Goal: Information Seeking & Learning: Learn about a topic

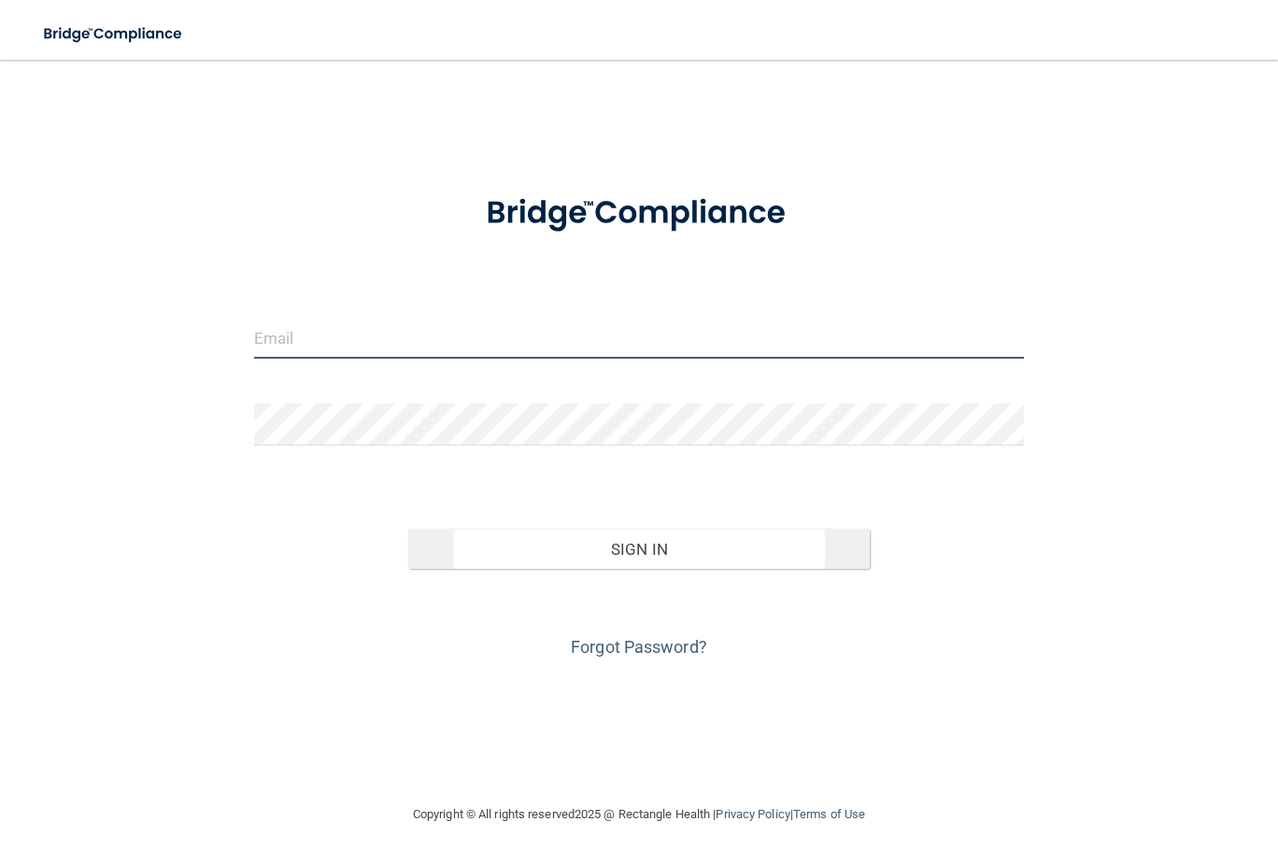
type input "[EMAIL_ADDRESS][DOMAIN_NAME]"
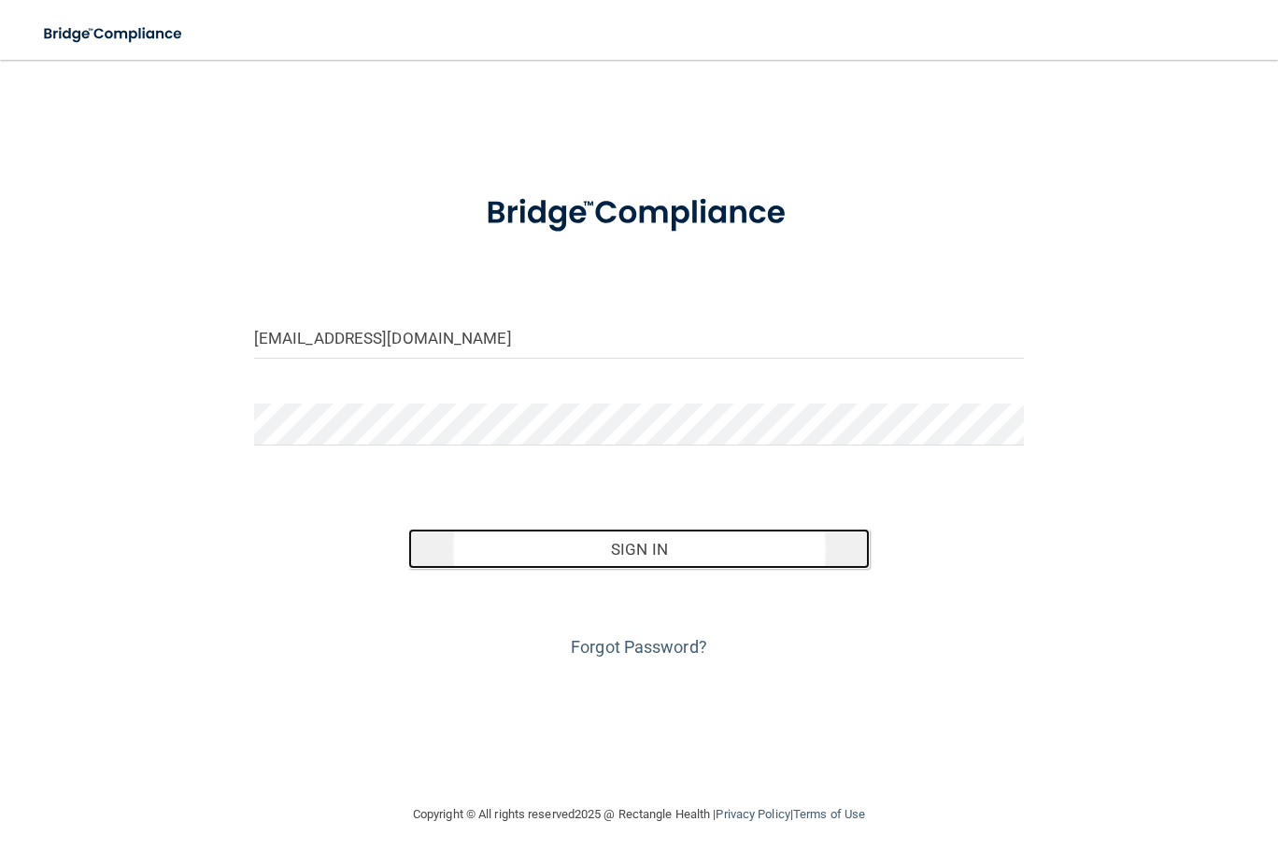
click at [636, 544] on button "Sign In" at bounding box center [639, 549] width 462 height 41
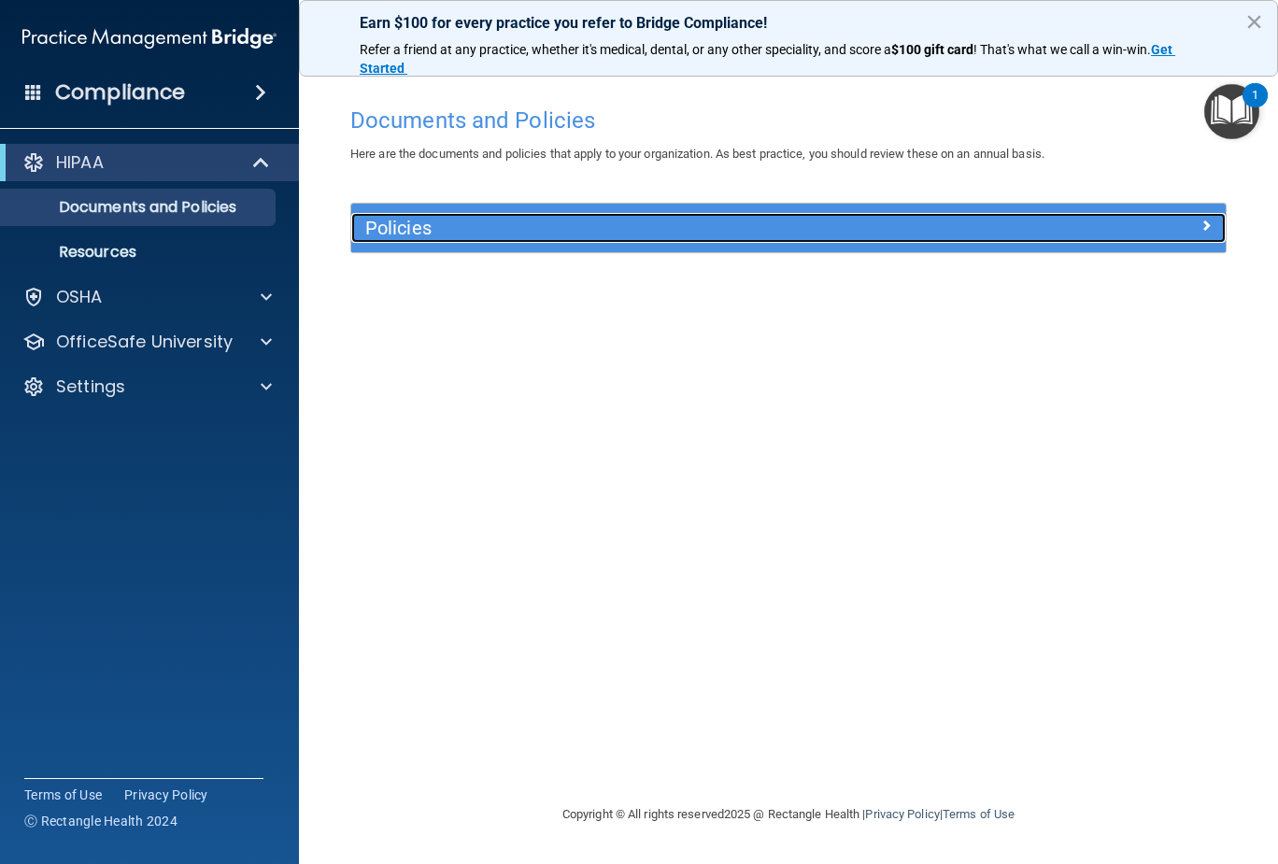
click at [1207, 221] on span at bounding box center [1205, 225] width 11 height 22
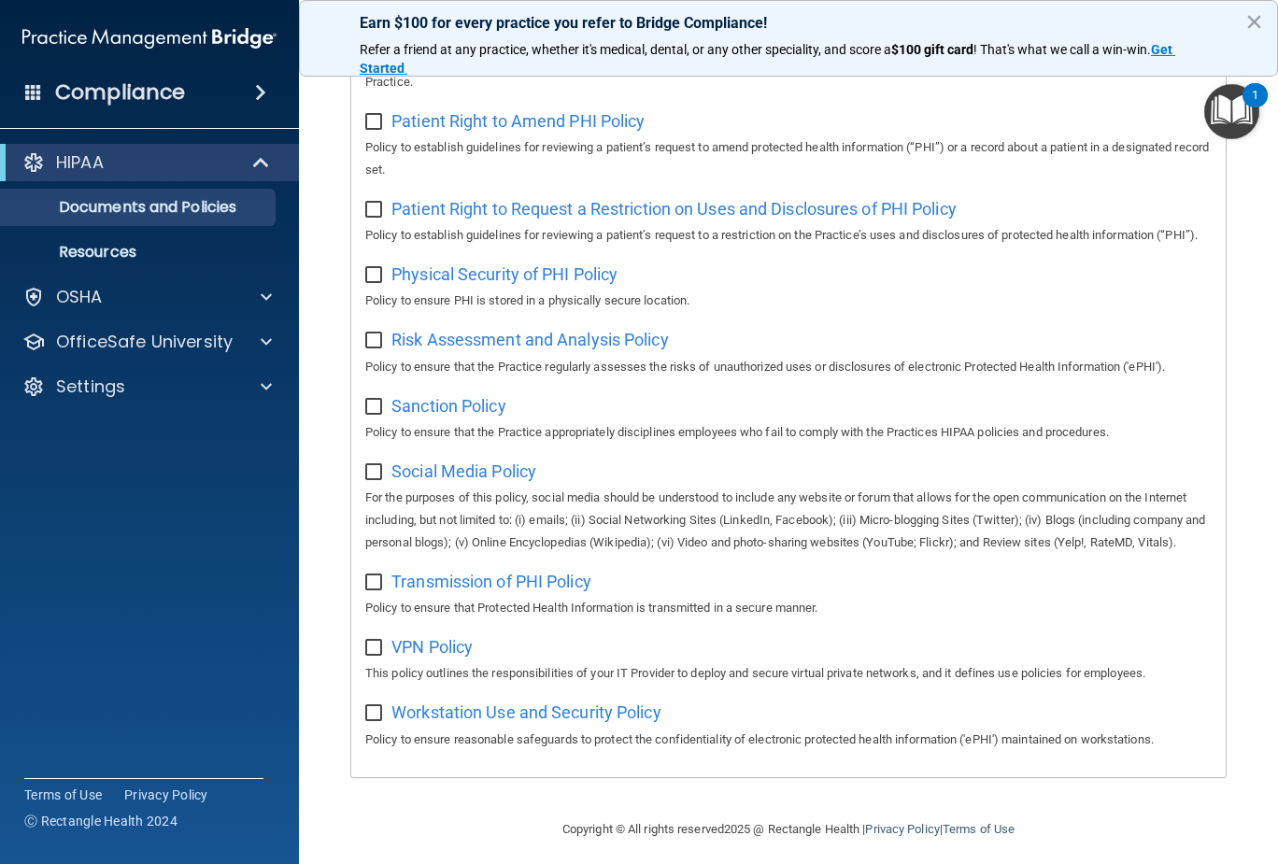
scroll to position [1188, 0]
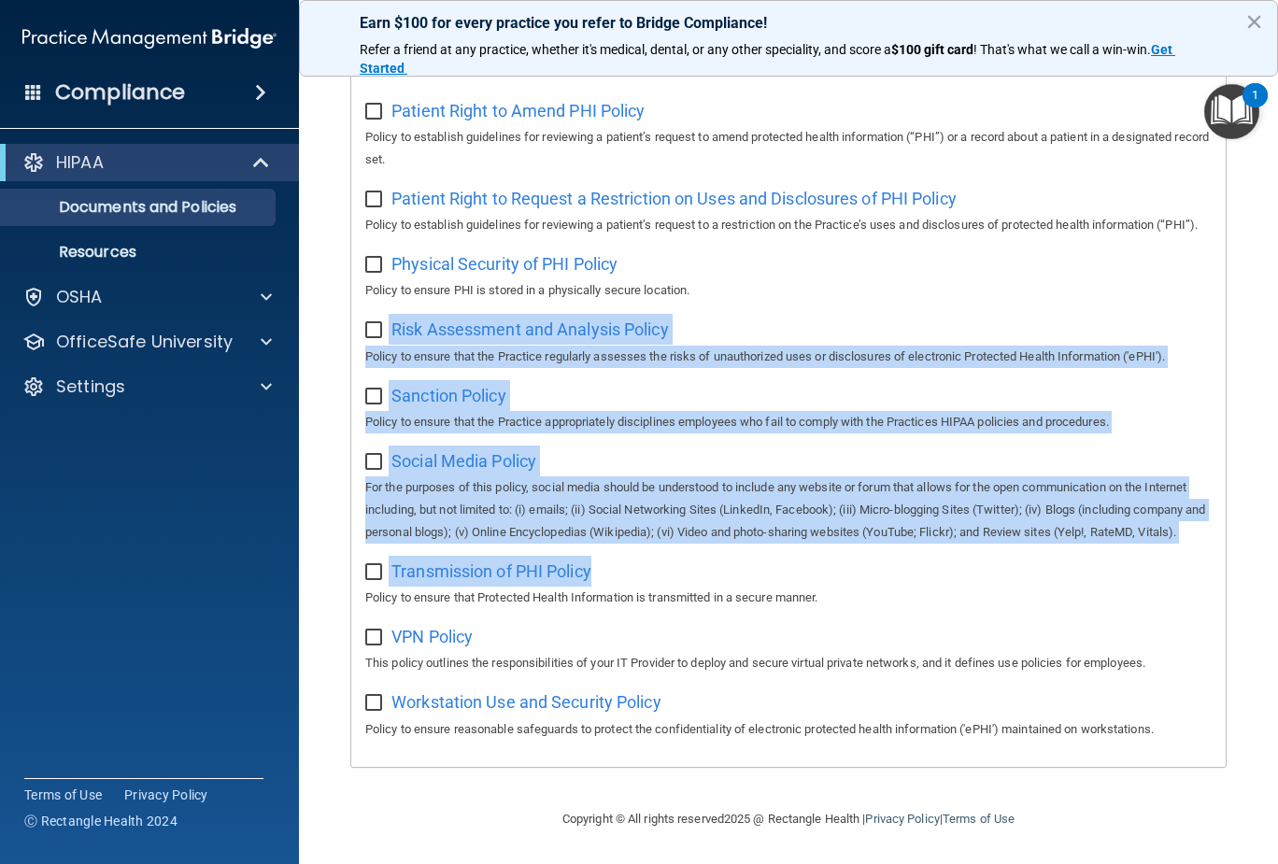
drag, startPoint x: 1263, startPoint y: 564, endPoint x: 1277, endPoint y: 272, distance: 292.7
click at [1277, 272] on main "Documents and Policies Here are the documents and policies that apply to your o…" at bounding box center [788, 462] width 979 height 804
click at [1026, 445] on div "Social Media Policy For the purposes of this policy, social media should be und…" at bounding box center [788, 494] width 846 height 98
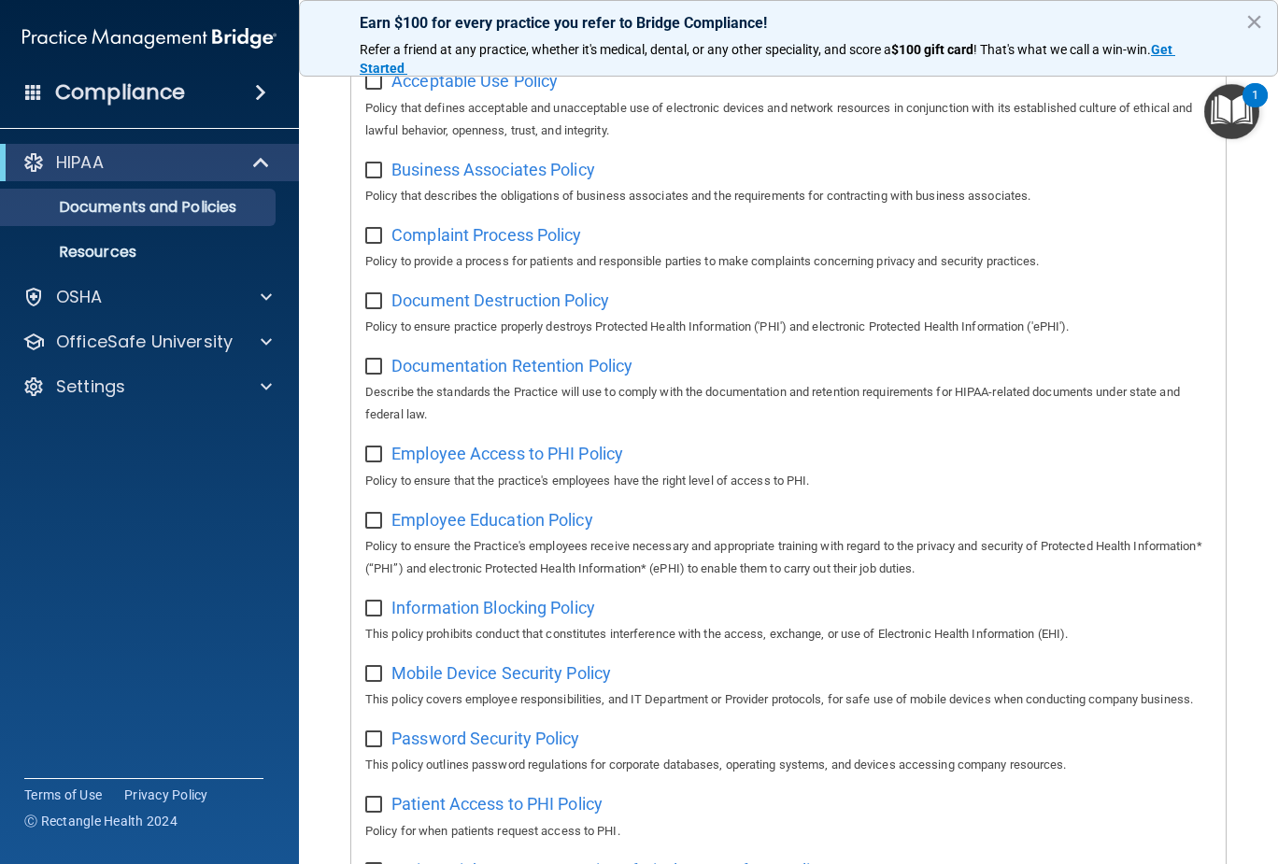
scroll to position [0, 0]
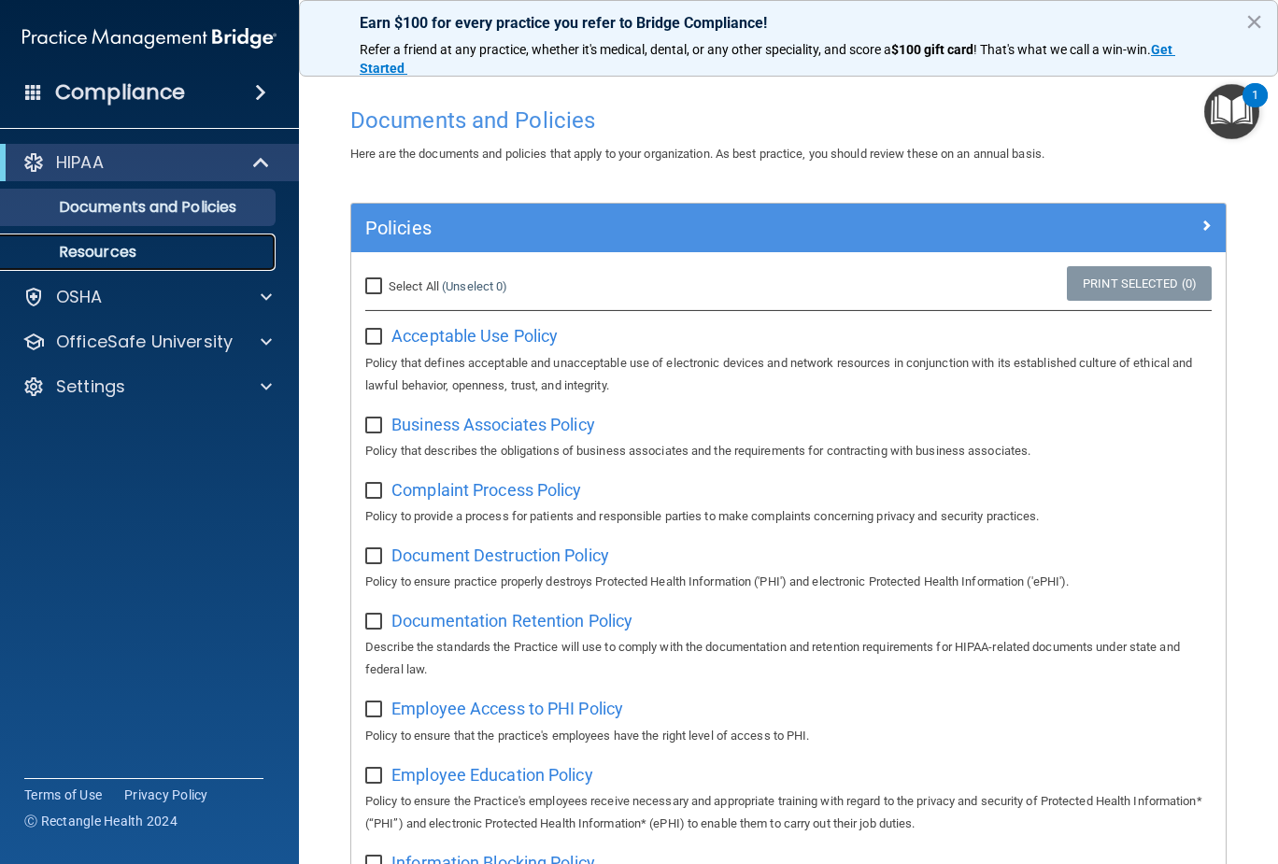
click at [122, 256] on p "Resources" at bounding box center [139, 252] width 255 height 19
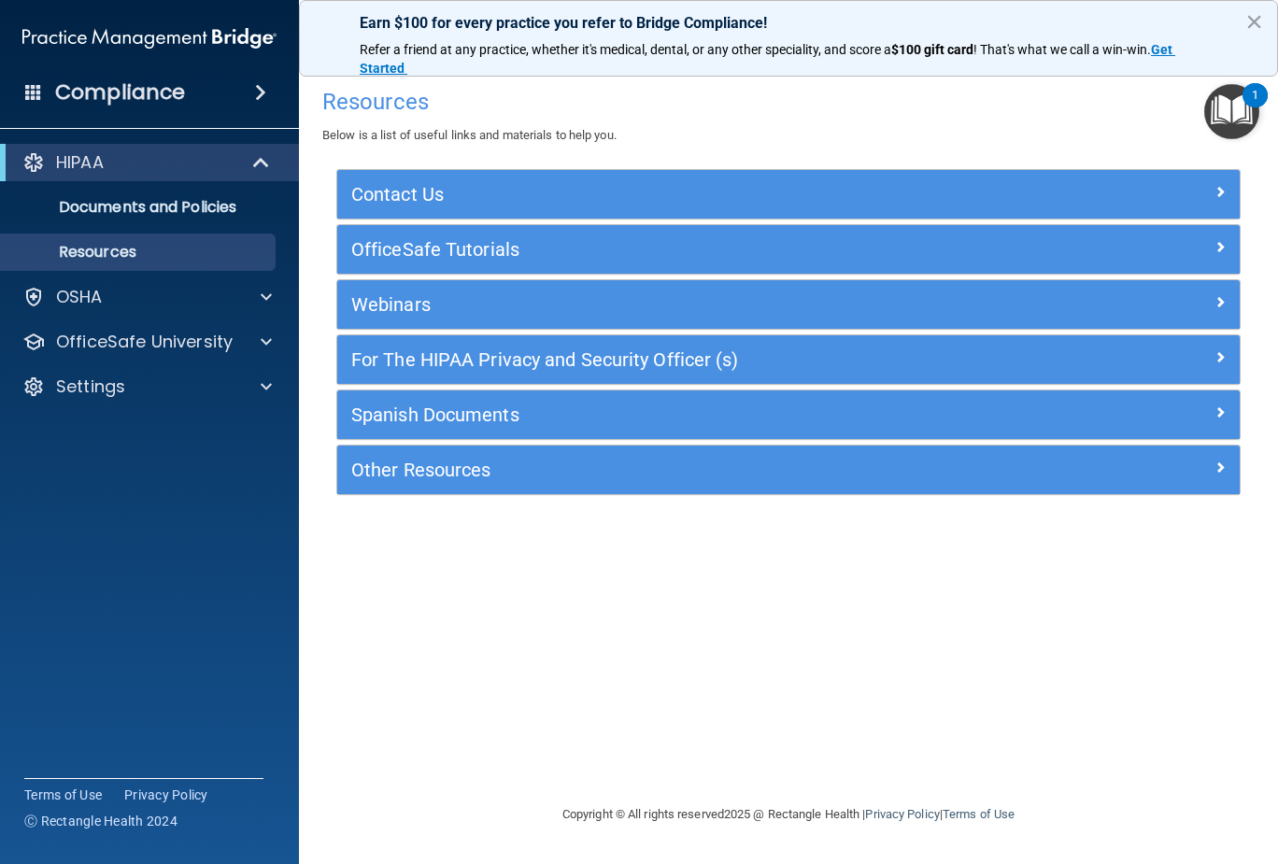
click at [255, 91] on span at bounding box center [260, 92] width 11 height 22
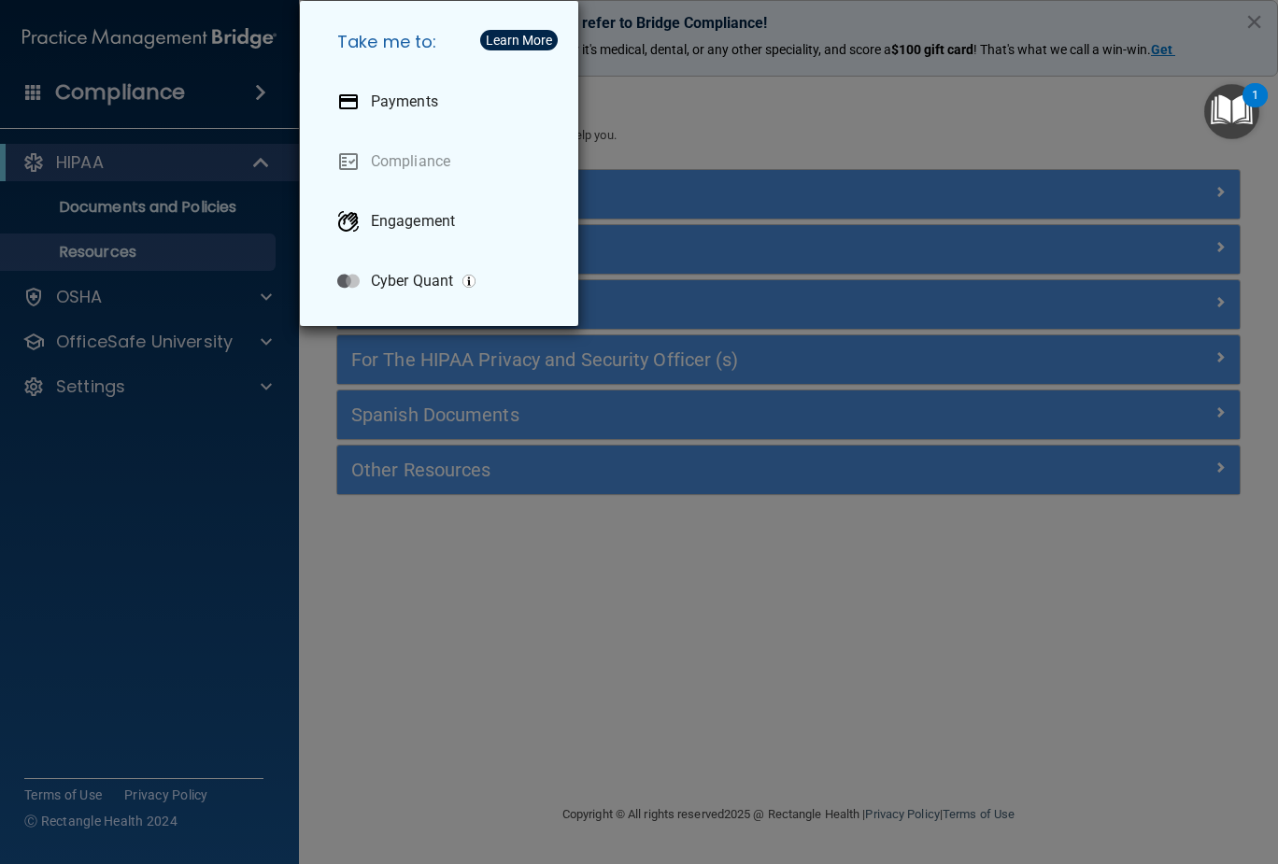
click at [95, 291] on div "Take me to: Payments Compliance Engagement Cyber Quant" at bounding box center [639, 432] width 1278 height 864
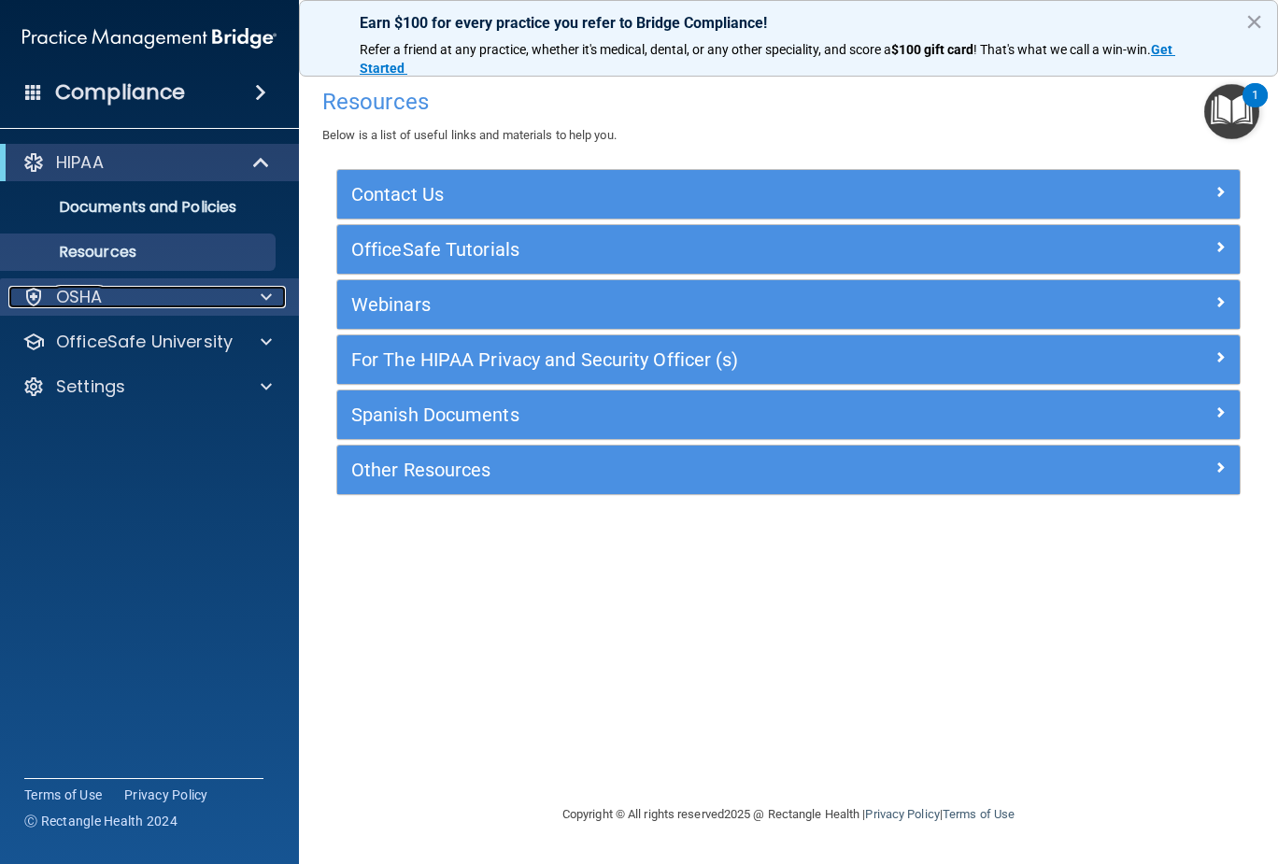
click at [88, 294] on p "OSHA" at bounding box center [79, 297] width 47 height 22
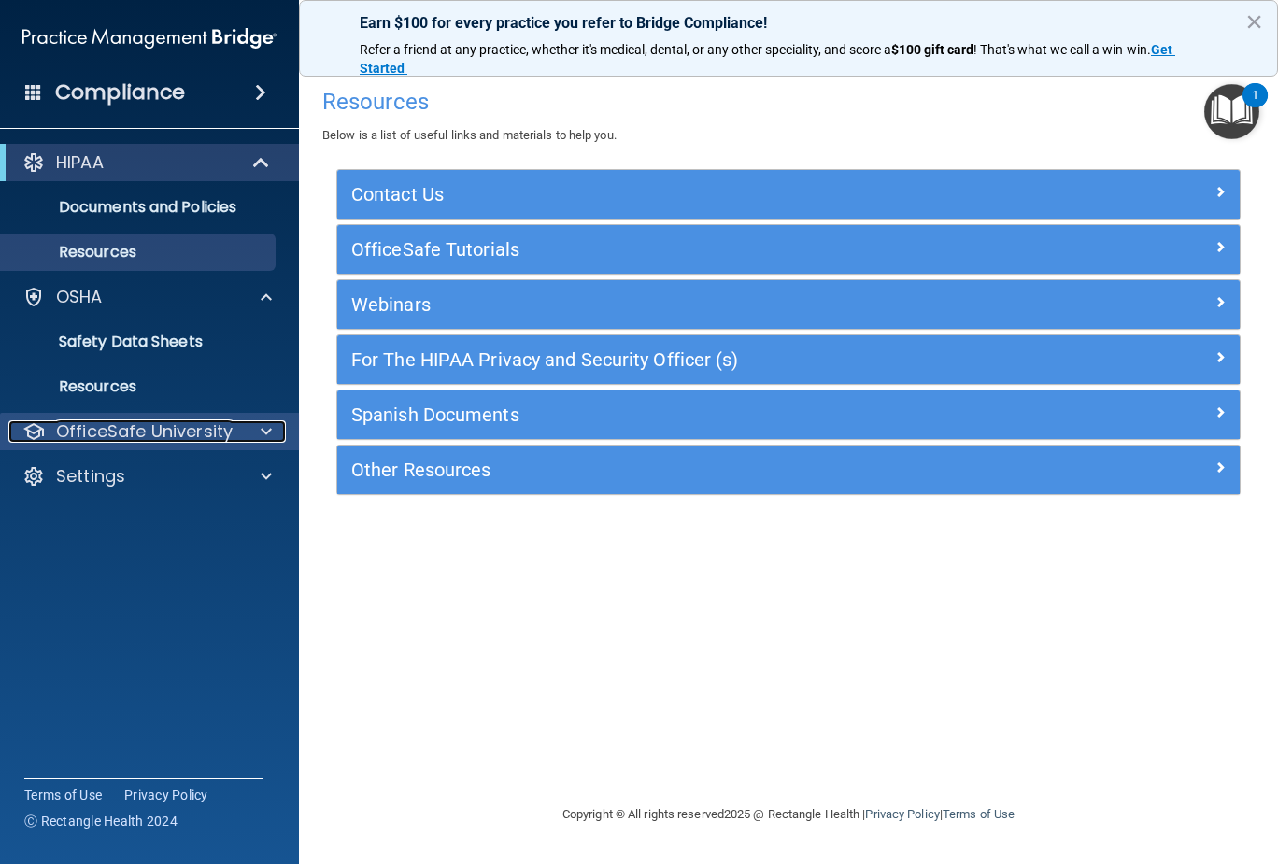
click at [135, 435] on p "OfficeSafe University" at bounding box center [144, 431] width 177 height 22
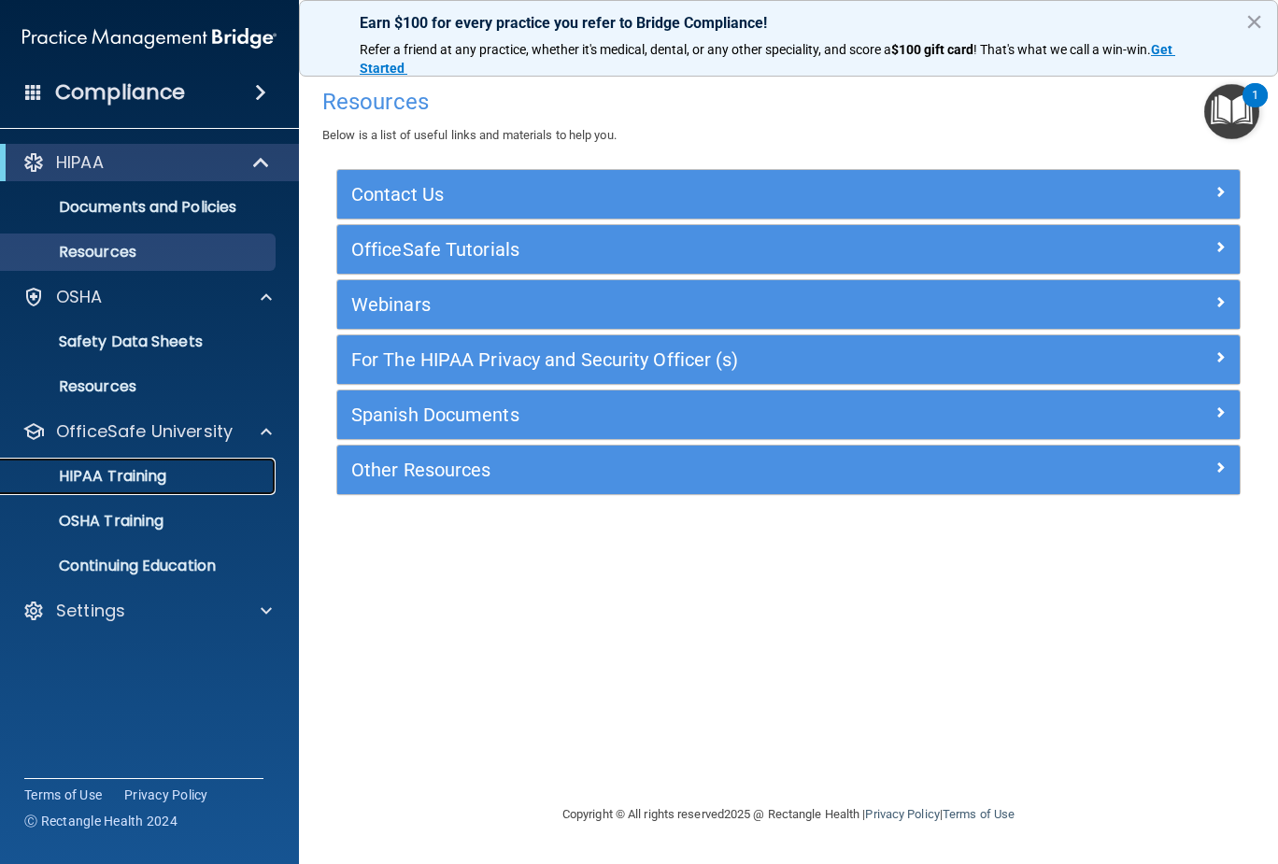
click at [130, 478] on p "HIPAA Training" at bounding box center [89, 476] width 154 height 19
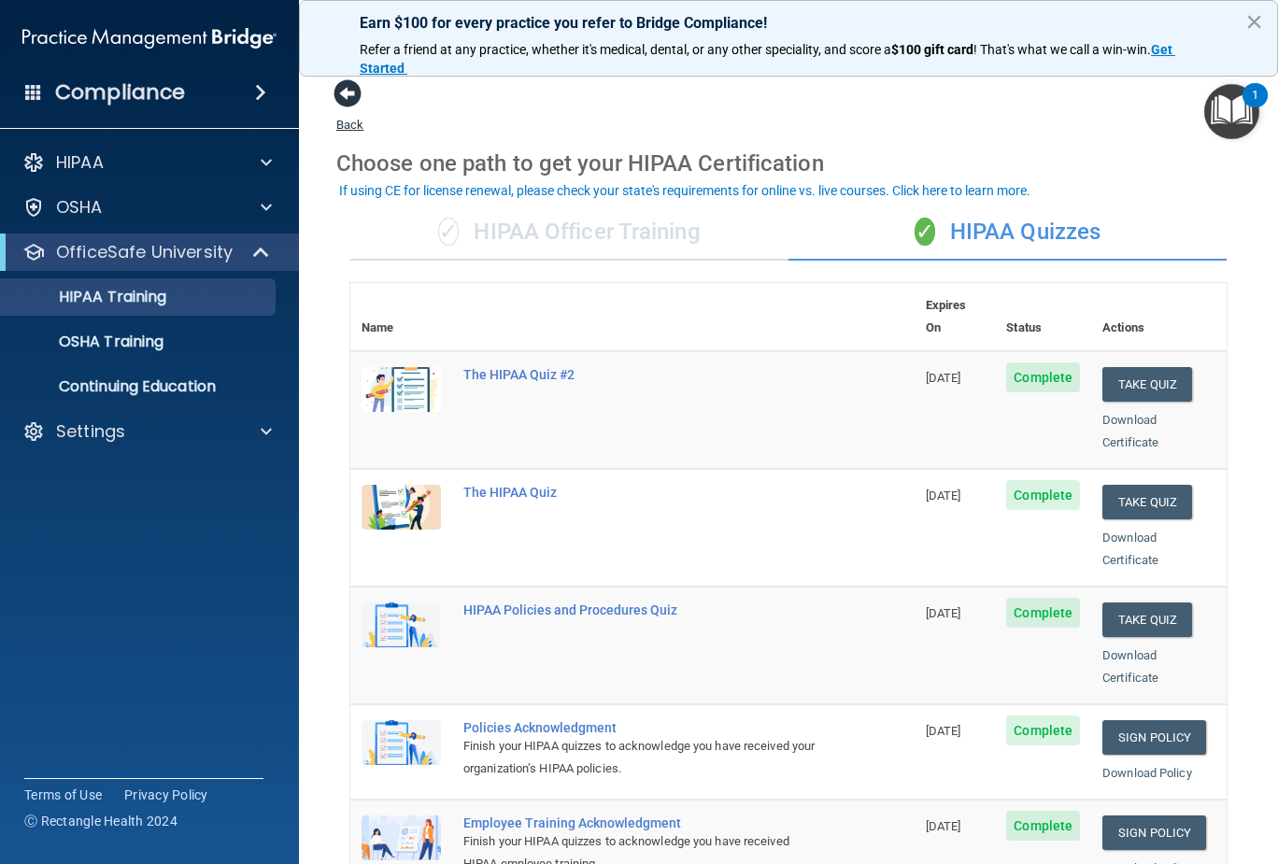
click at [346, 96] on span at bounding box center [347, 93] width 28 height 28
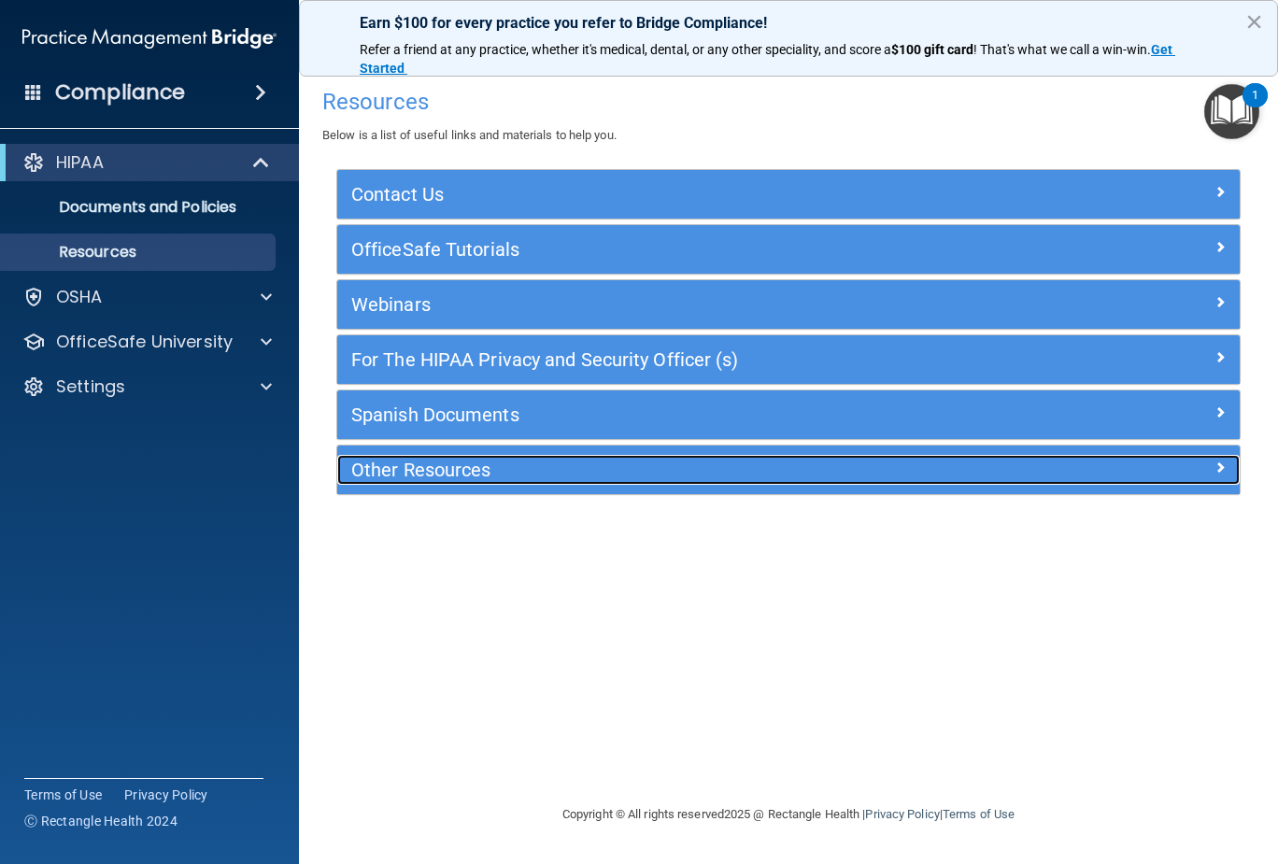
click at [1216, 466] on span at bounding box center [1219, 467] width 11 height 22
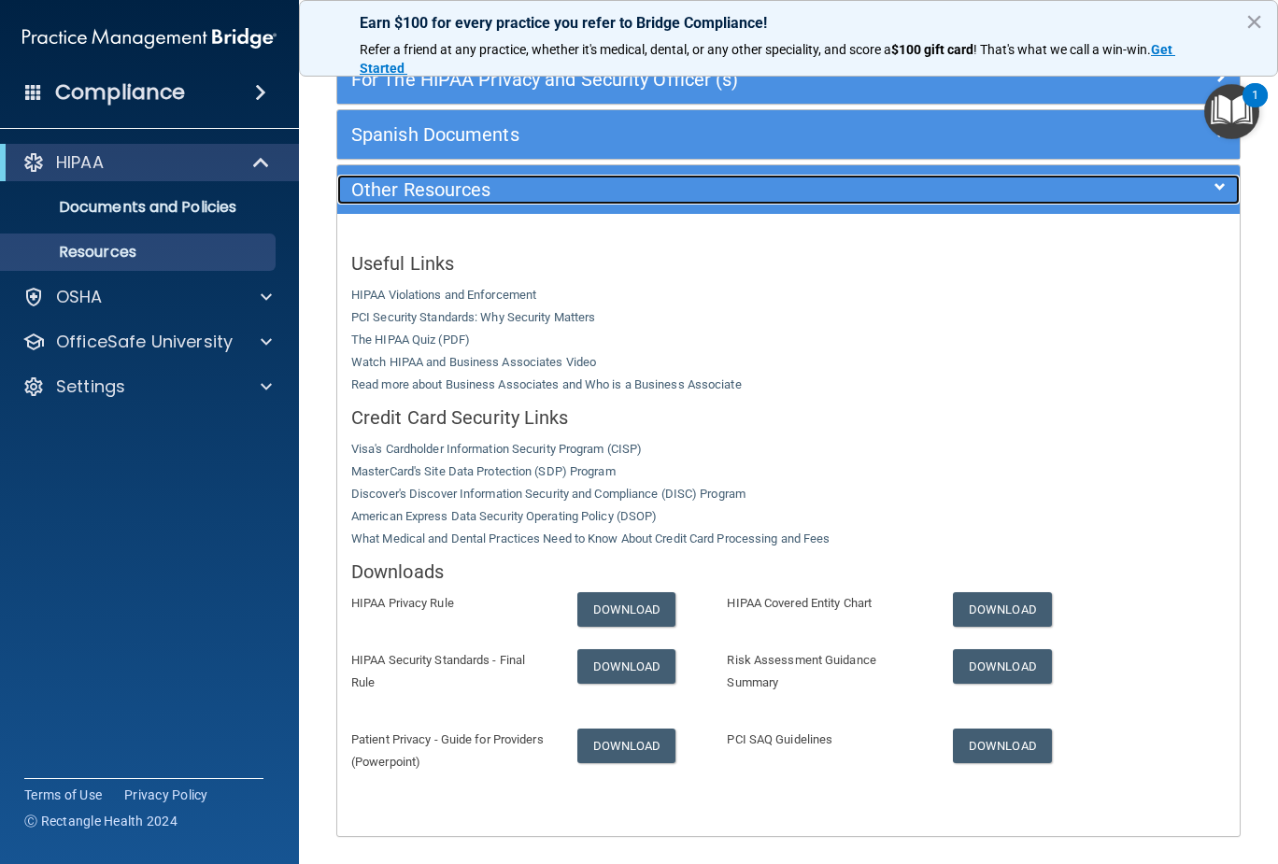
scroll to position [349, 0]
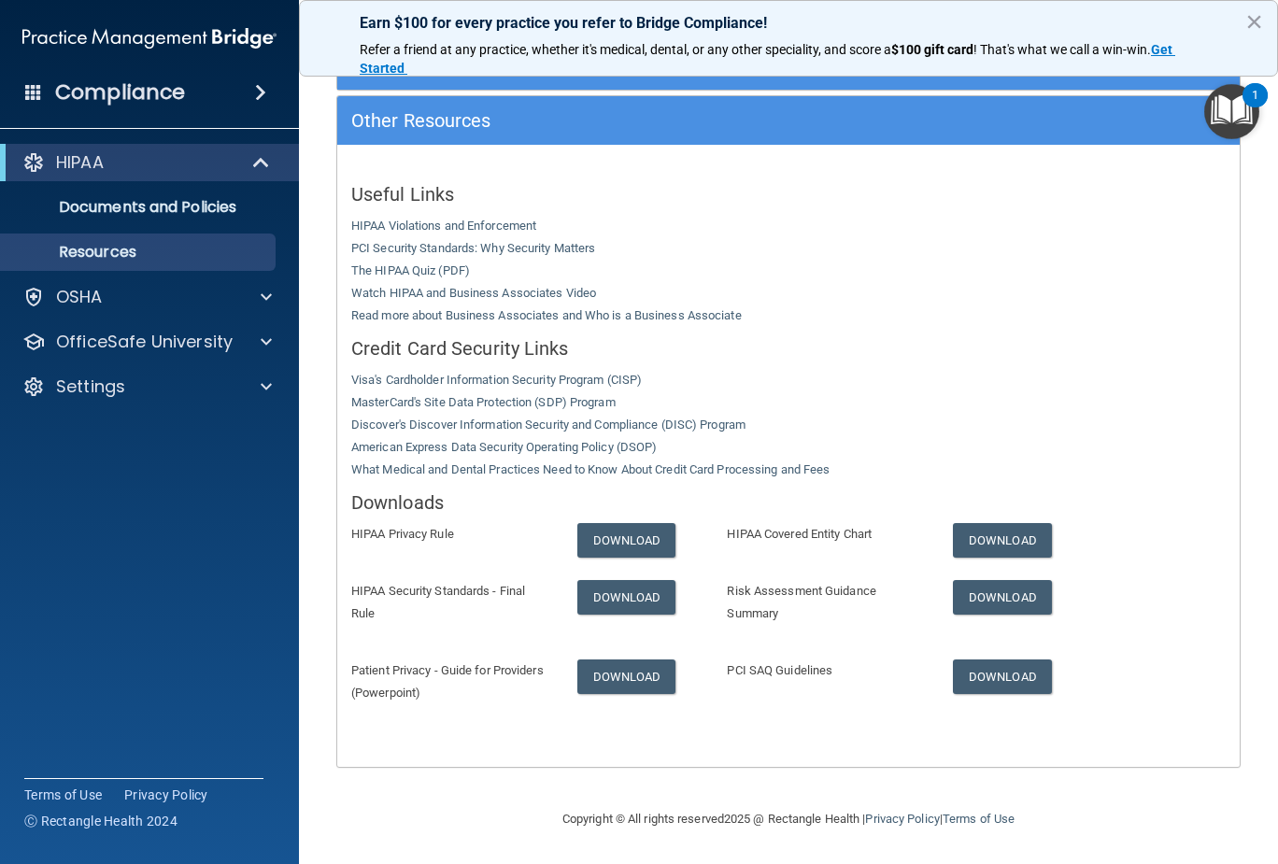
click at [255, 88] on span at bounding box center [260, 92] width 11 height 22
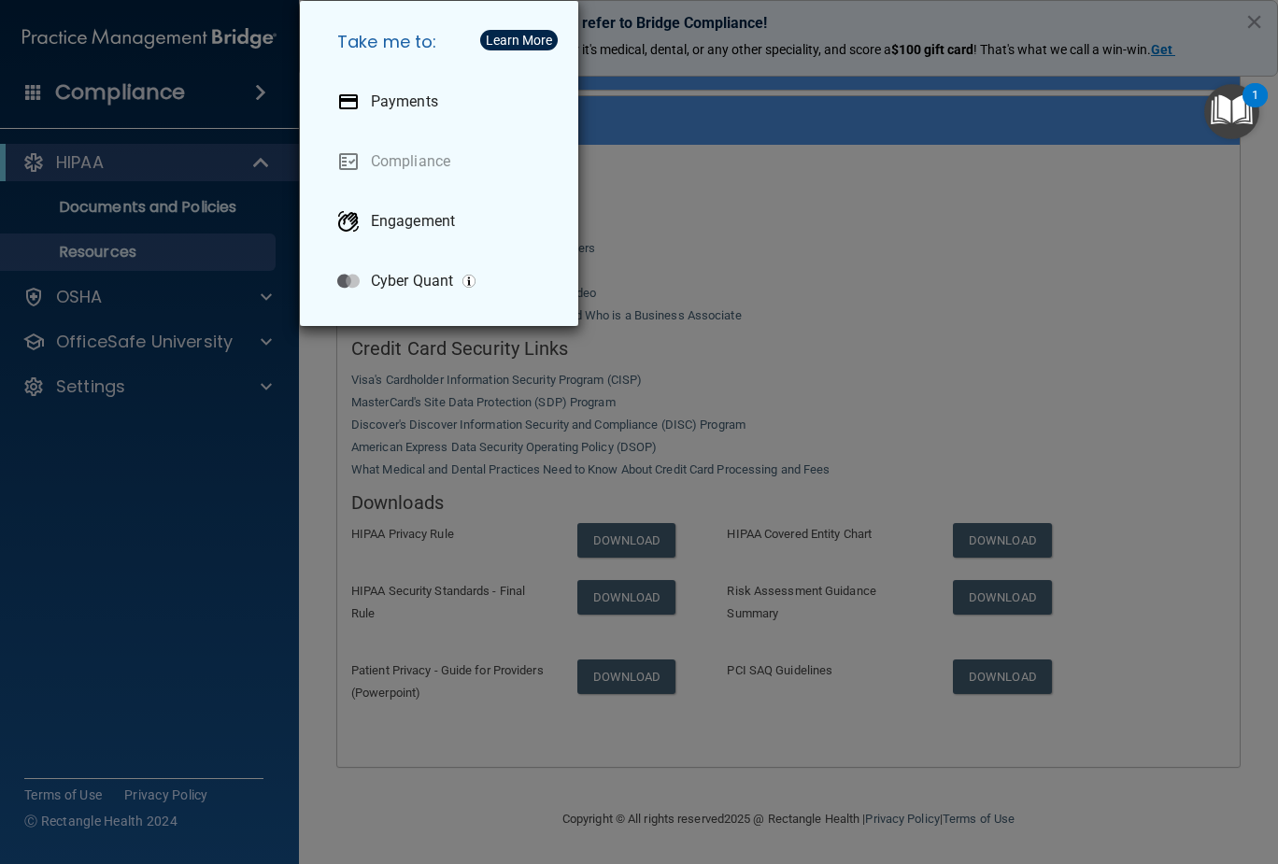
click at [155, 98] on div "Take me to: Payments Compliance Engagement Cyber Quant" at bounding box center [639, 432] width 1278 height 864
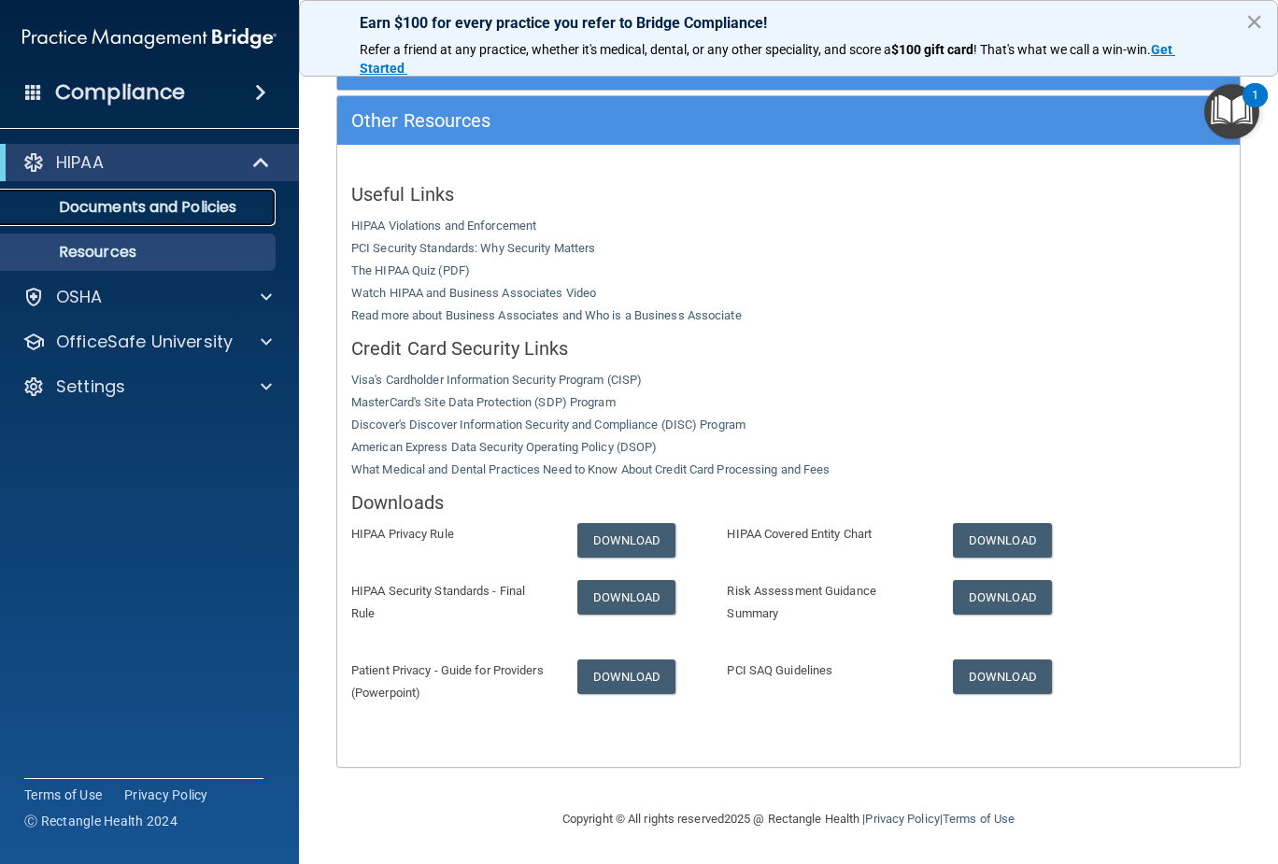
click at [207, 211] on p "Documents and Policies" at bounding box center [139, 207] width 255 height 19
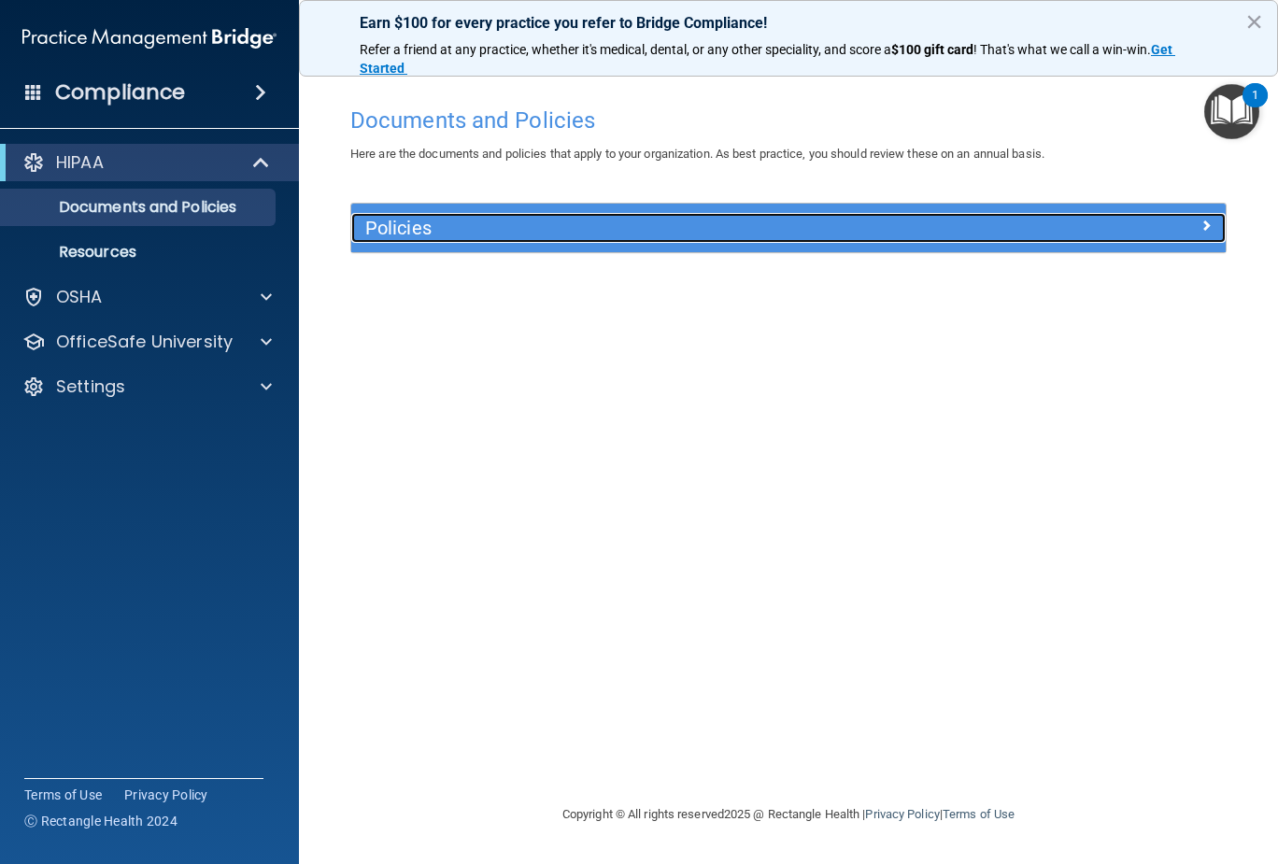
click at [1216, 224] on div at bounding box center [1116, 224] width 219 height 22
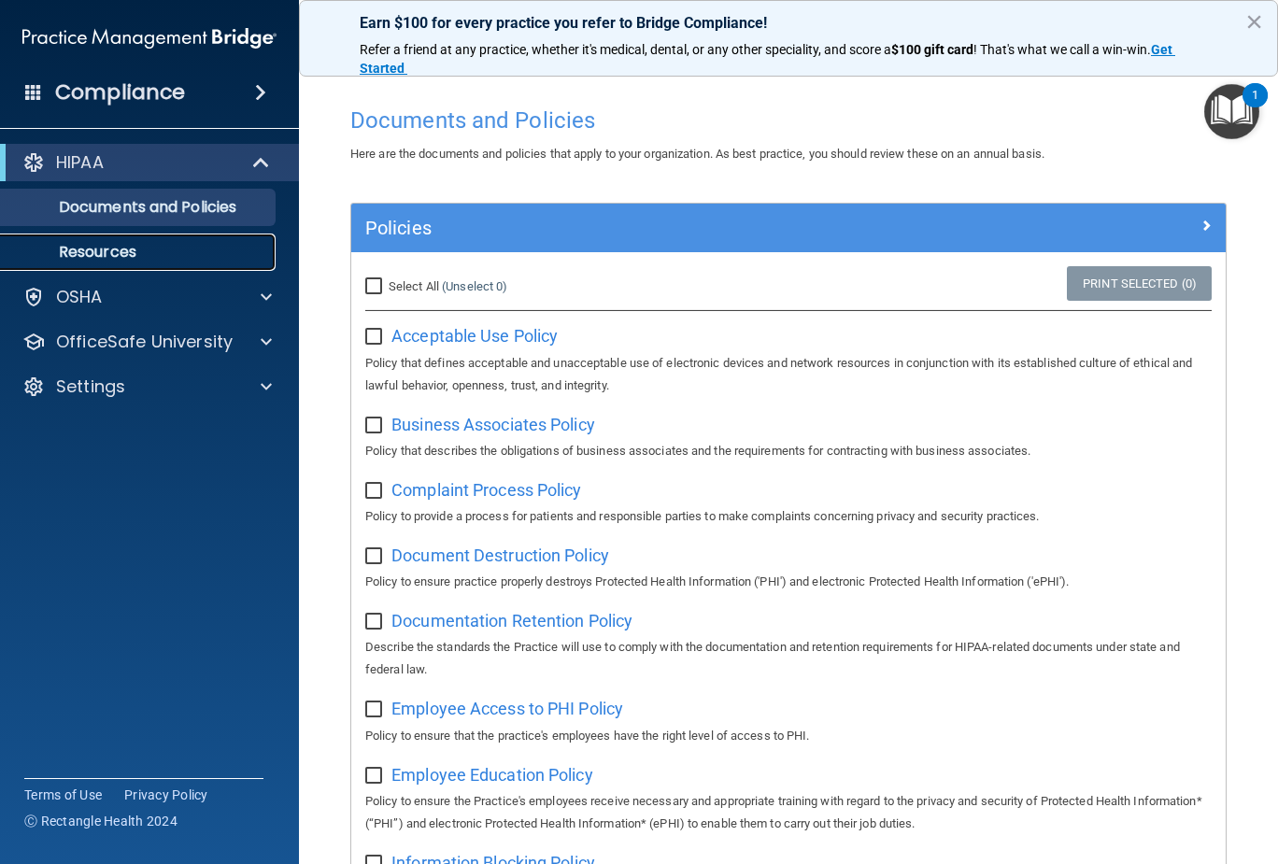
click at [134, 247] on p "Resources" at bounding box center [139, 252] width 255 height 19
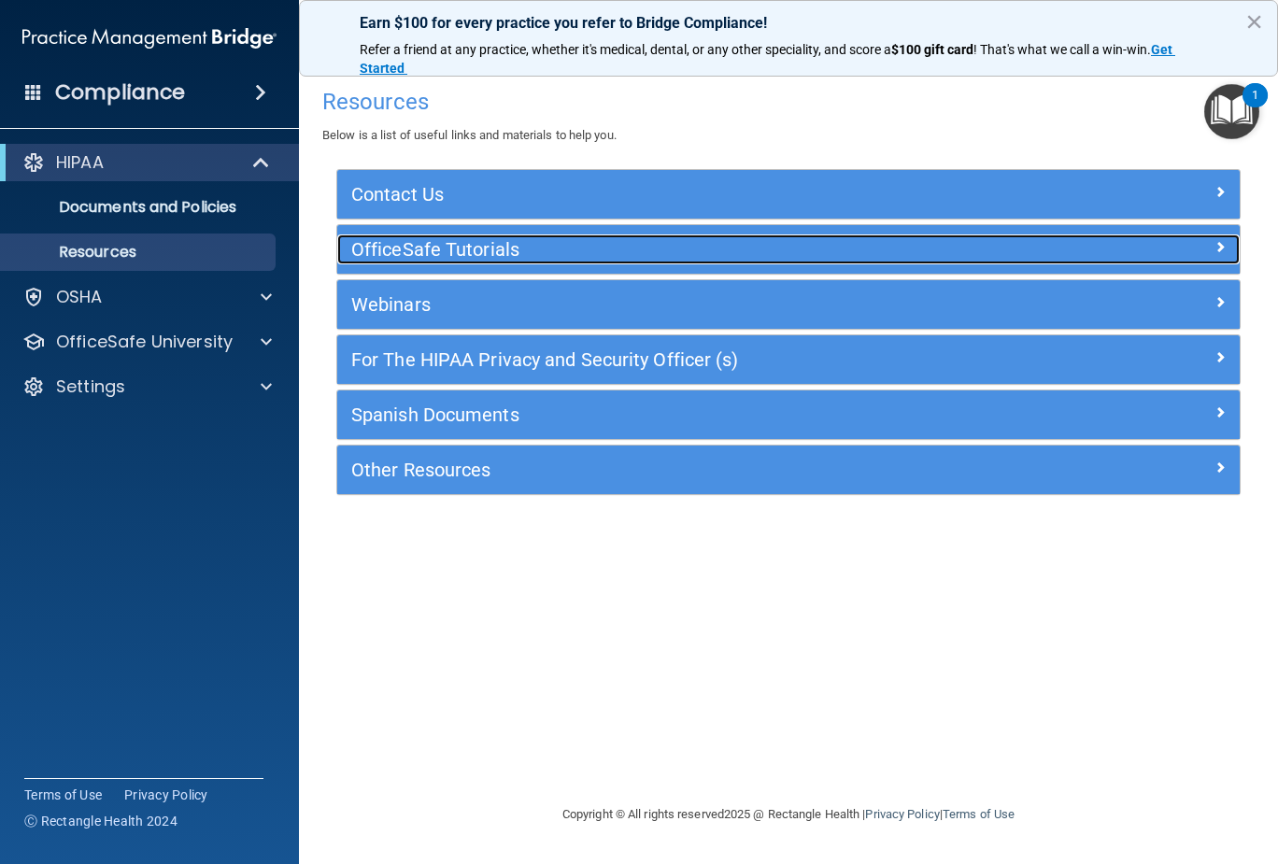
click at [580, 254] on h5 "OfficeSafe Tutorials" at bounding box center [675, 249] width 649 height 21
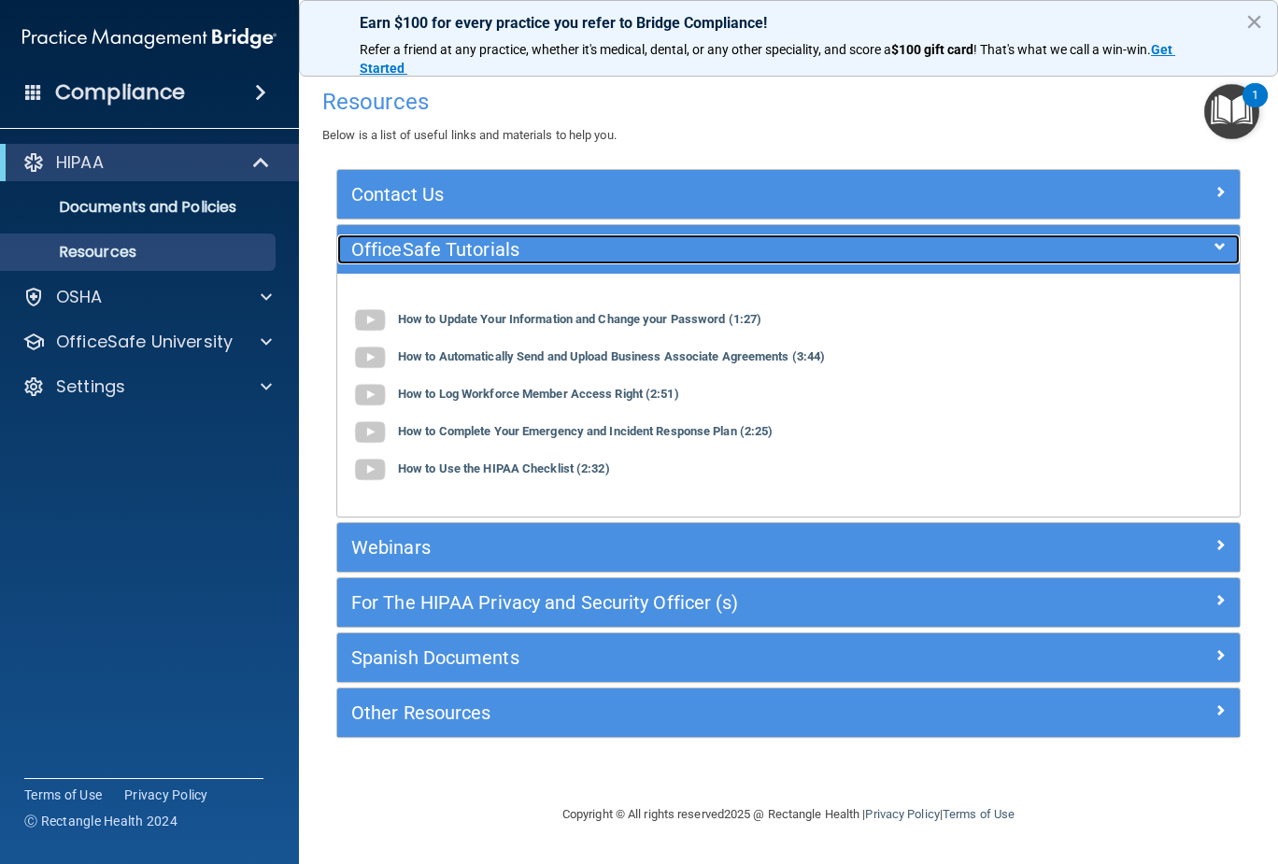
click at [1216, 240] on span at bounding box center [1219, 246] width 11 height 22
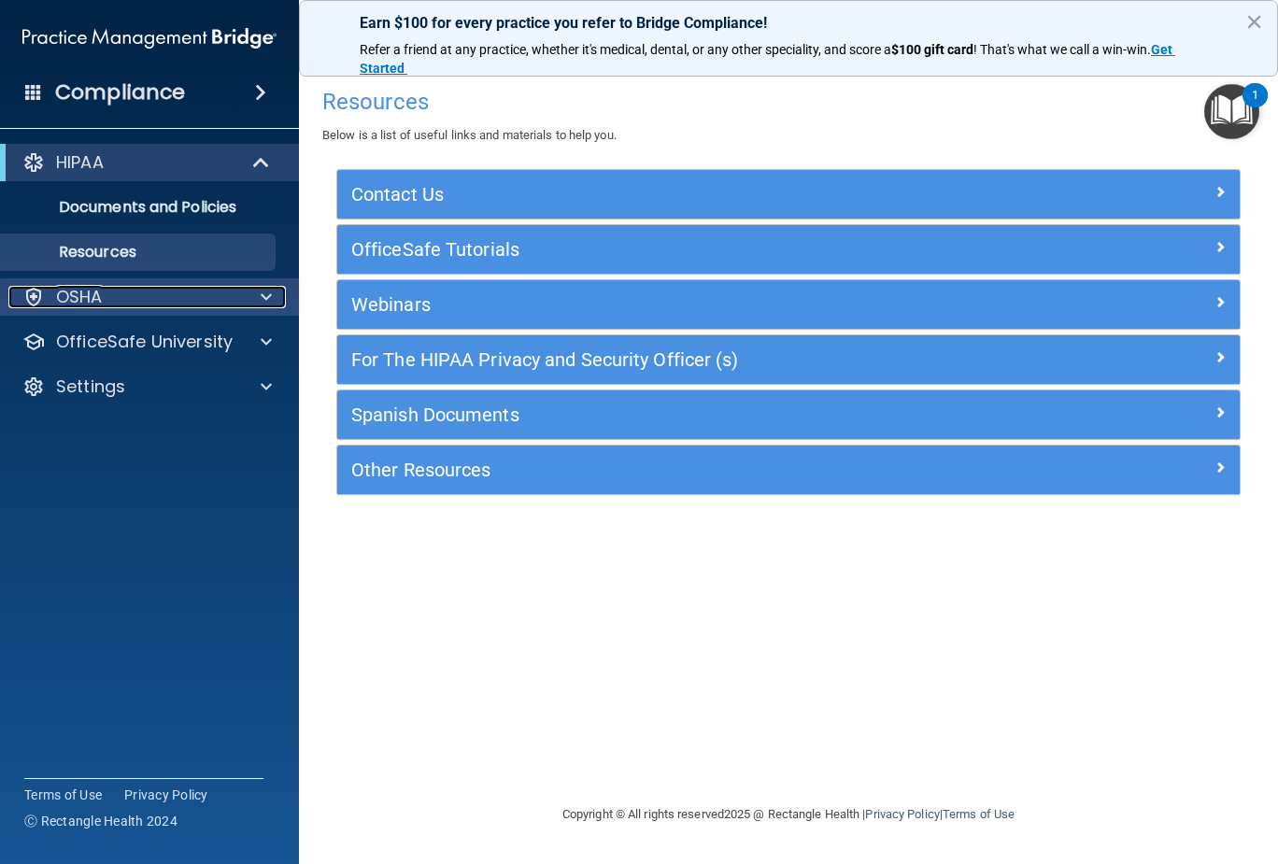
click at [77, 290] on p "OSHA" at bounding box center [79, 297] width 47 height 22
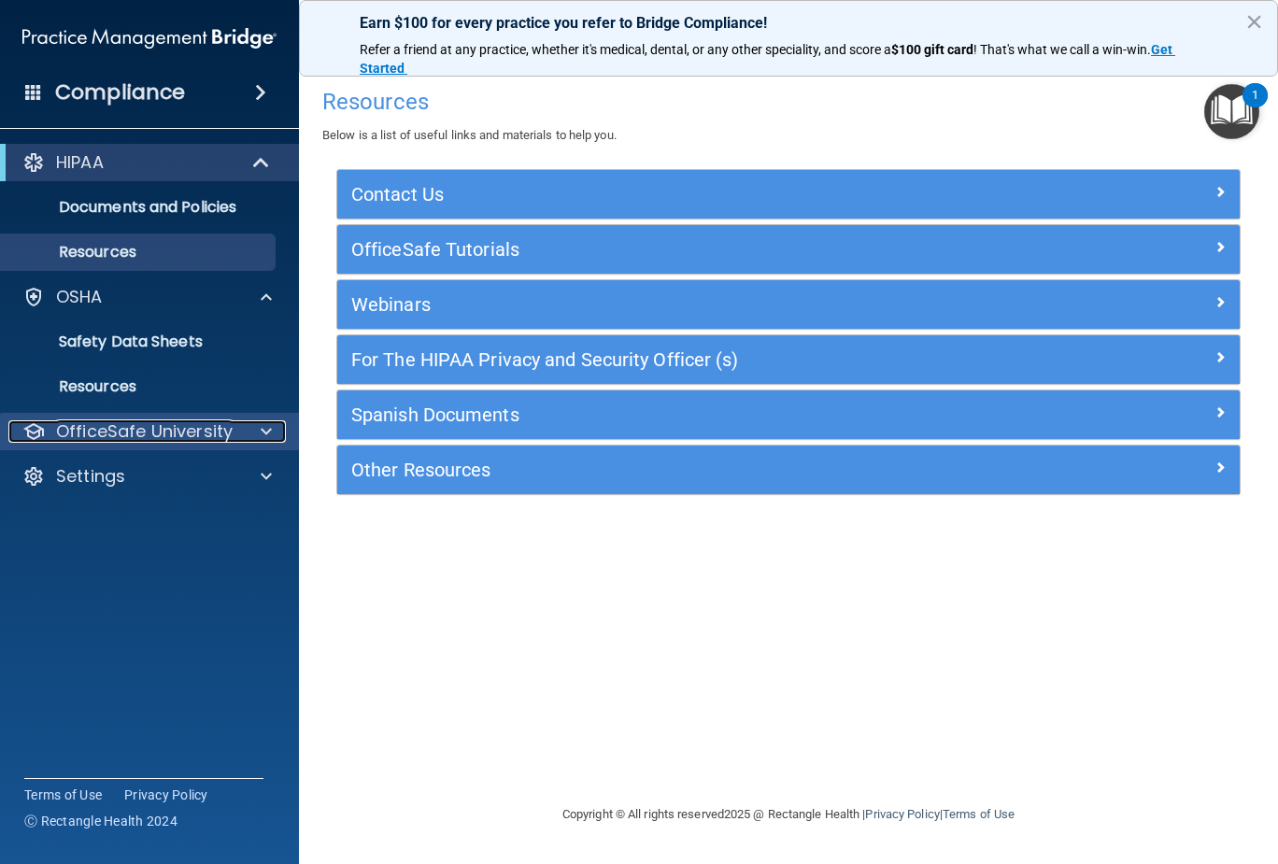
click at [177, 432] on p "OfficeSafe University" at bounding box center [144, 431] width 177 height 22
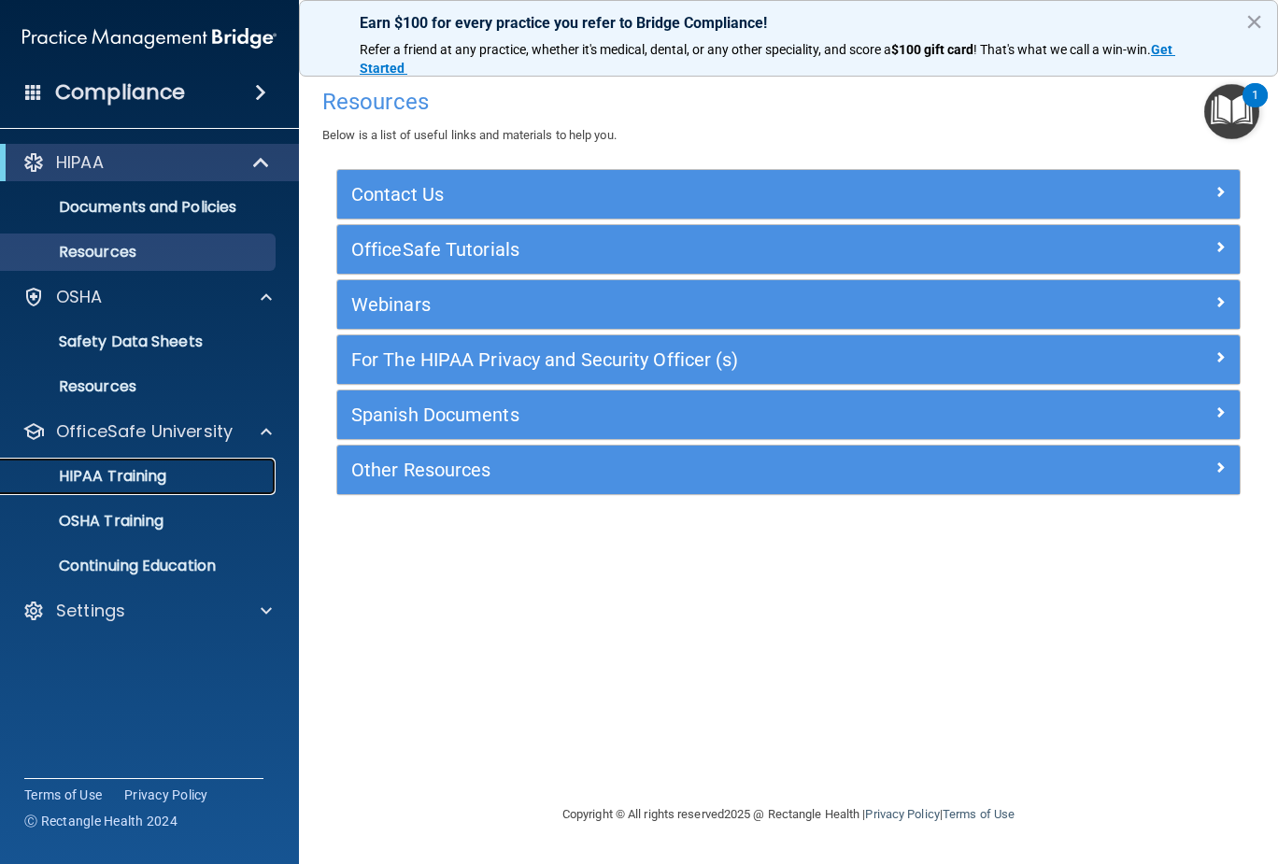
click at [145, 470] on p "HIPAA Training" at bounding box center [89, 476] width 154 height 19
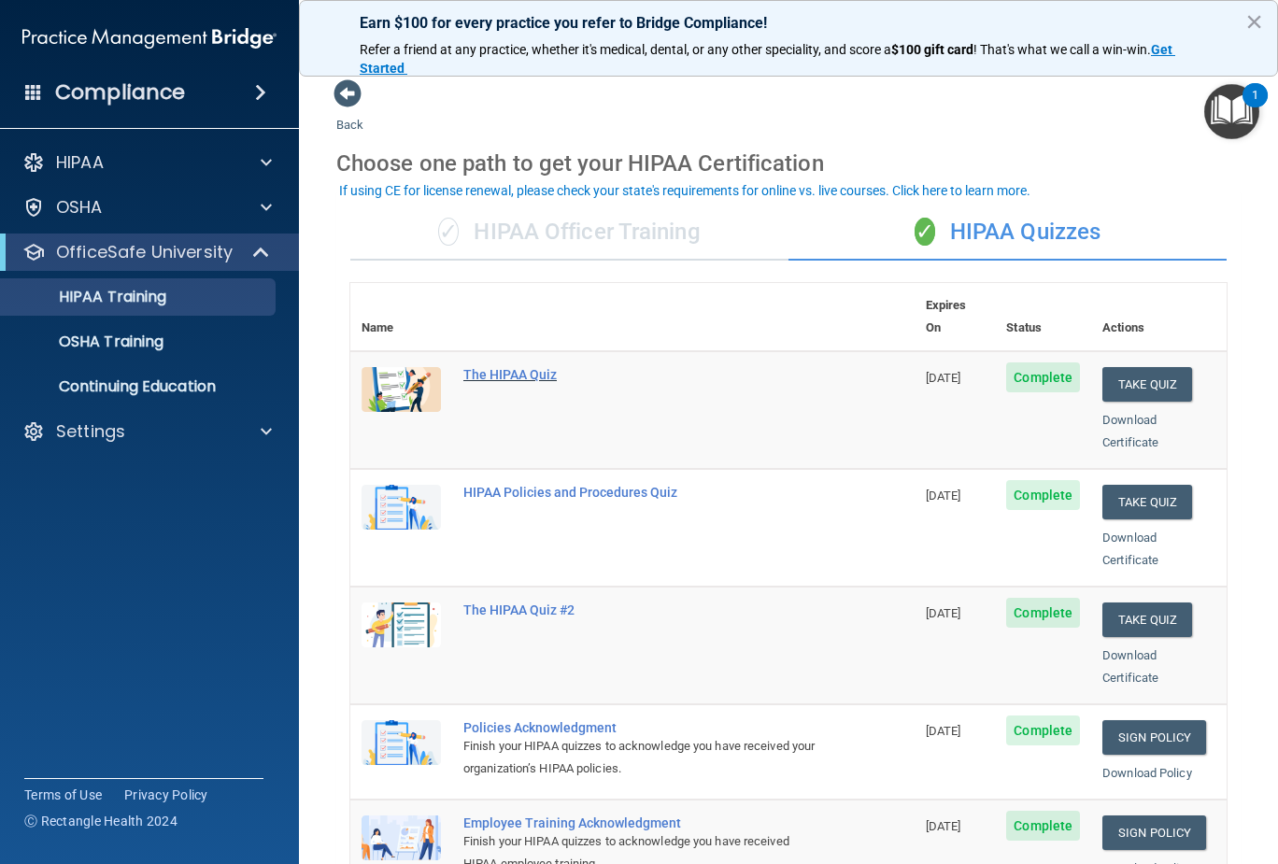
click at [537, 367] on div "The HIPAA Quiz" at bounding box center [642, 374] width 358 height 15
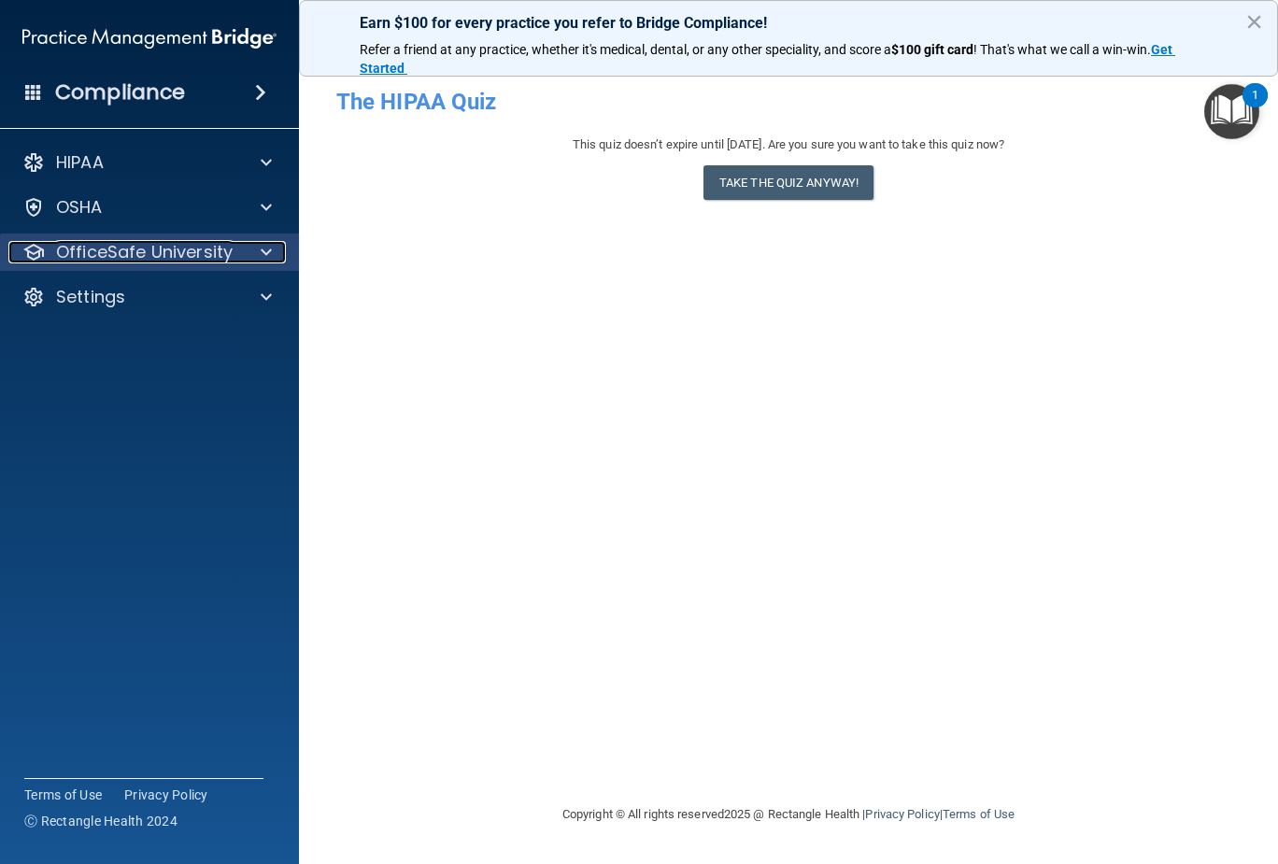
click at [183, 242] on p "OfficeSafe University" at bounding box center [144, 252] width 177 height 22
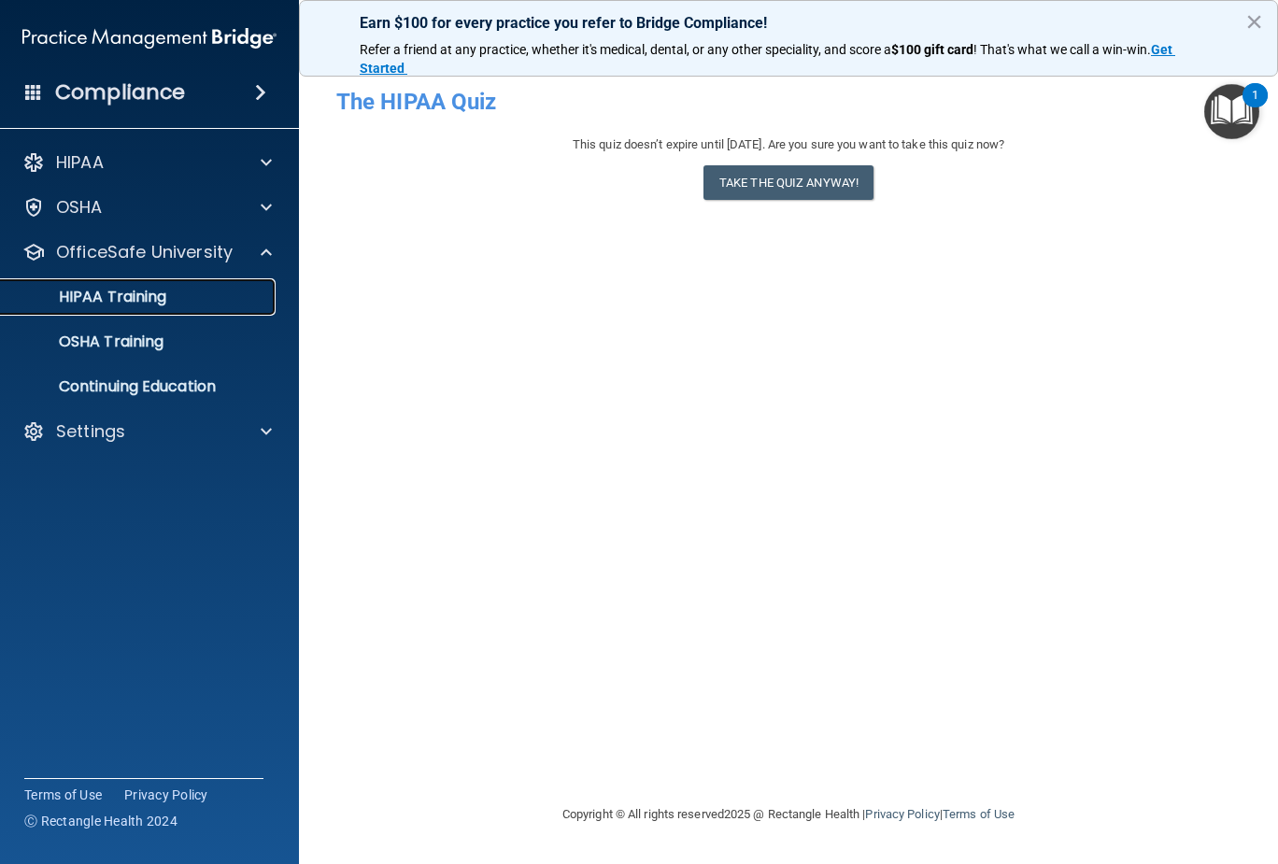
click at [184, 294] on div "HIPAA Training" at bounding box center [139, 297] width 255 height 19
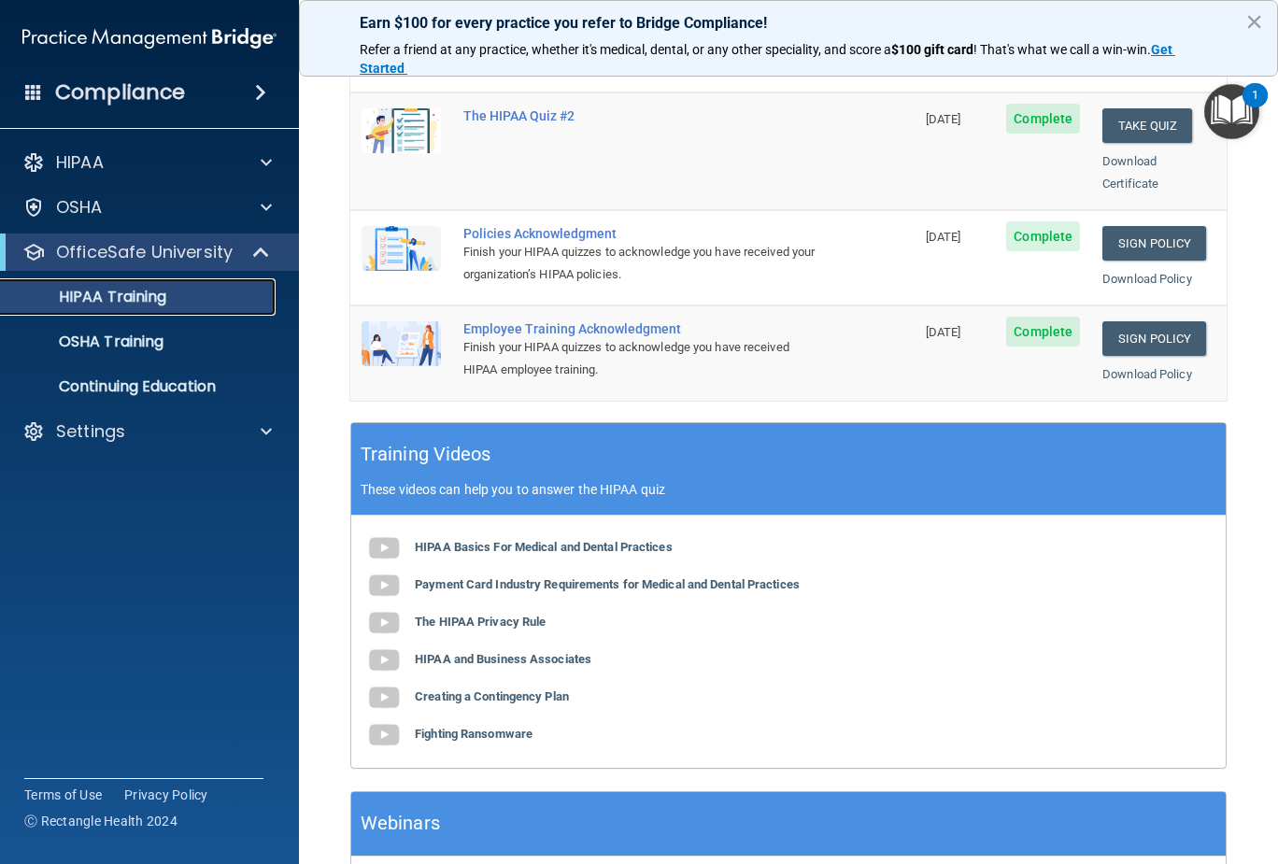
scroll to position [560, 0]
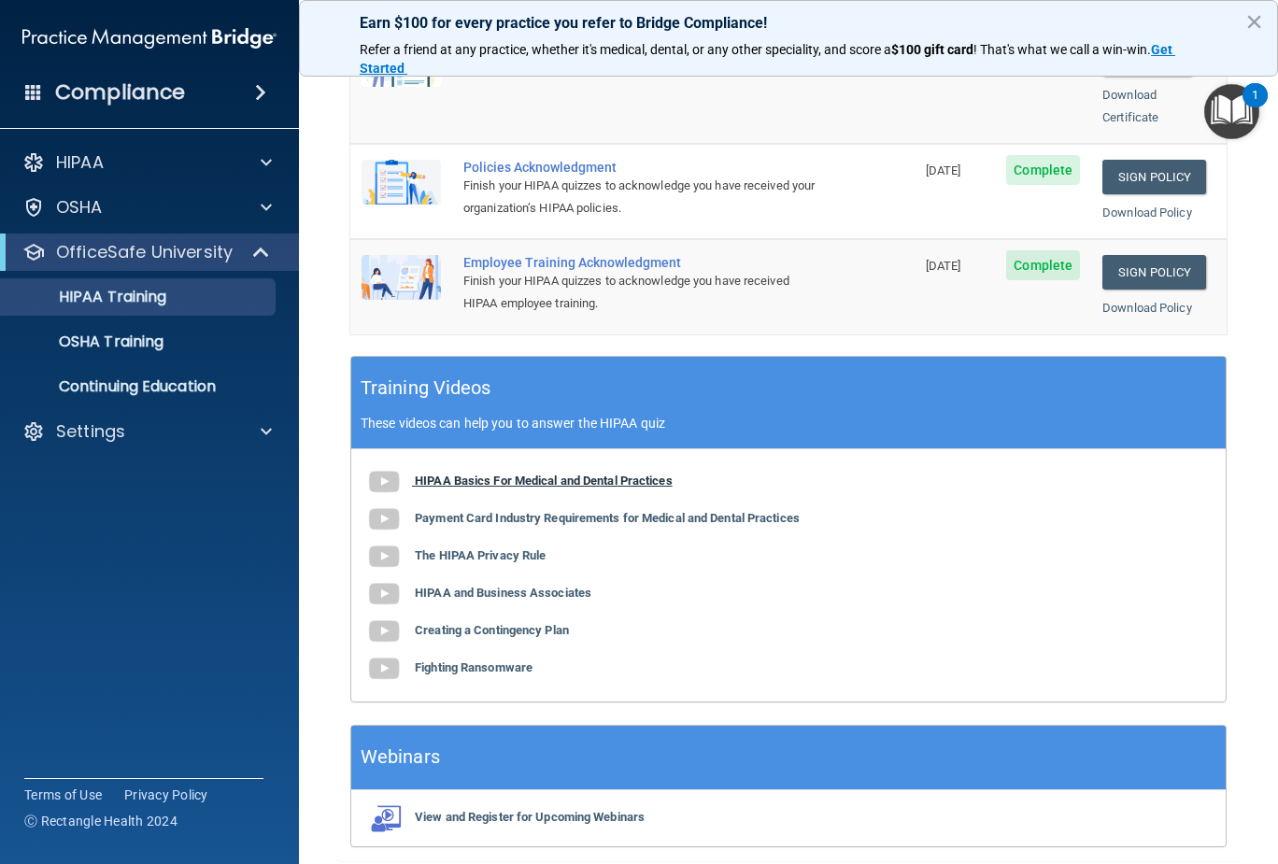
click at [516, 473] on b "HIPAA Basics For Medical and Dental Practices" at bounding box center [544, 480] width 258 height 14
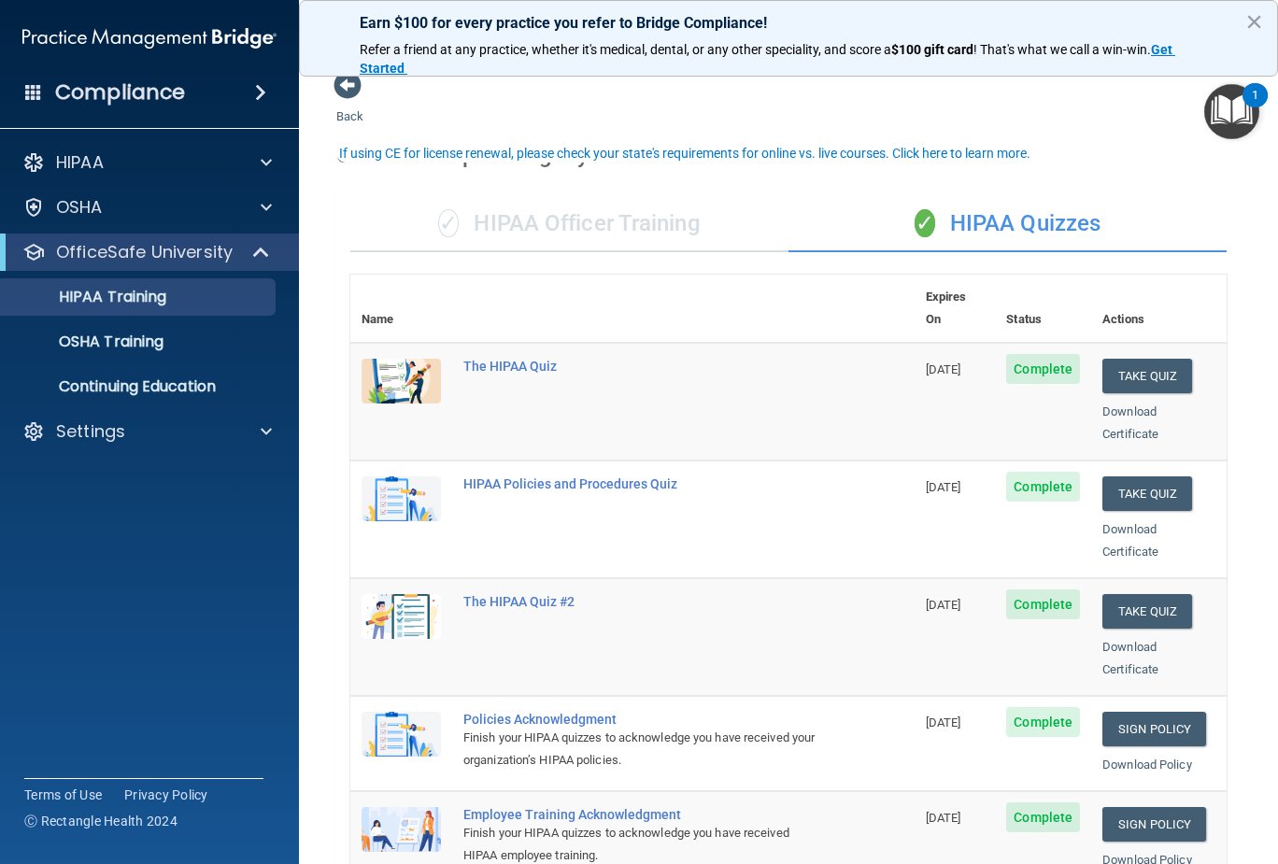
scroll to position [0, 0]
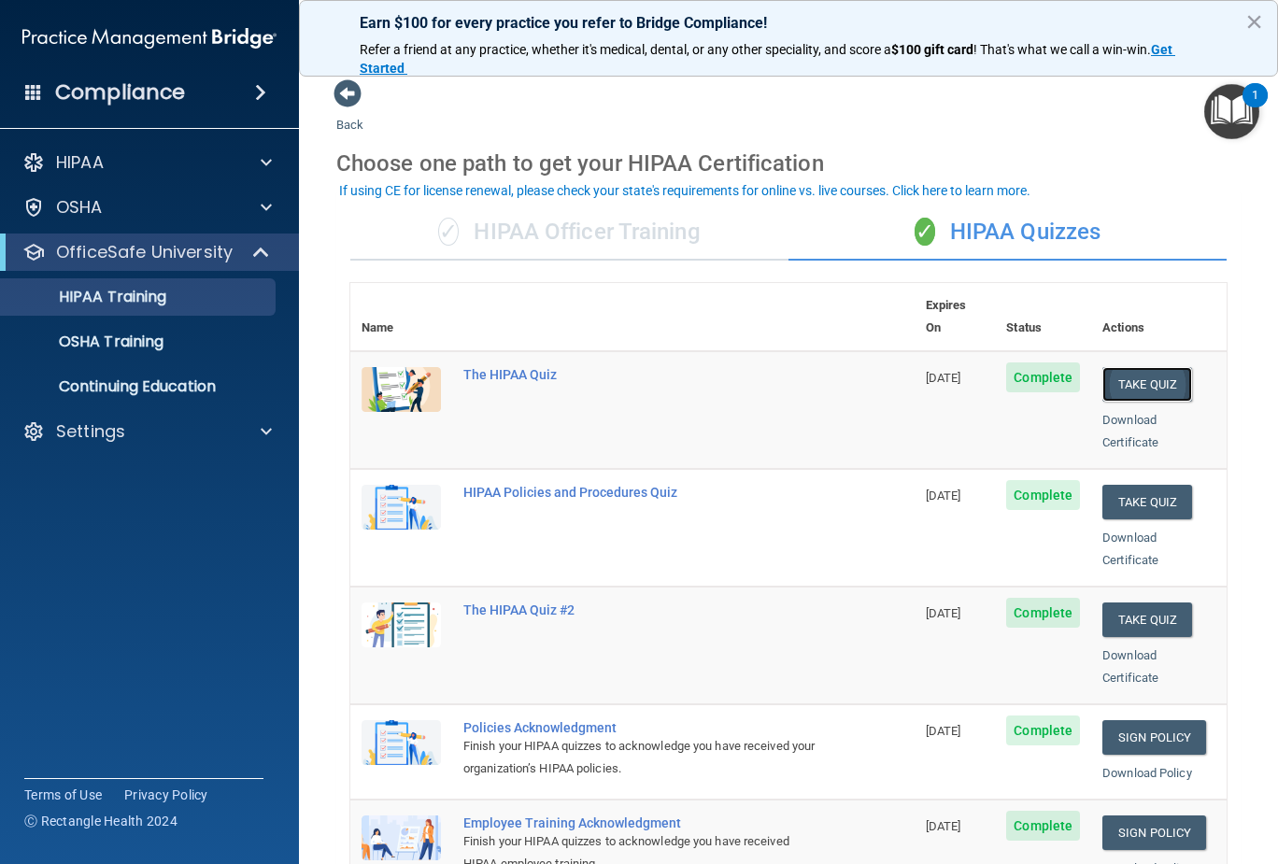
click at [1142, 367] on button "Take Quiz" at bounding box center [1147, 384] width 90 height 35
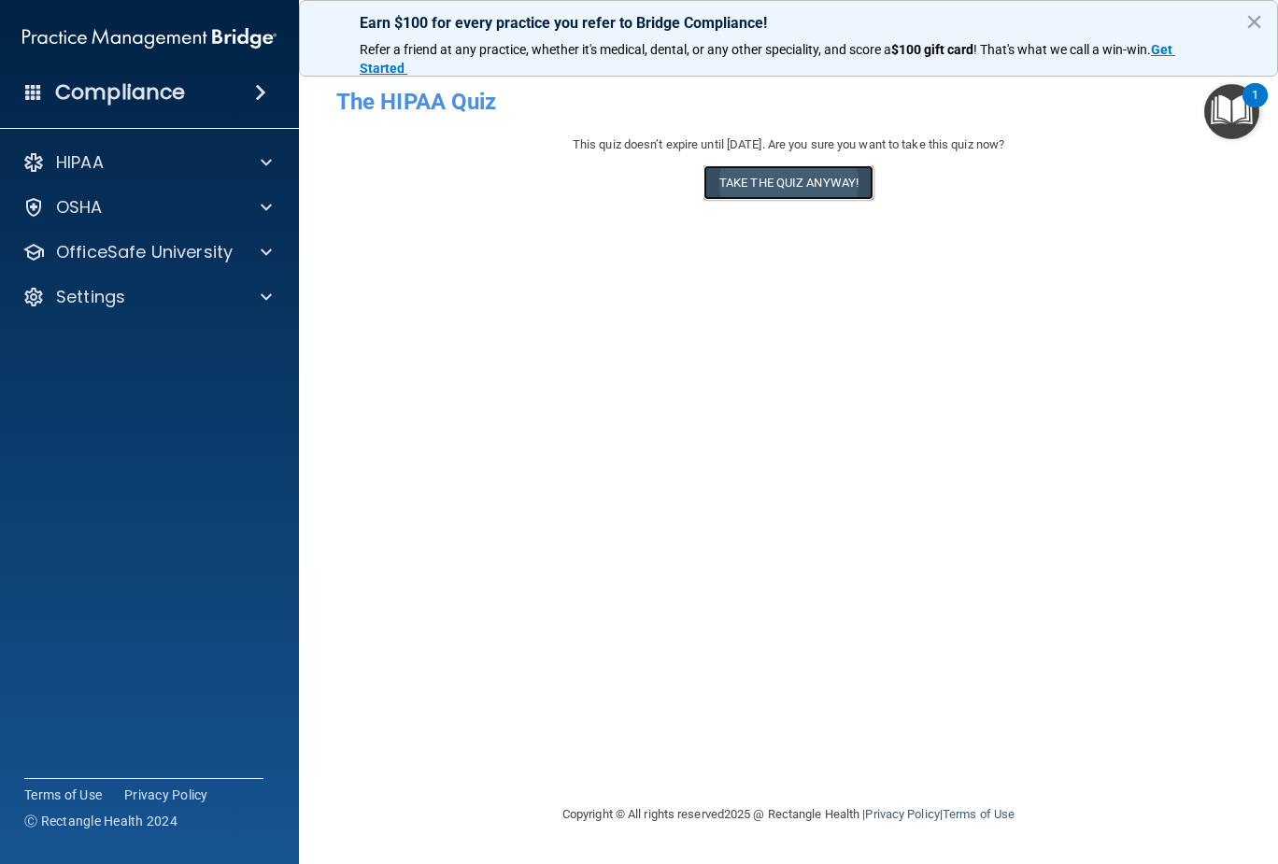
click at [804, 183] on button "Take the quiz anyway!" at bounding box center [788, 182] width 170 height 35
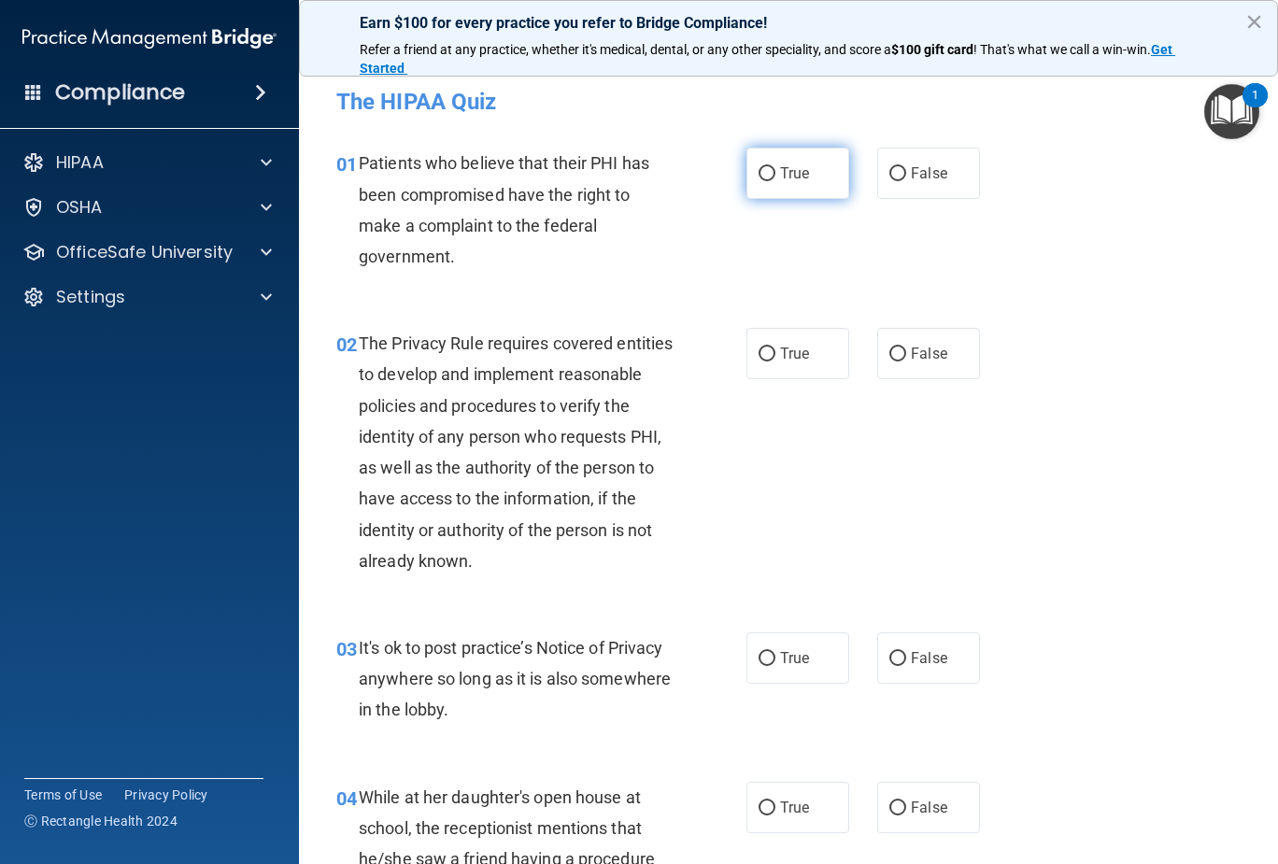
click at [764, 177] on input "True" at bounding box center [766, 174] width 17 height 14
radio input "true"
click at [759, 351] on input "True" at bounding box center [766, 354] width 17 height 14
radio input "true"
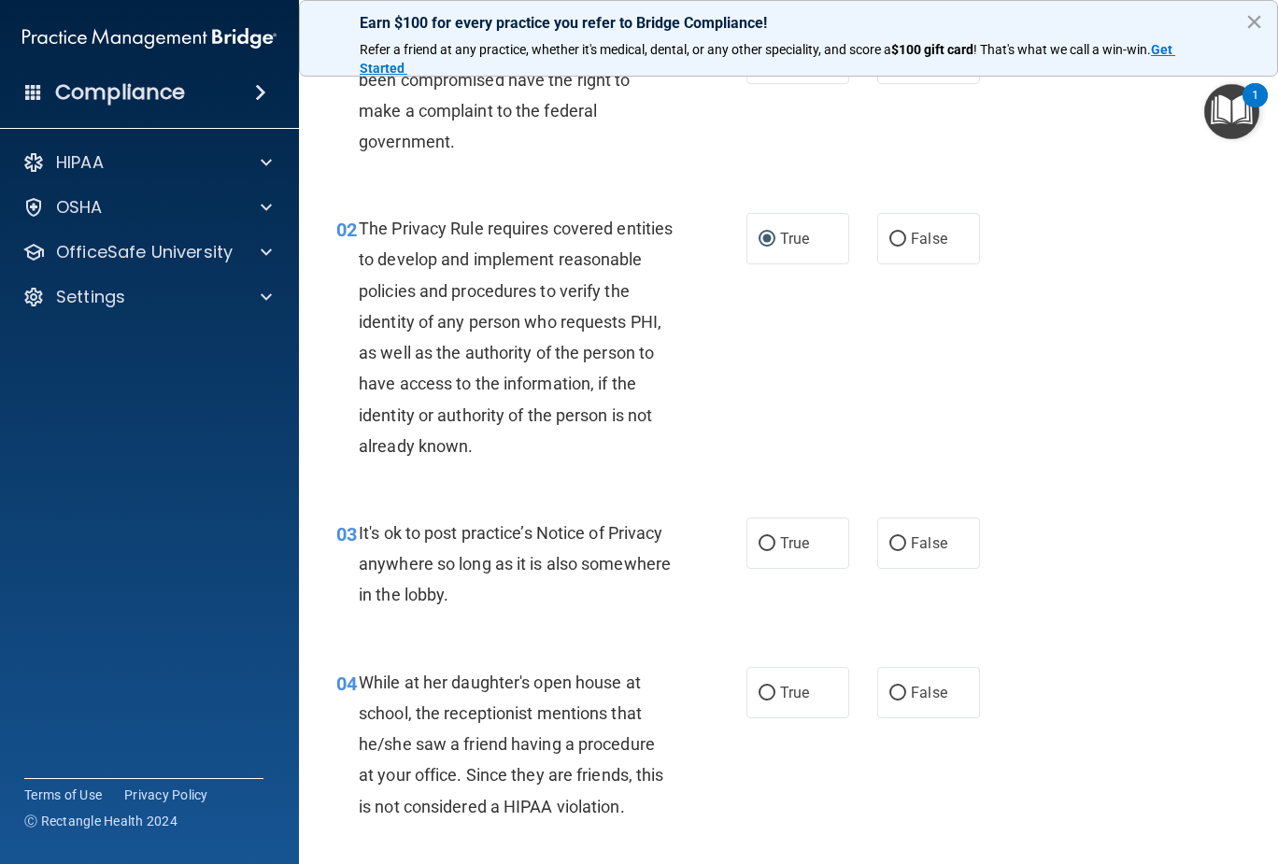
scroll to position [187, 0]
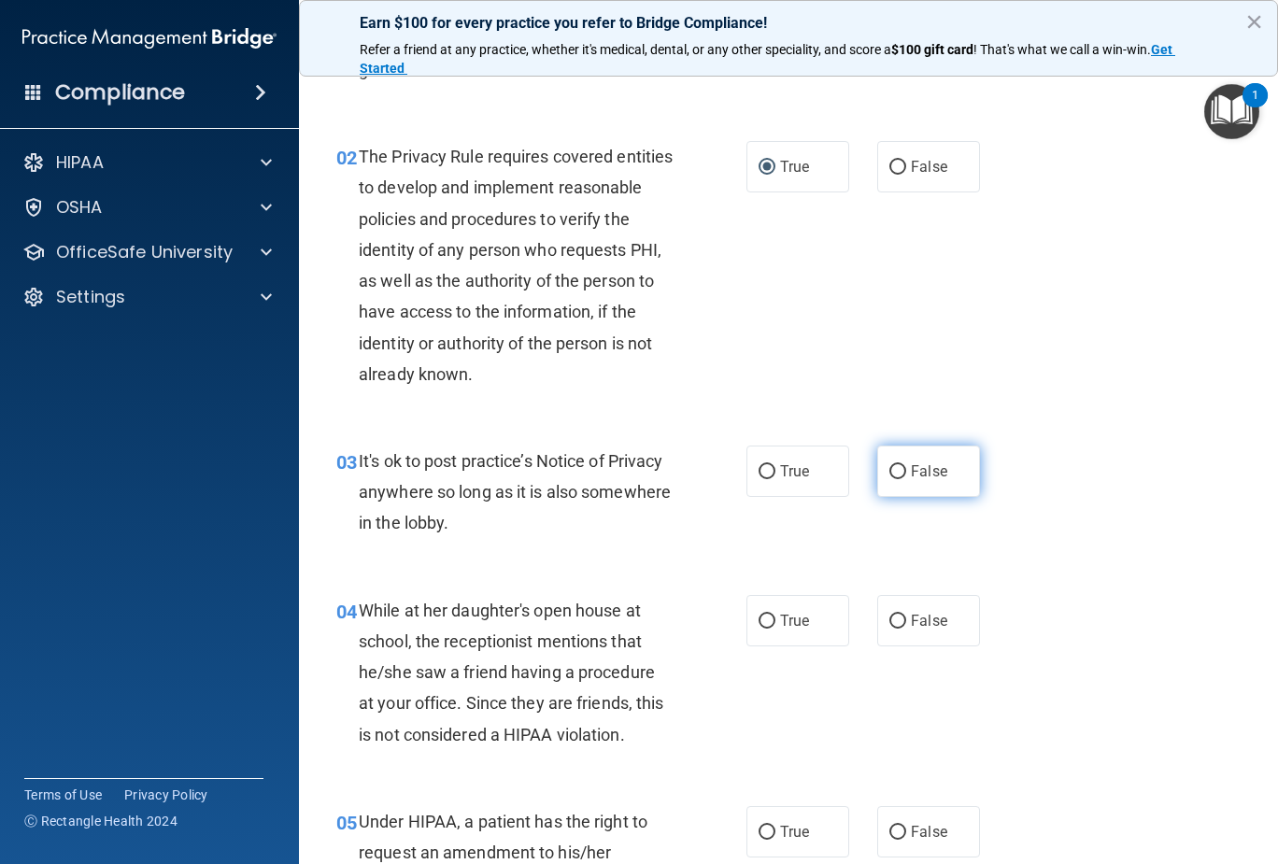
click at [889, 475] on input "False" at bounding box center [897, 472] width 17 height 14
radio input "true"
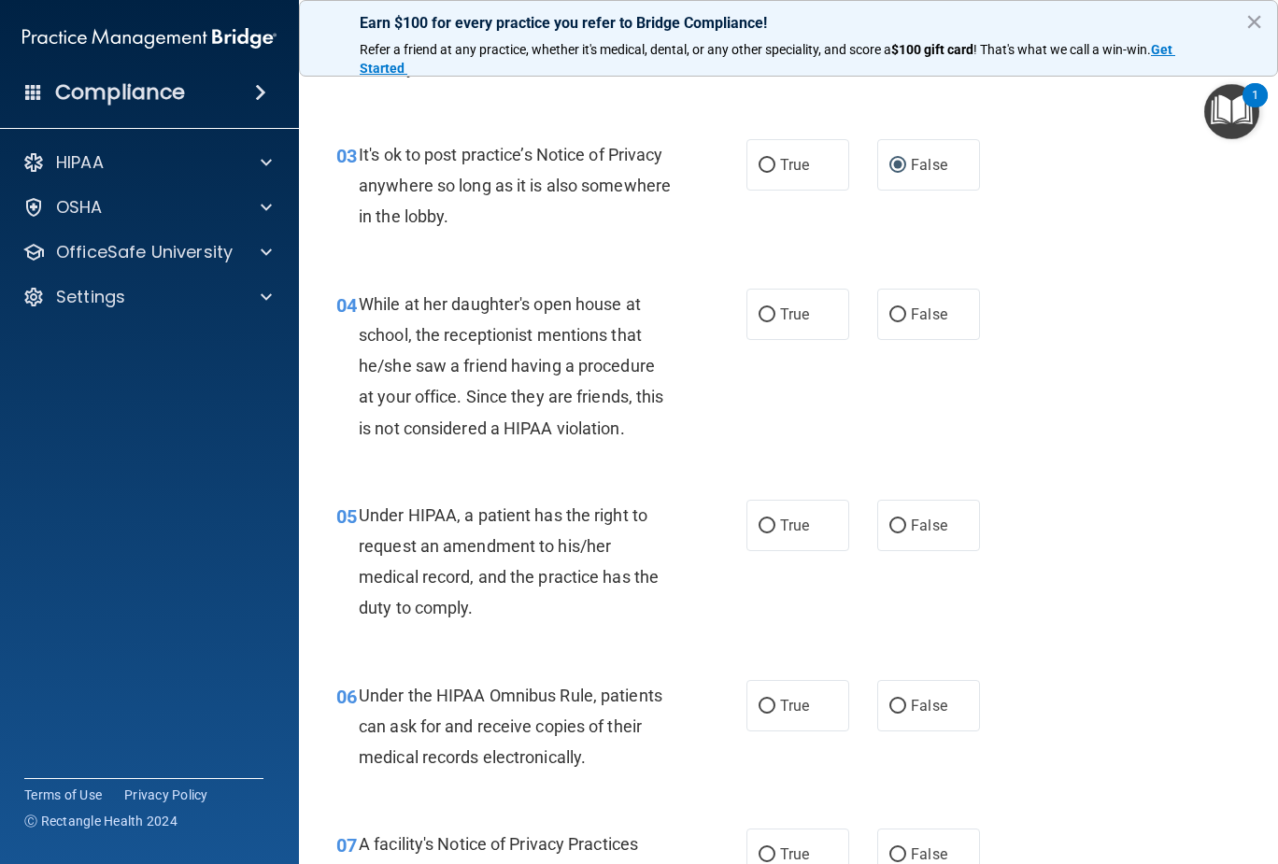
scroll to position [560, 0]
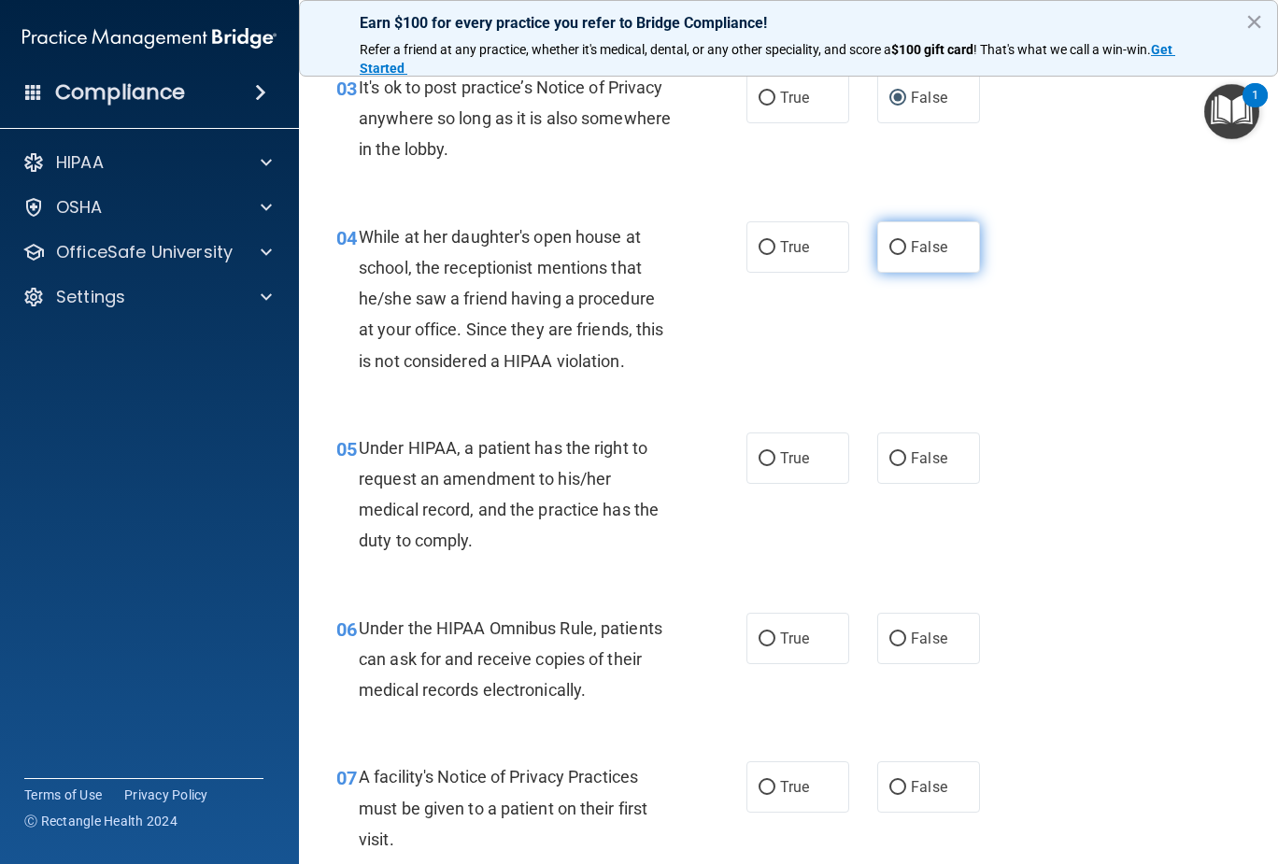
click at [893, 248] on input "False" at bounding box center [897, 248] width 17 height 14
radio input "true"
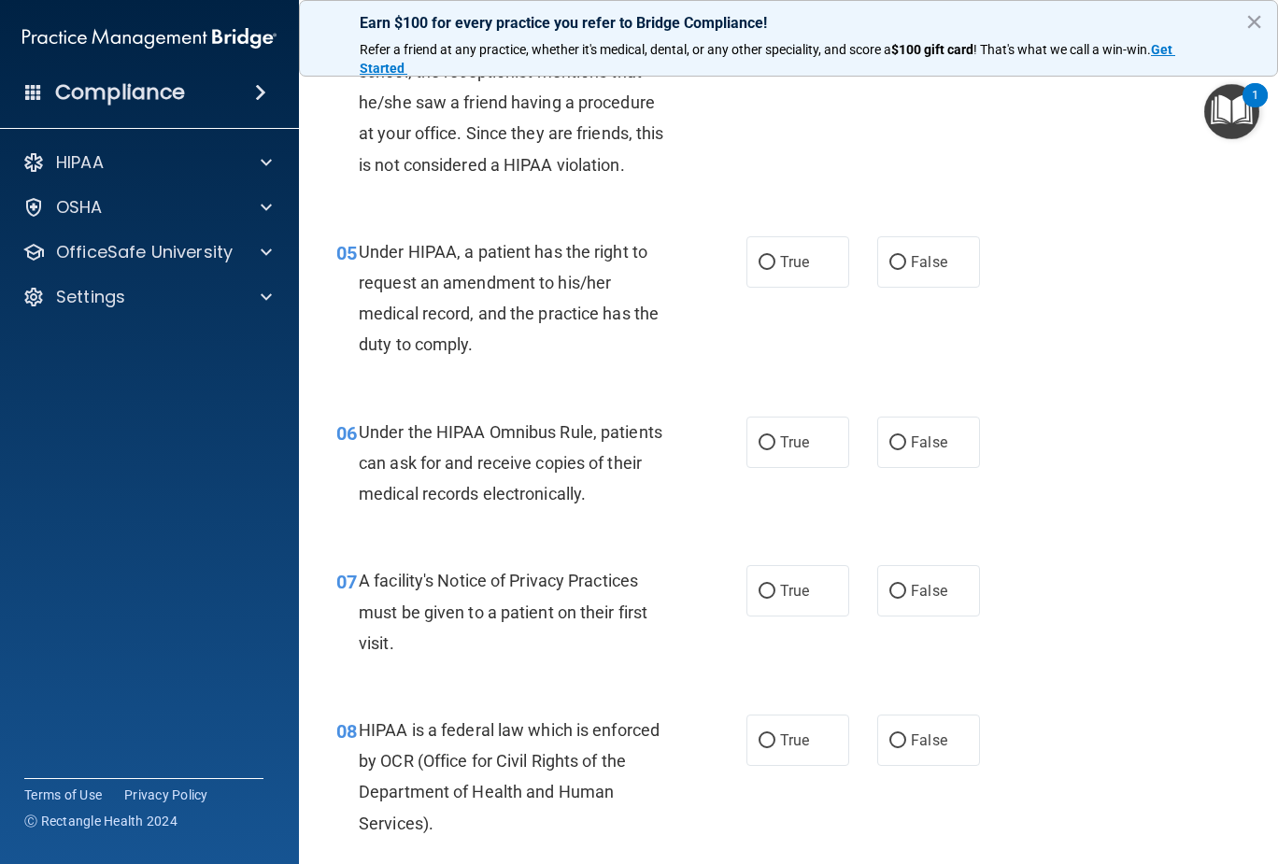
scroll to position [841, 0]
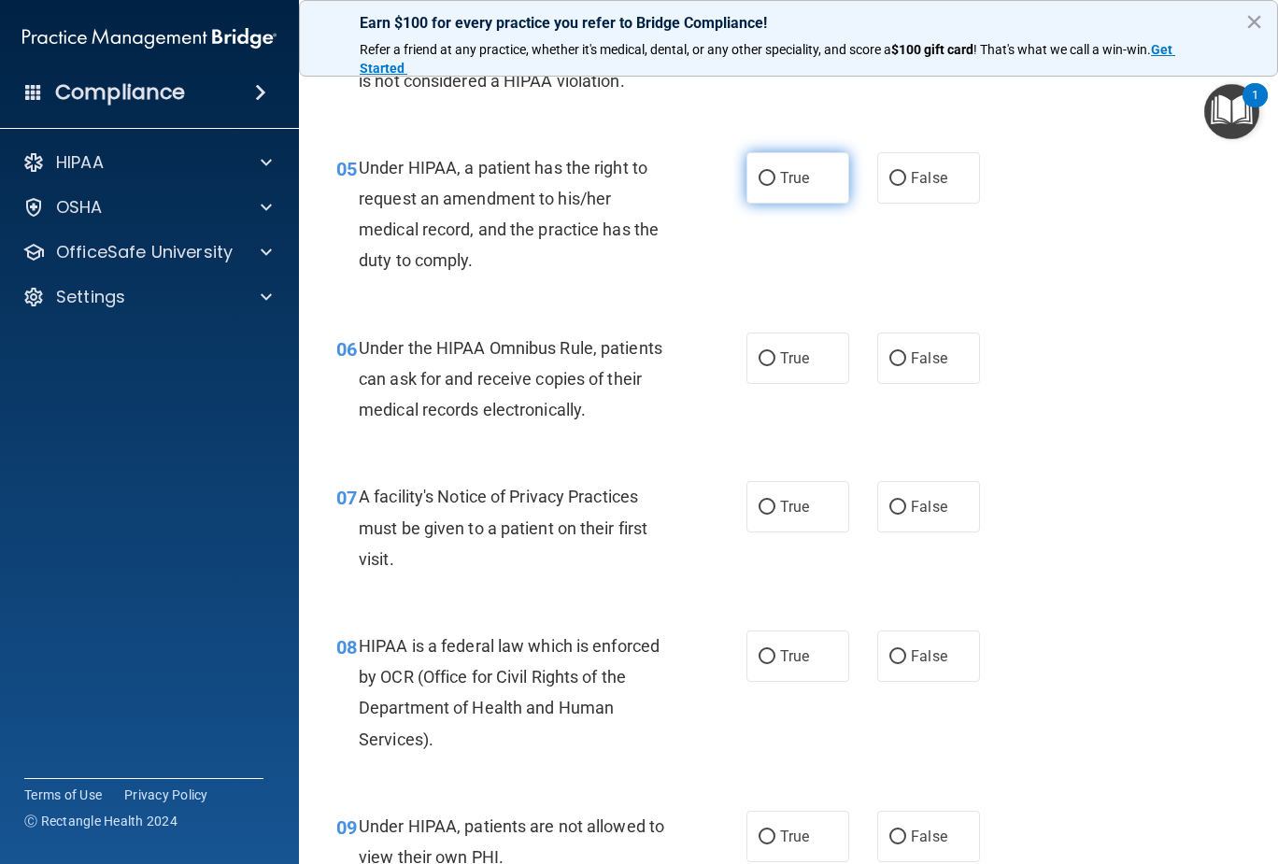
click at [758, 180] on input "True" at bounding box center [766, 179] width 17 height 14
radio input "true"
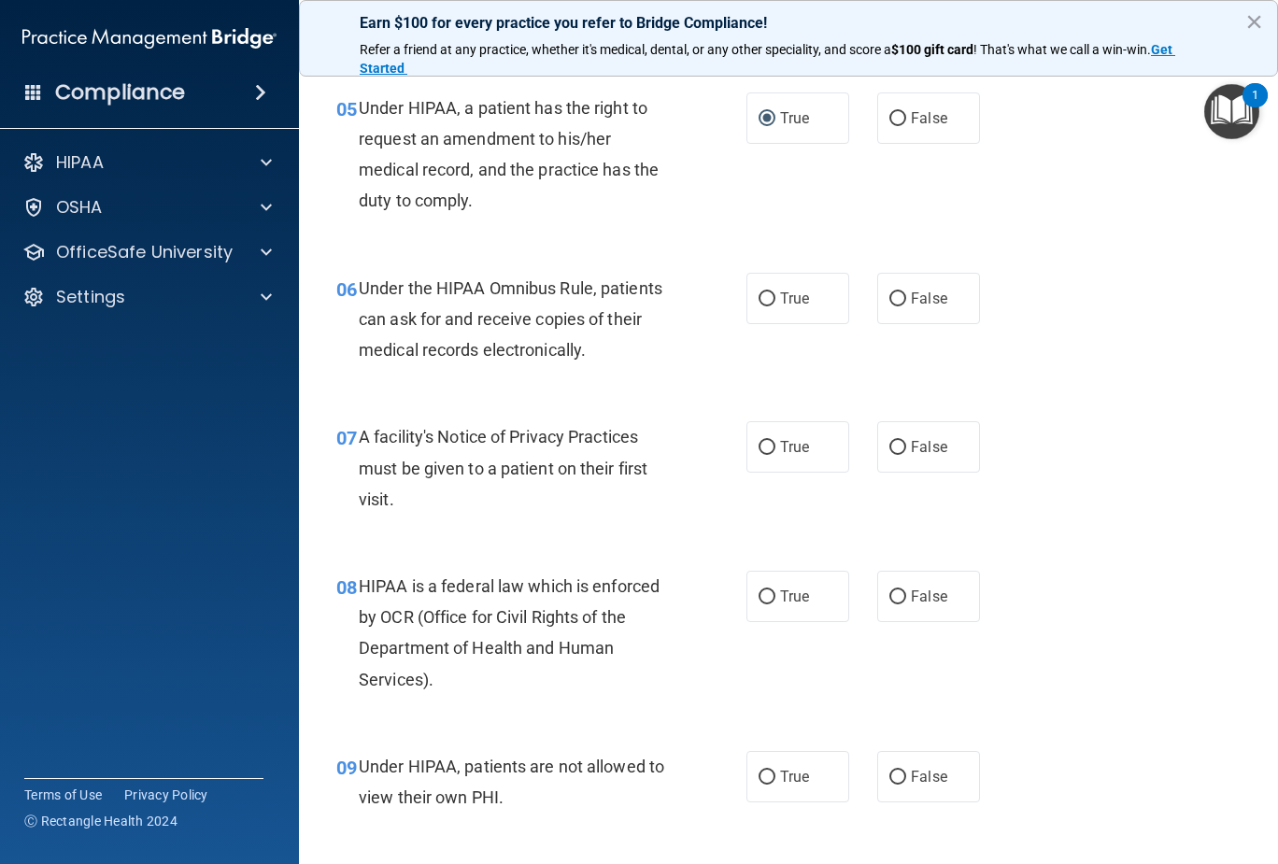
scroll to position [934, 0]
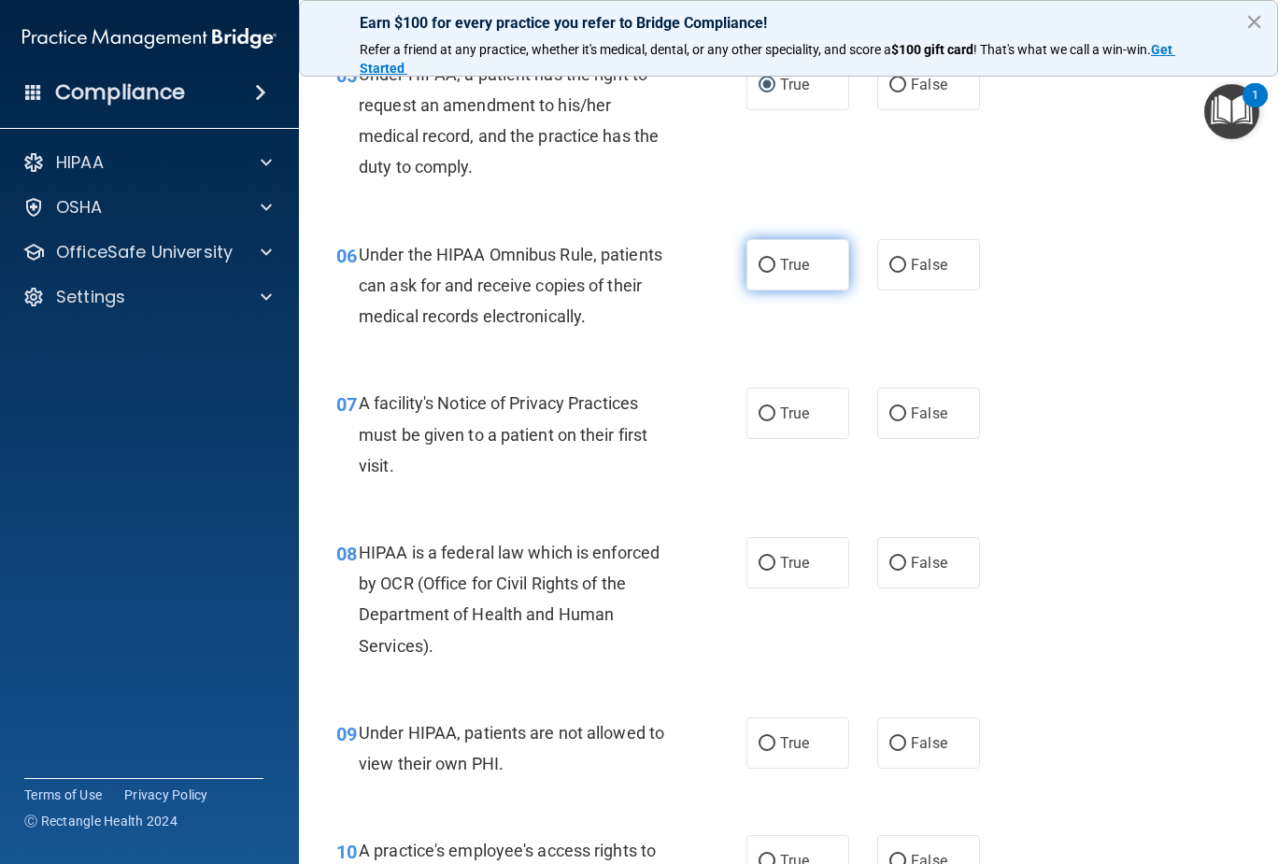
click at [758, 266] on input "True" at bounding box center [766, 266] width 17 height 14
radio input "true"
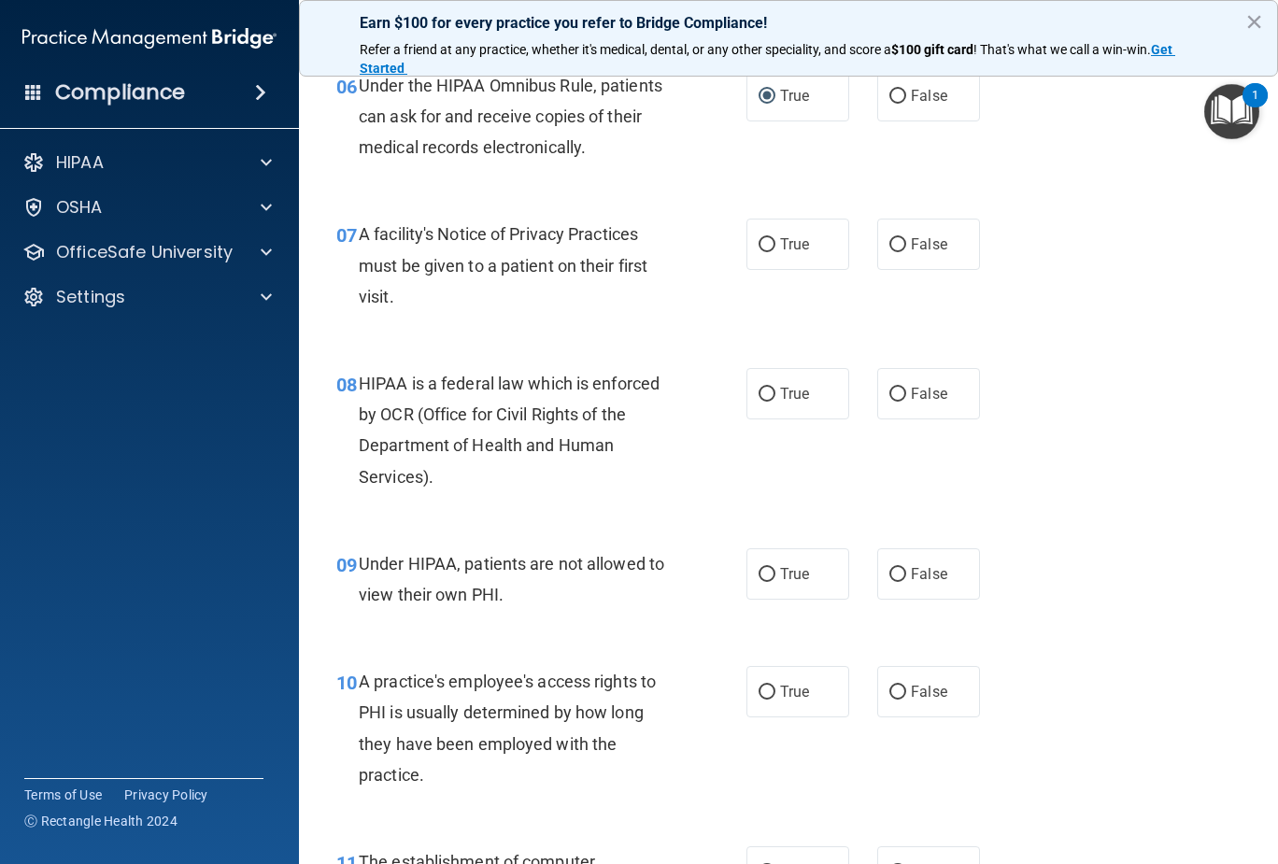
scroll to position [1214, 0]
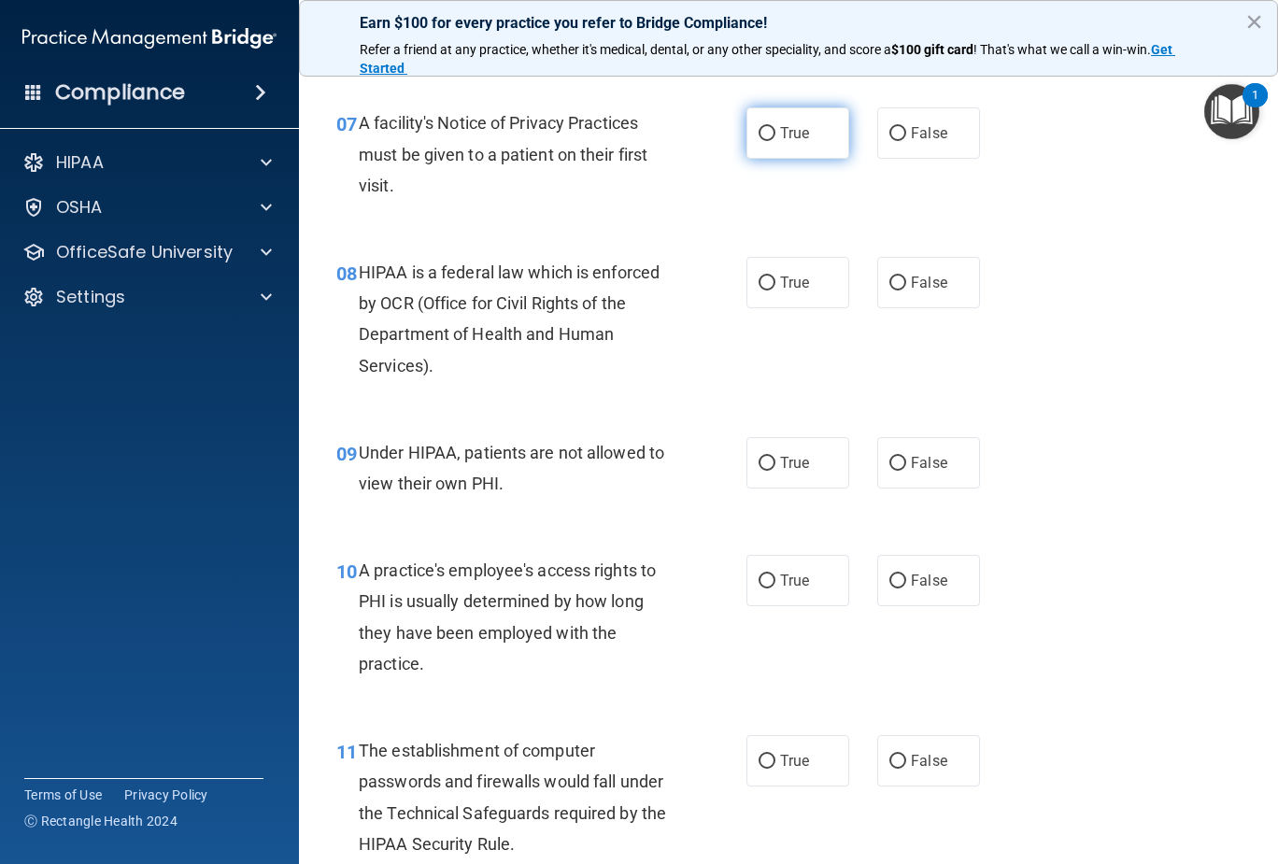
click at [758, 132] on input "True" at bounding box center [766, 134] width 17 height 14
radio input "true"
click at [760, 282] on input "True" at bounding box center [766, 283] width 17 height 14
radio input "true"
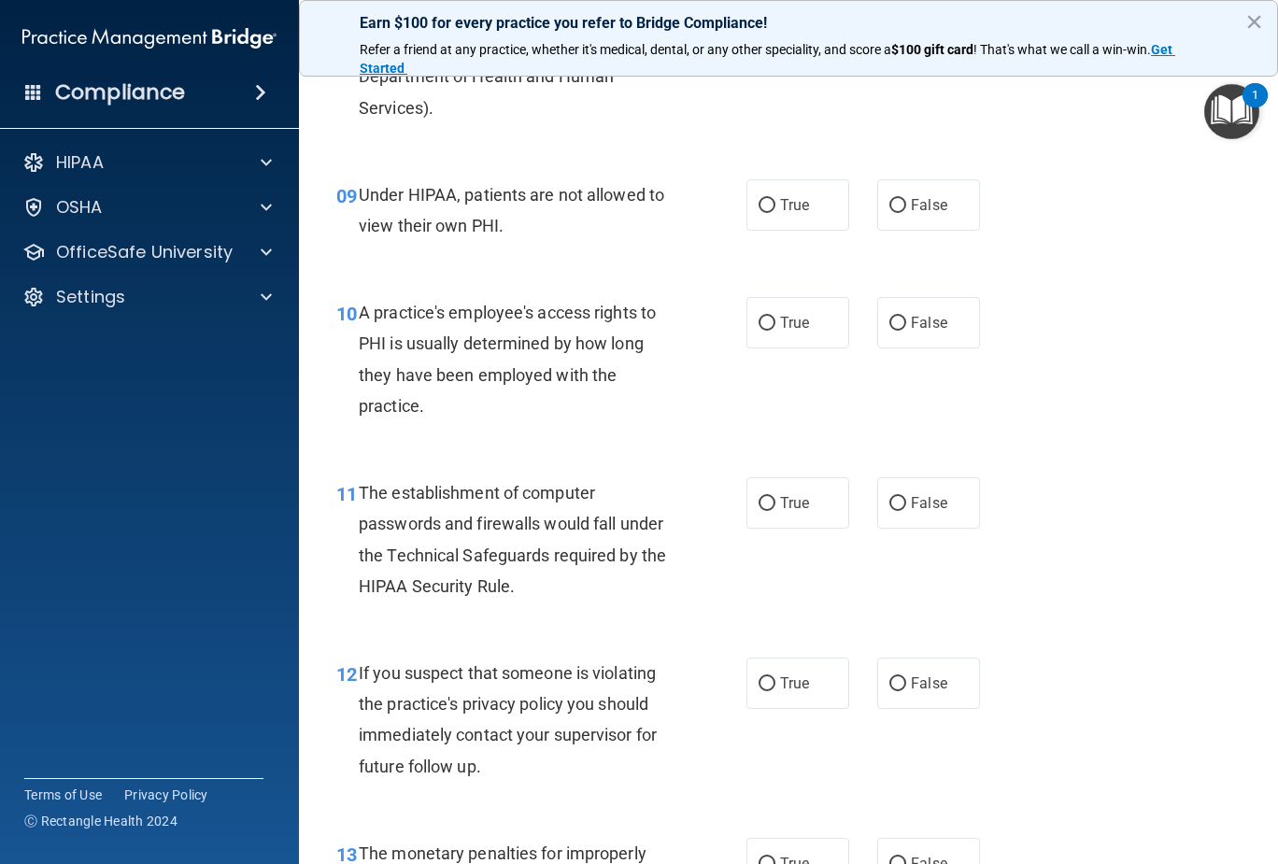
scroll to position [1494, 0]
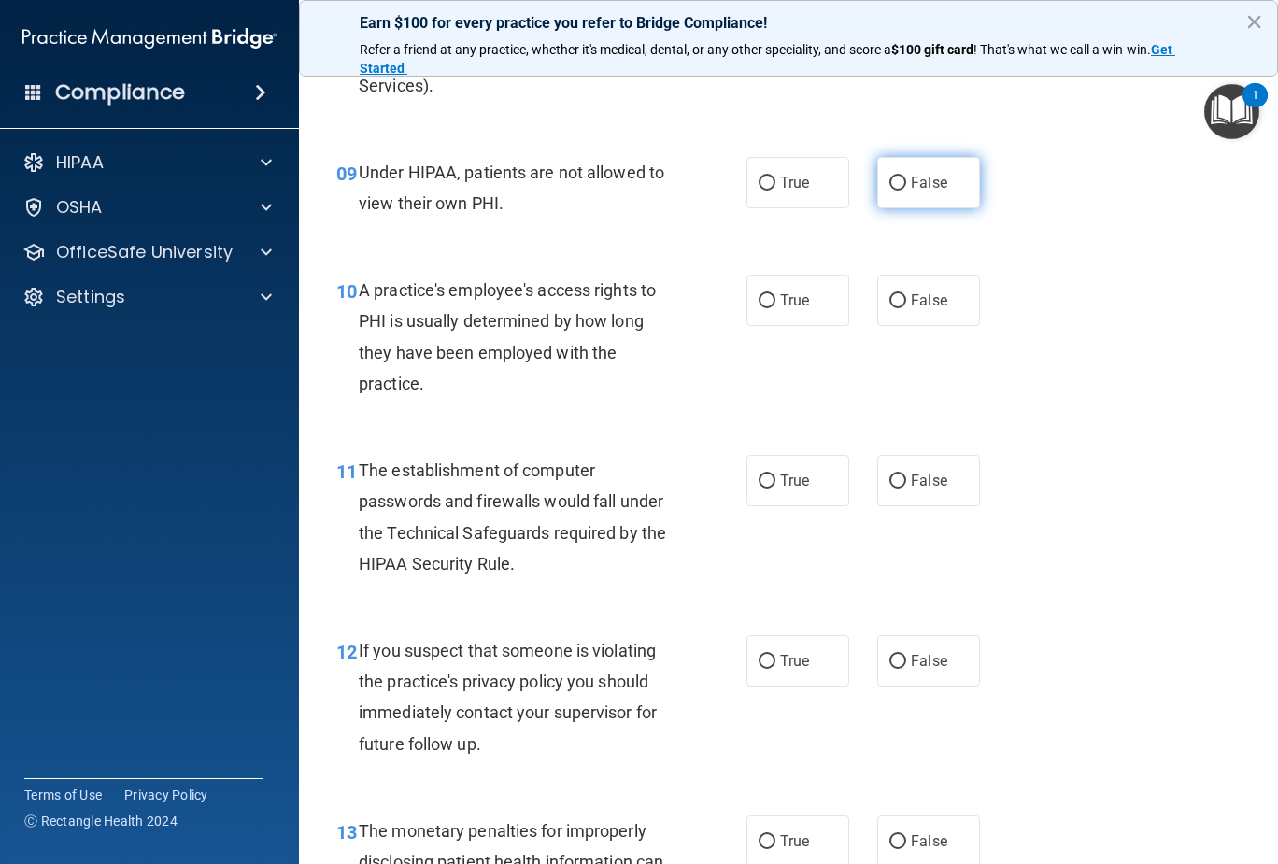
click at [892, 186] on input "False" at bounding box center [897, 184] width 17 height 14
radio input "true"
click at [889, 305] on input "False" at bounding box center [897, 301] width 17 height 14
radio input "true"
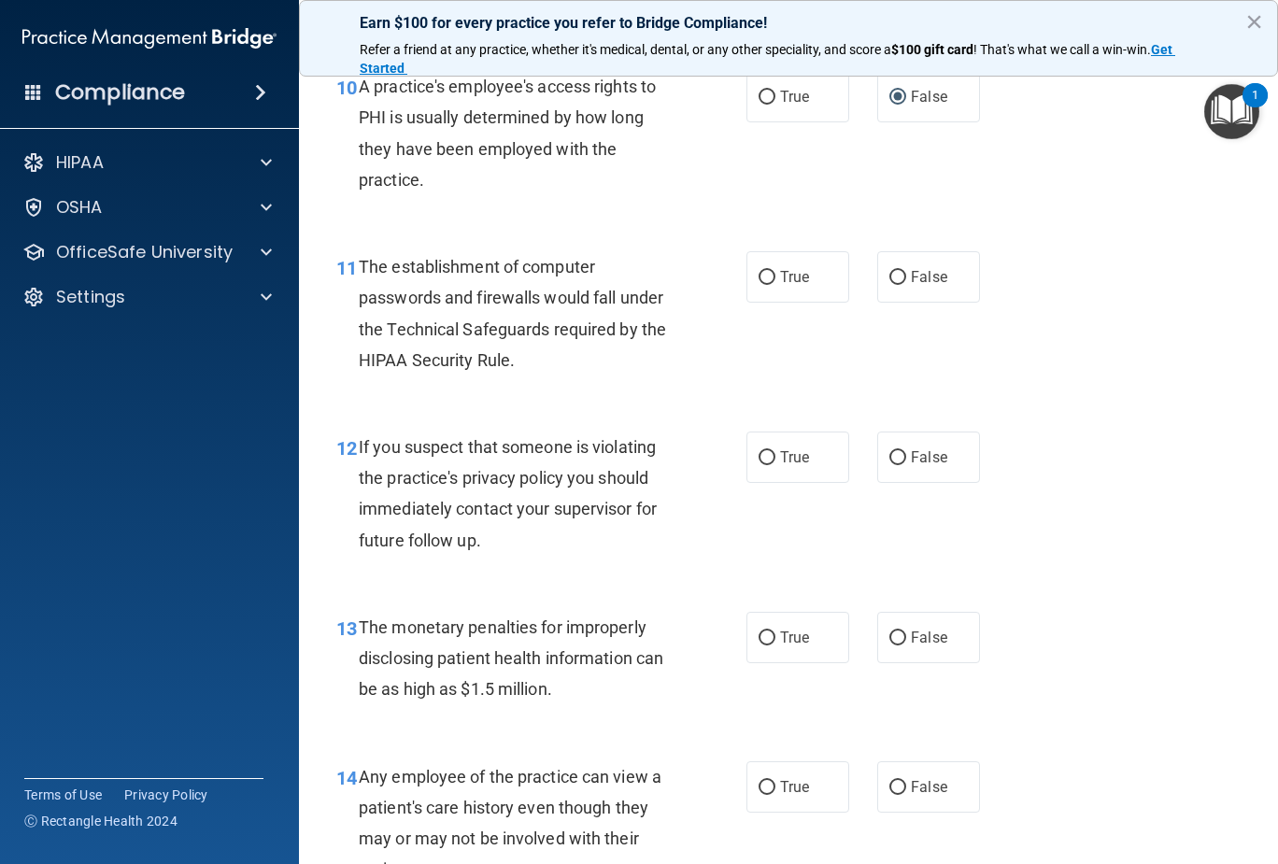
scroll to position [1774, 0]
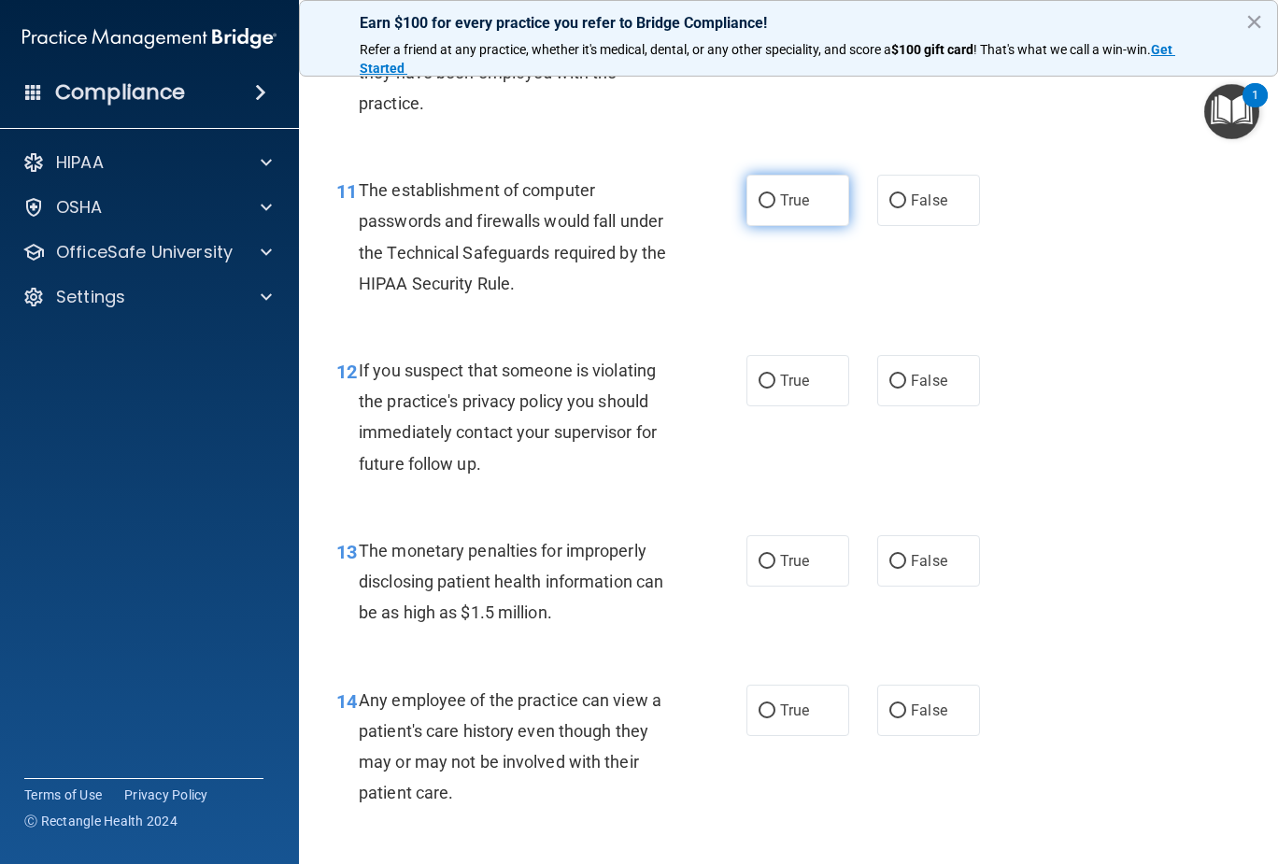
click at [758, 201] on input "True" at bounding box center [766, 201] width 17 height 14
radio input "true"
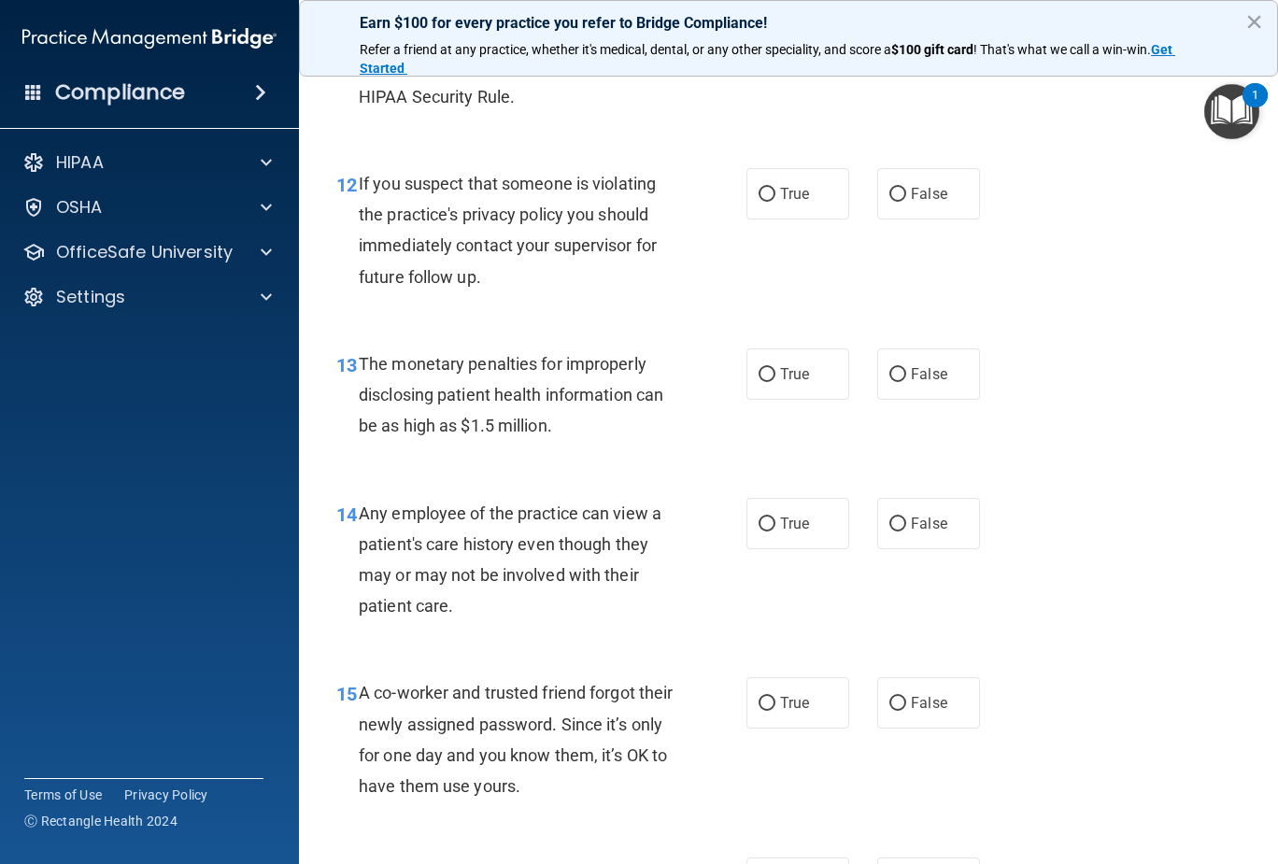
scroll to position [1868, 0]
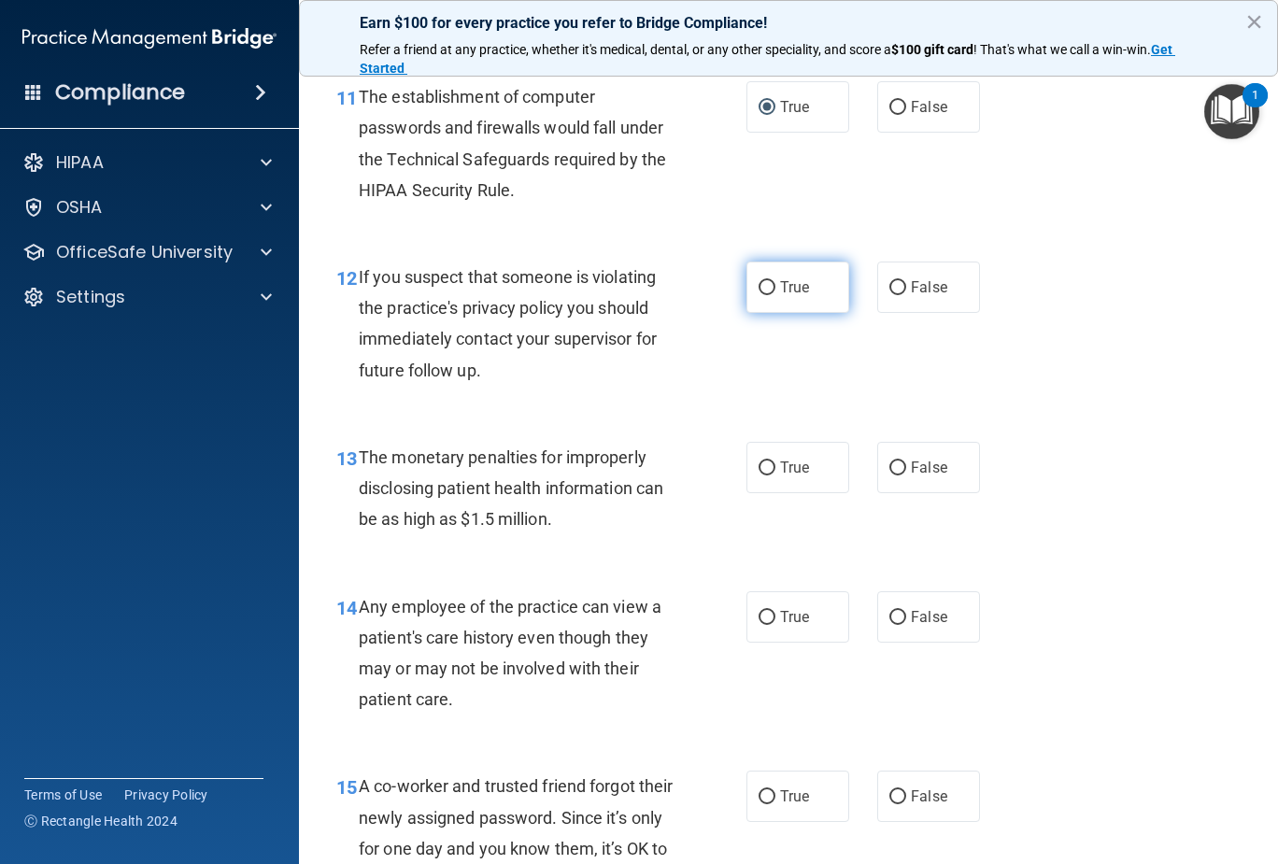
click at [758, 286] on input "True" at bounding box center [766, 288] width 17 height 14
radio input "true"
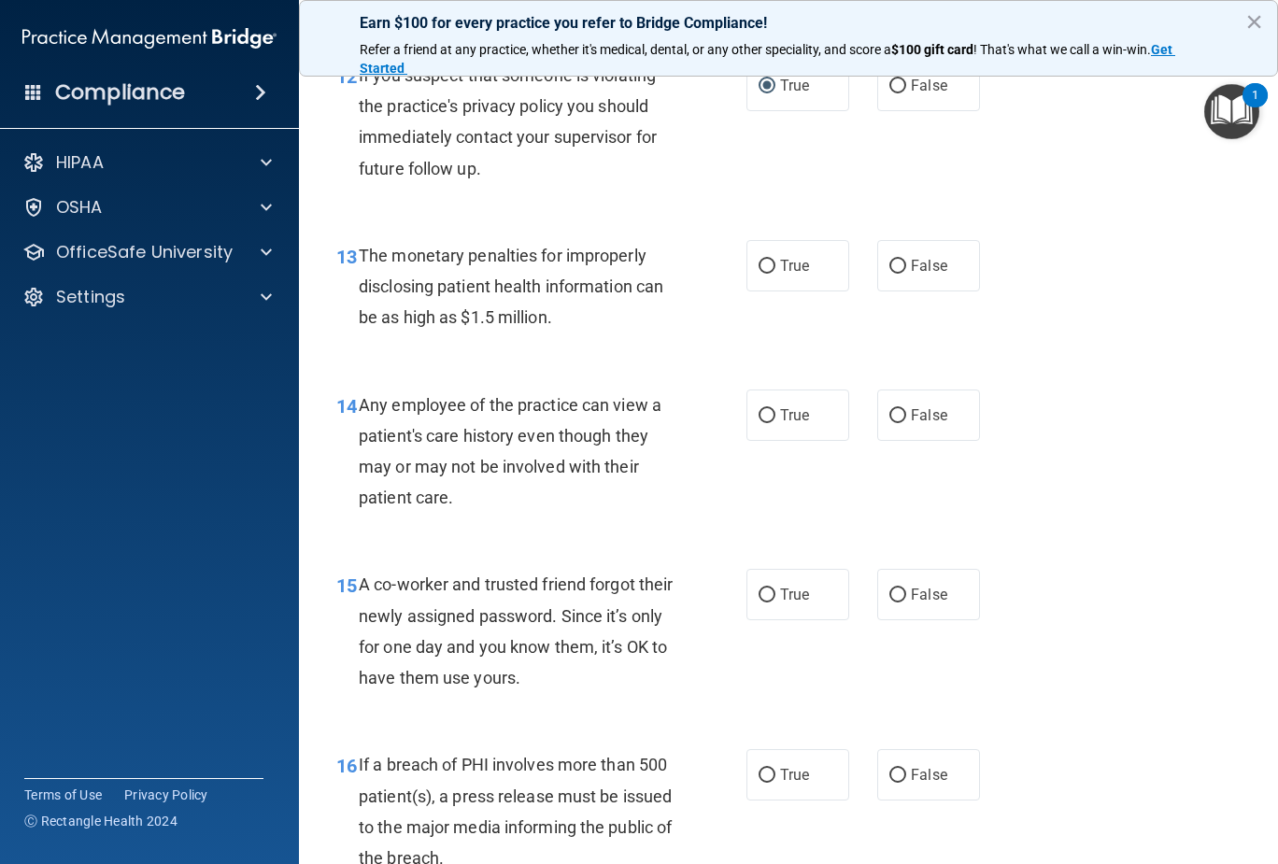
scroll to position [2148, 0]
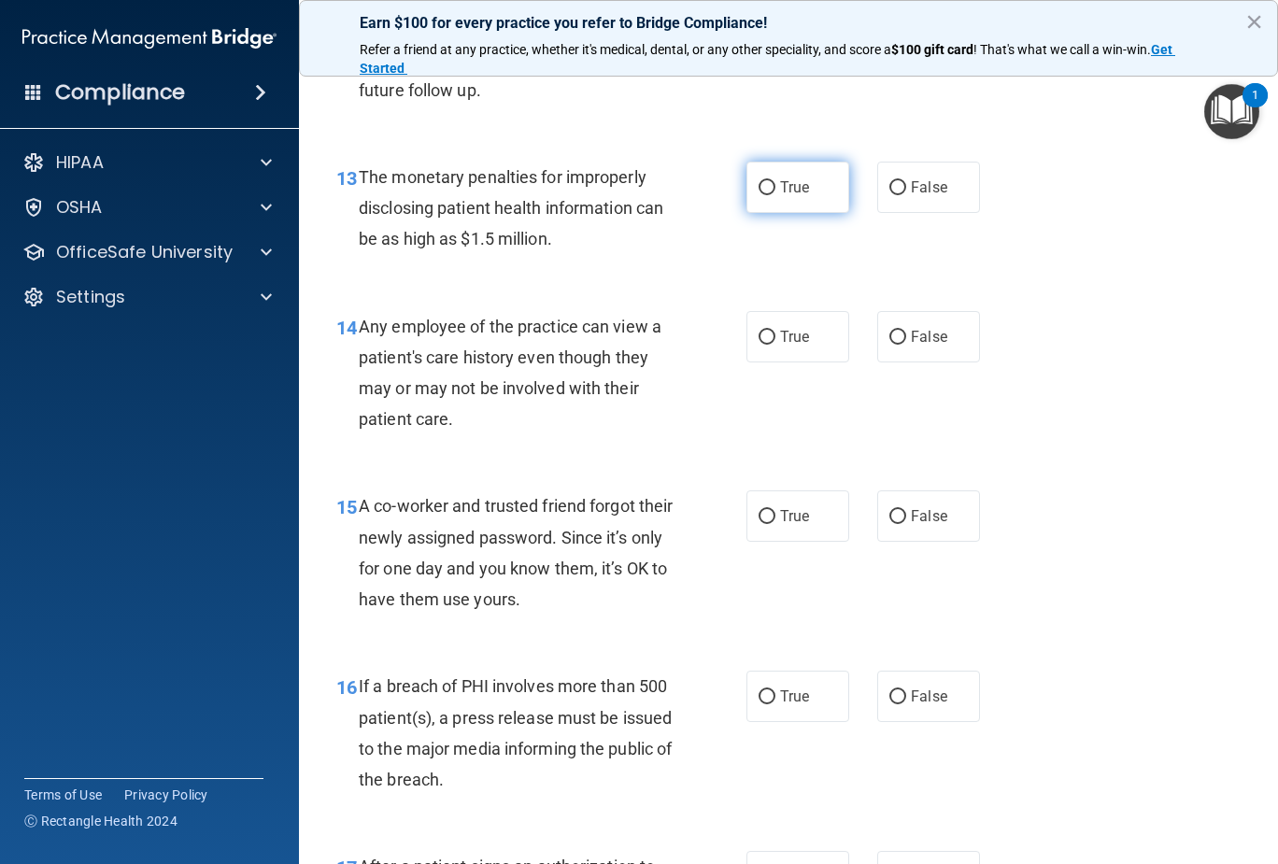
click at [758, 191] on input "True" at bounding box center [766, 188] width 17 height 14
radio input "true"
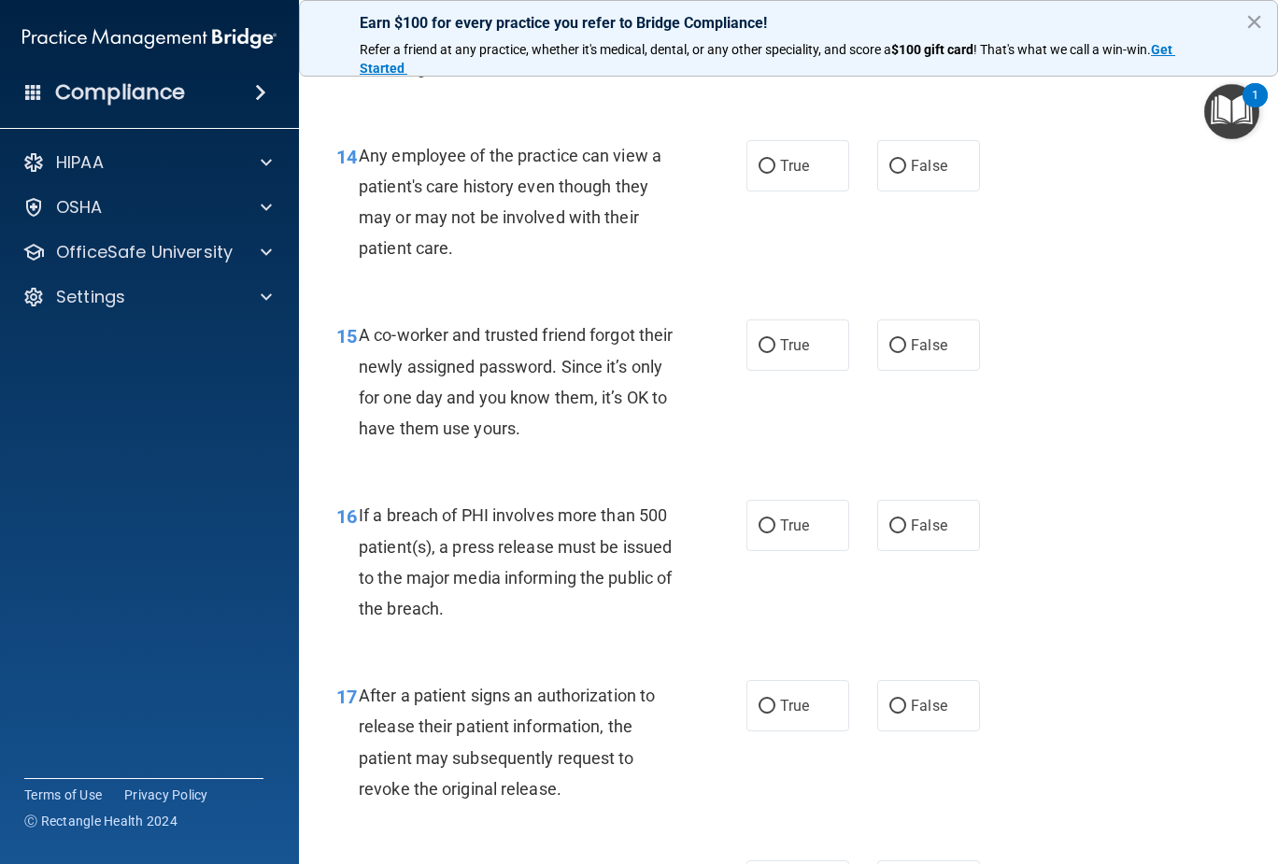
scroll to position [2335, 0]
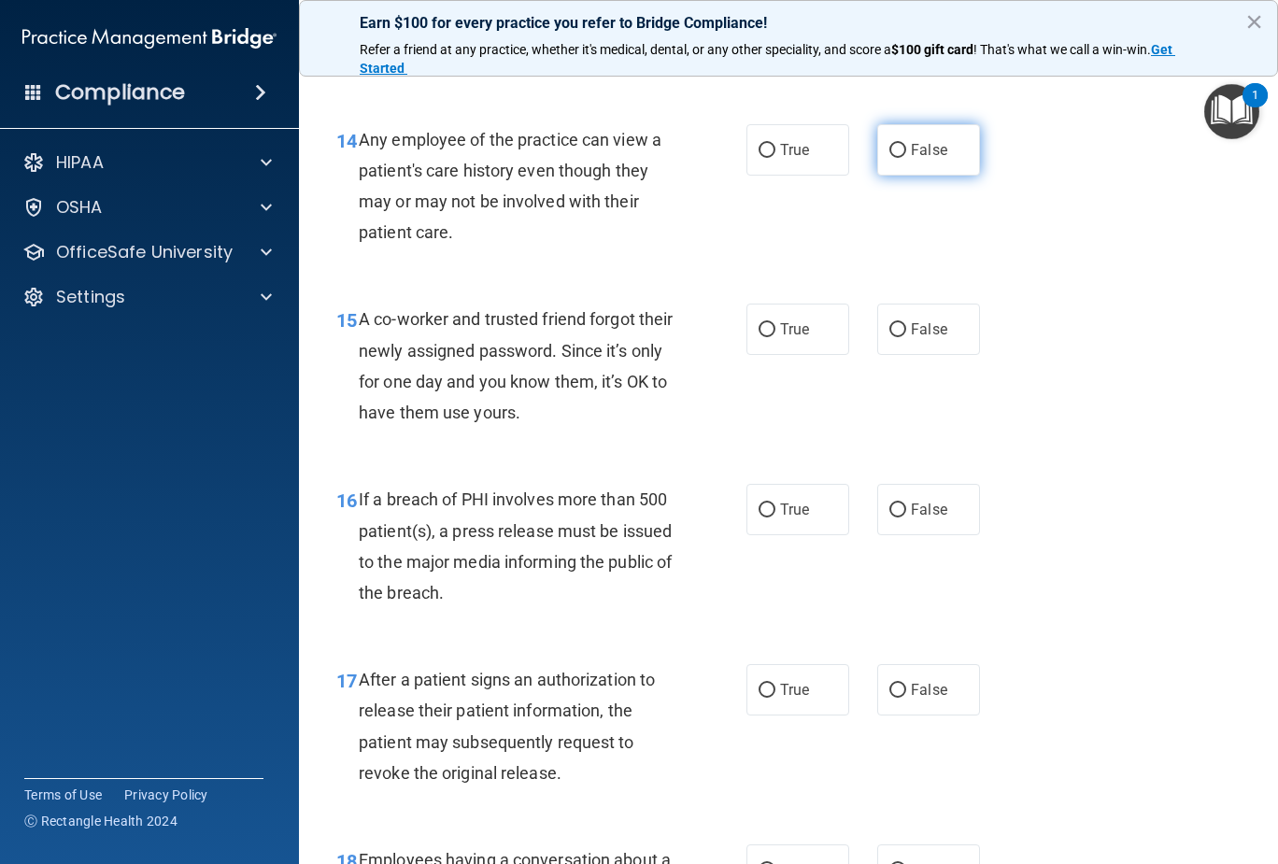
click at [892, 153] on input "False" at bounding box center [897, 151] width 17 height 14
radio input "true"
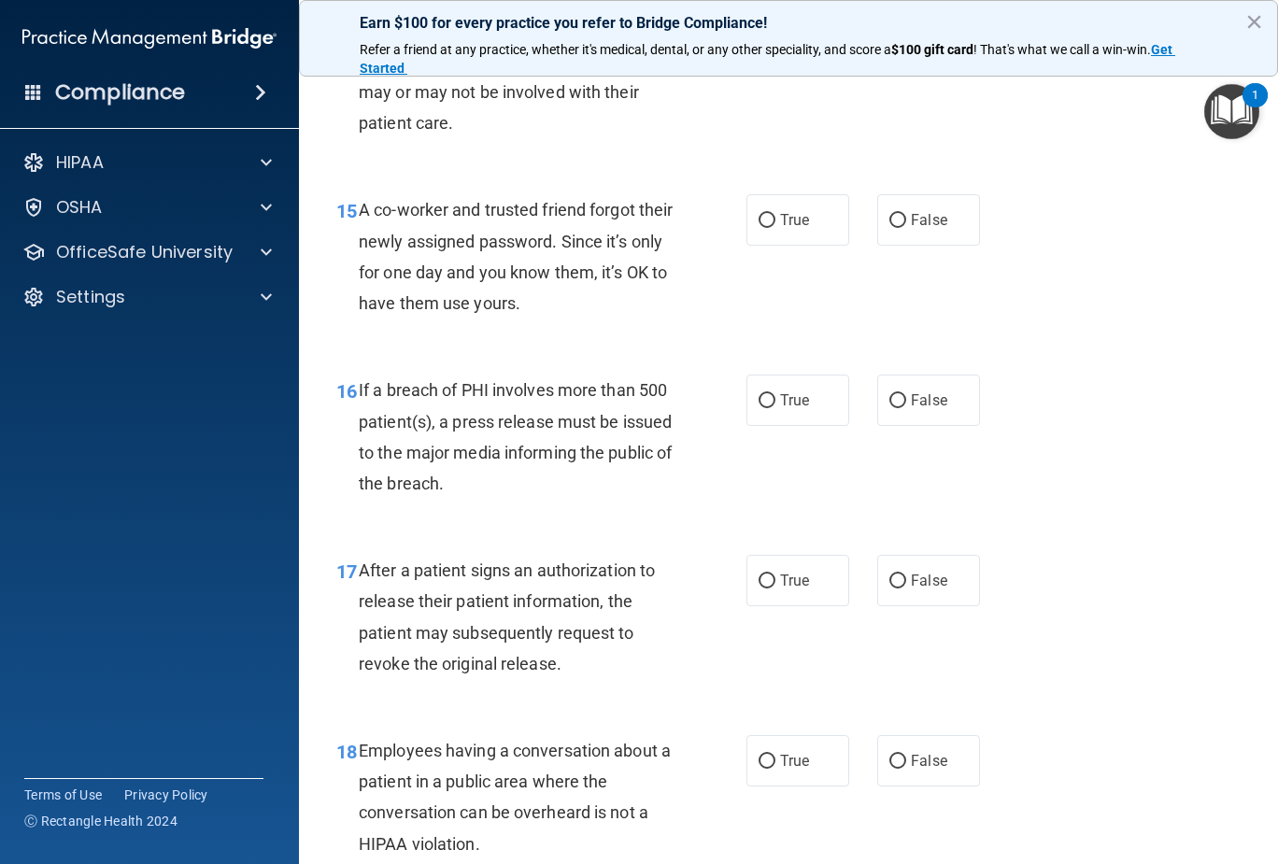
scroll to position [2522, 0]
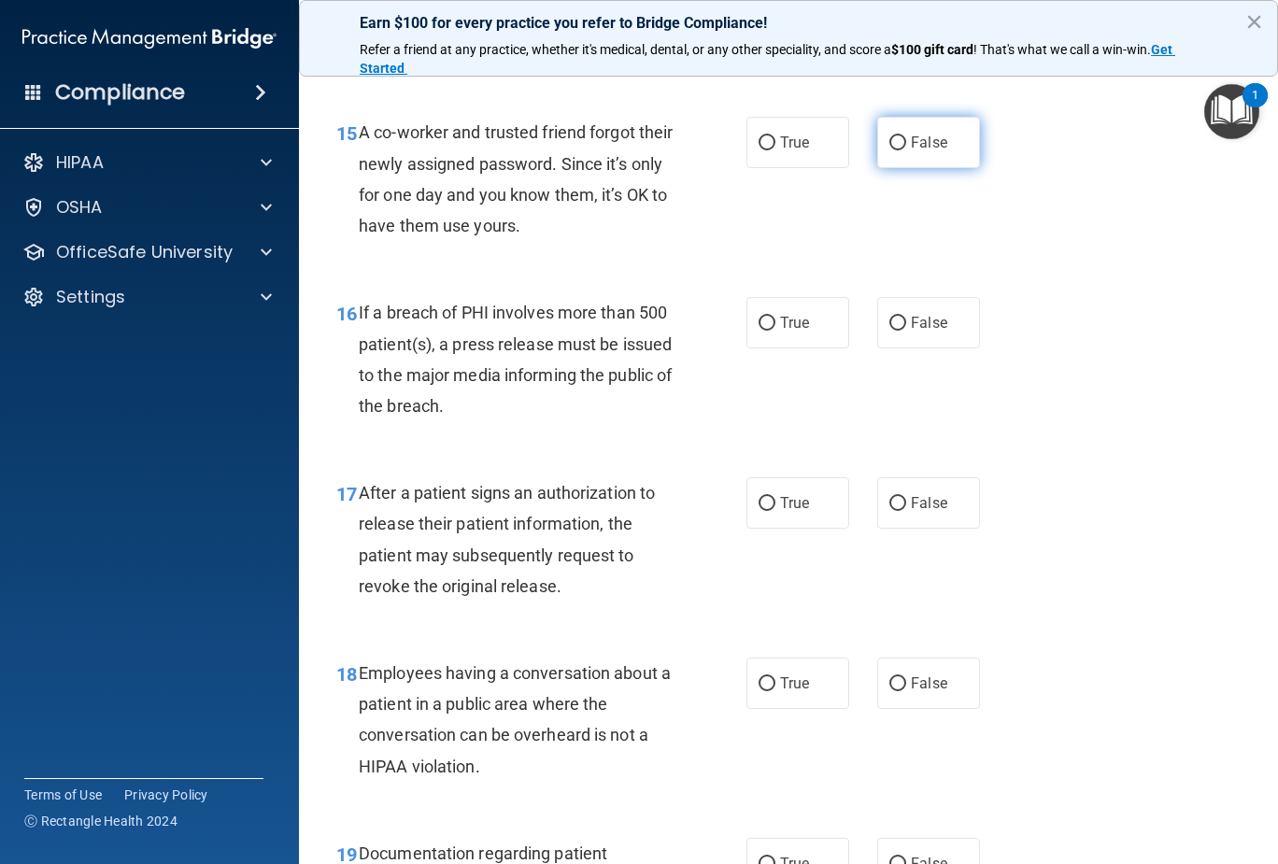
click at [889, 142] on input "False" at bounding box center [897, 143] width 17 height 14
radio input "true"
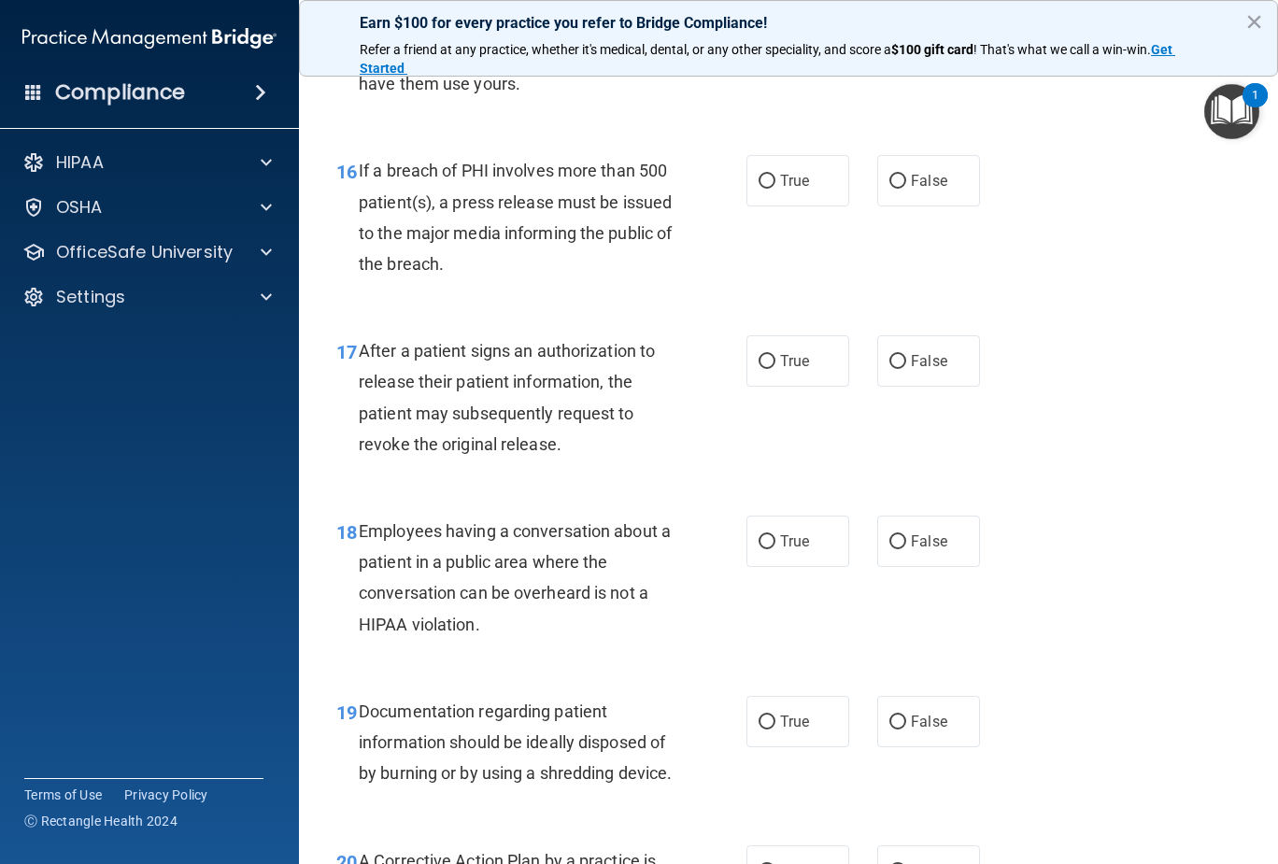
scroll to position [2708, 0]
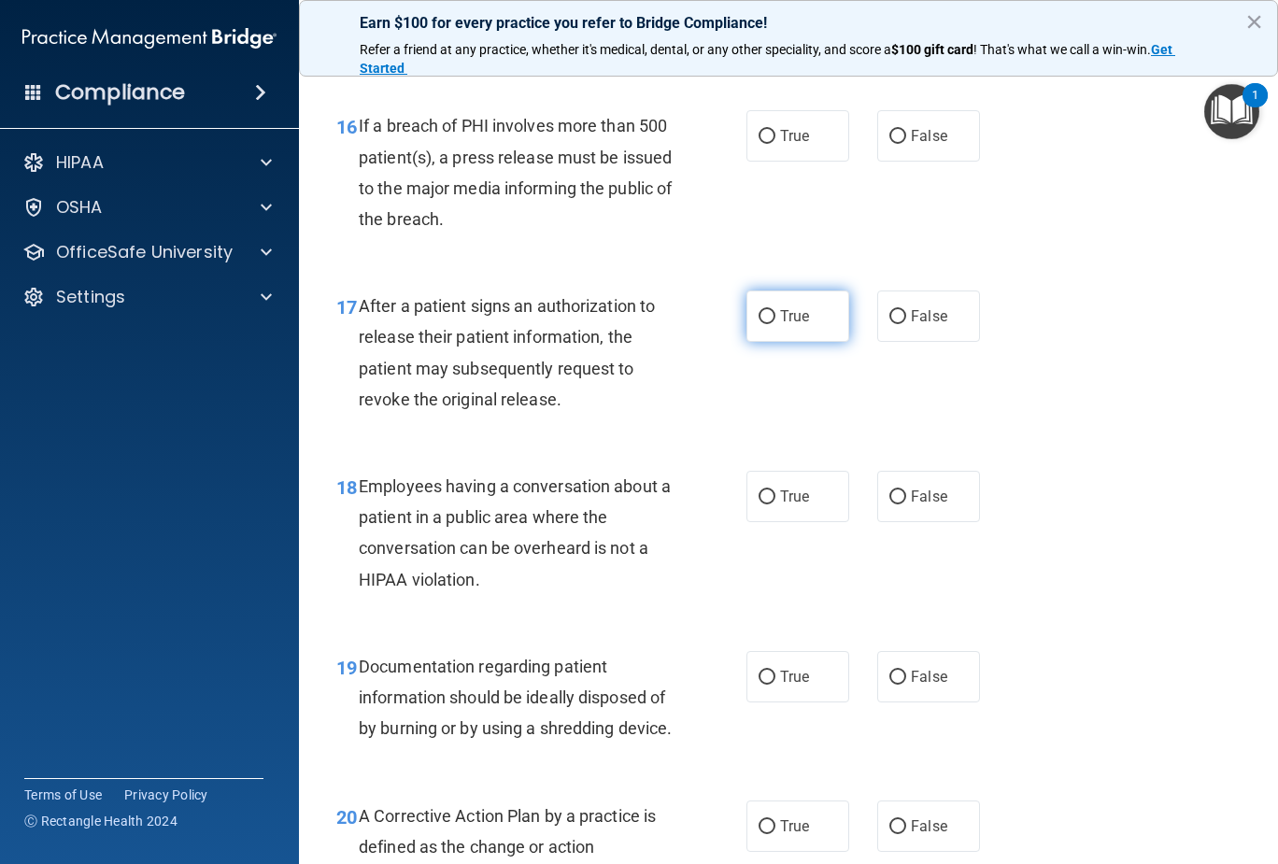
click at [759, 311] on input "True" at bounding box center [766, 317] width 17 height 14
radio input "true"
click at [771, 136] on label "True" at bounding box center [797, 135] width 103 height 51
click at [771, 136] on input "True" at bounding box center [766, 137] width 17 height 14
radio input "true"
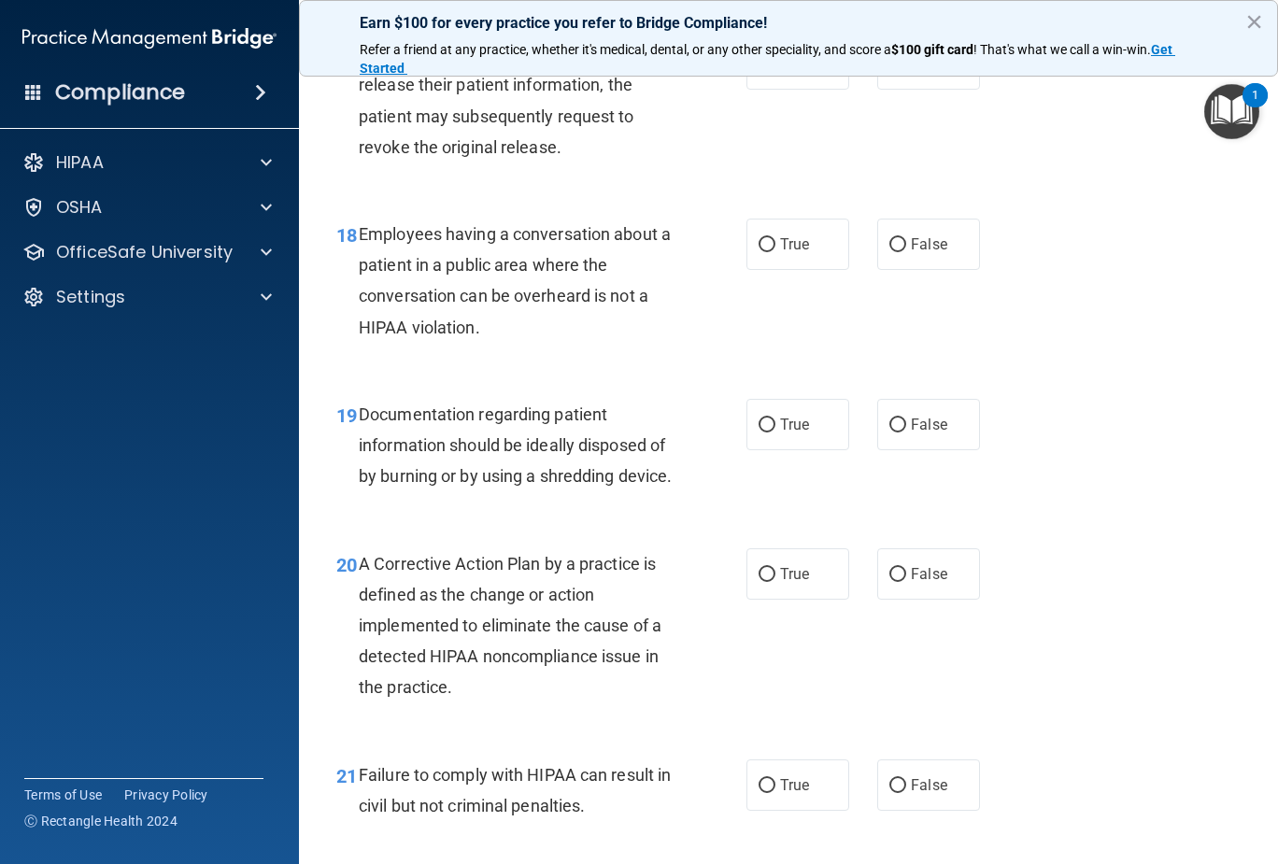
scroll to position [2989, 0]
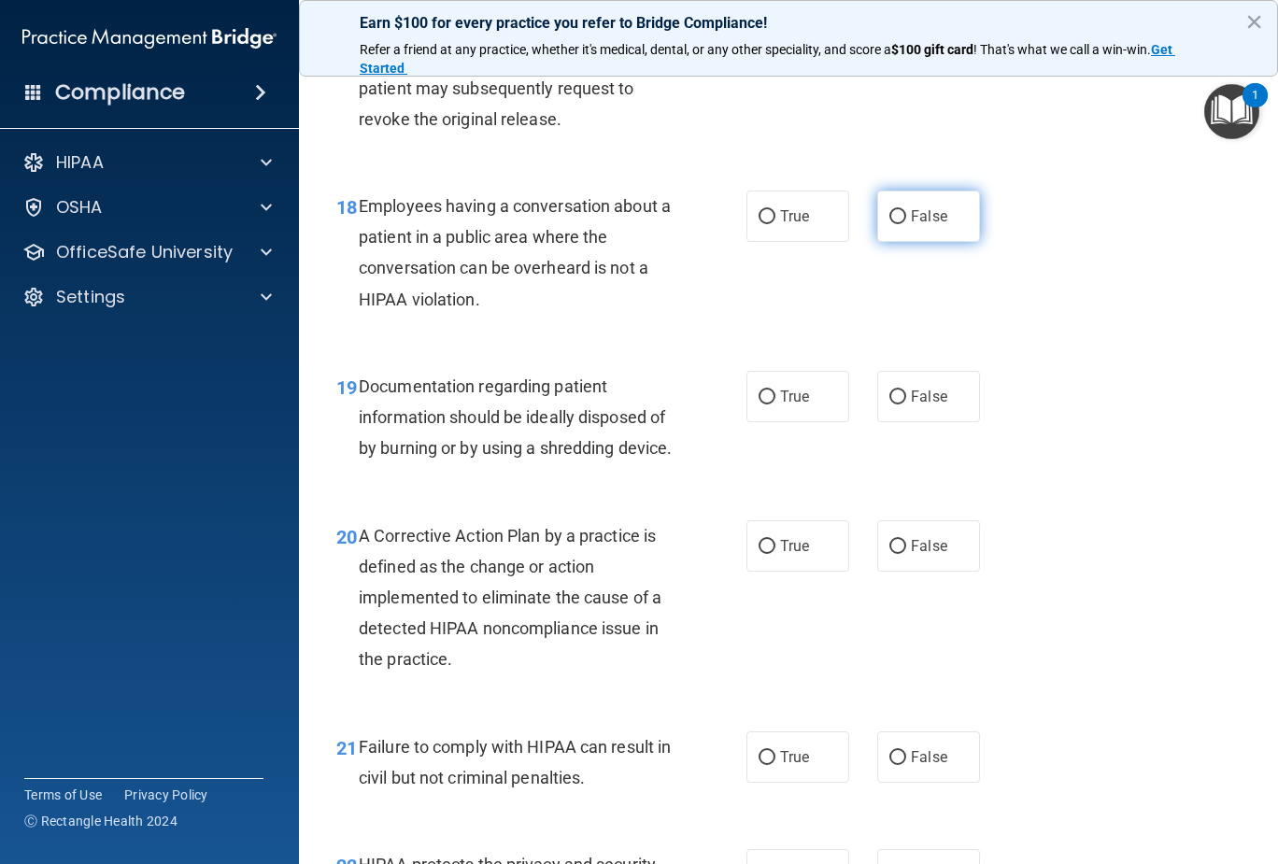
click at [897, 215] on input "False" at bounding box center [897, 217] width 17 height 14
radio input "true"
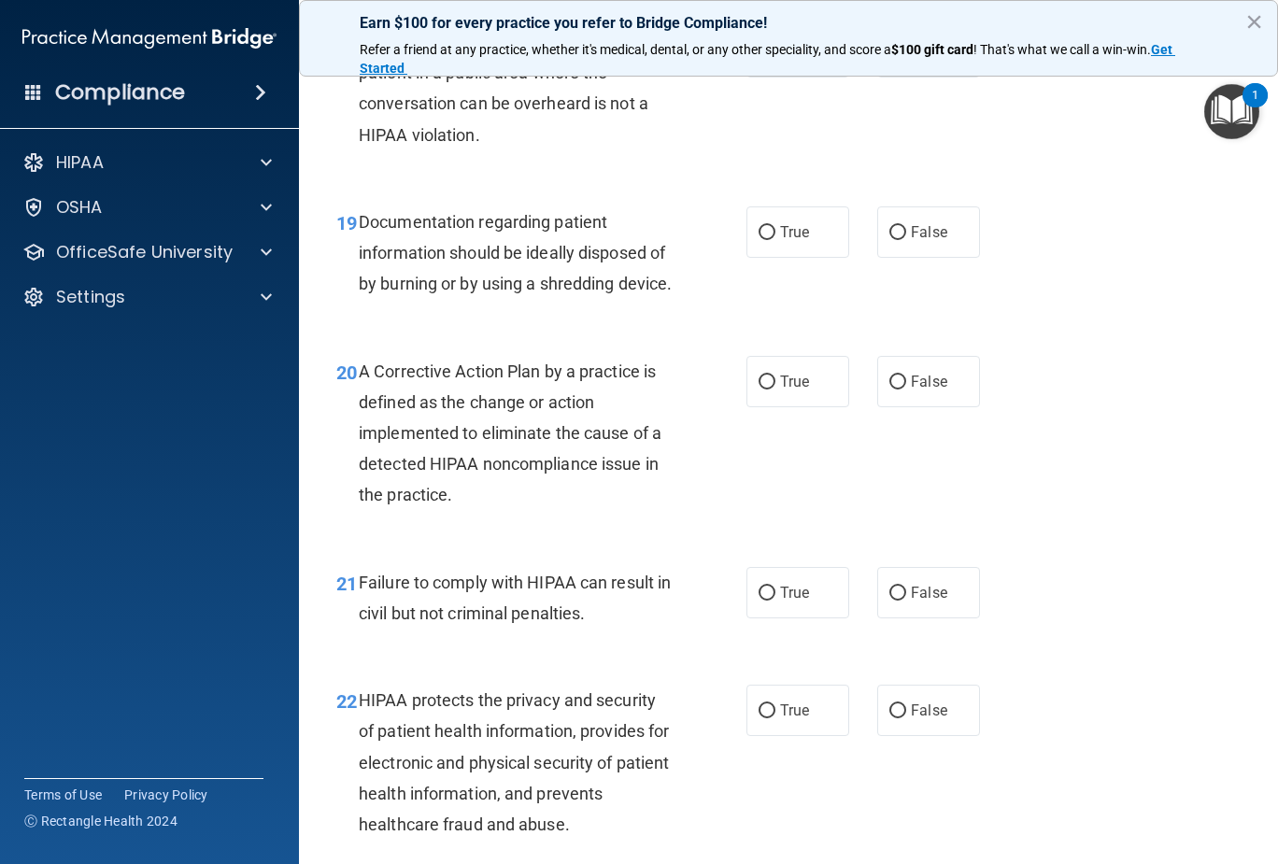
scroll to position [3175, 0]
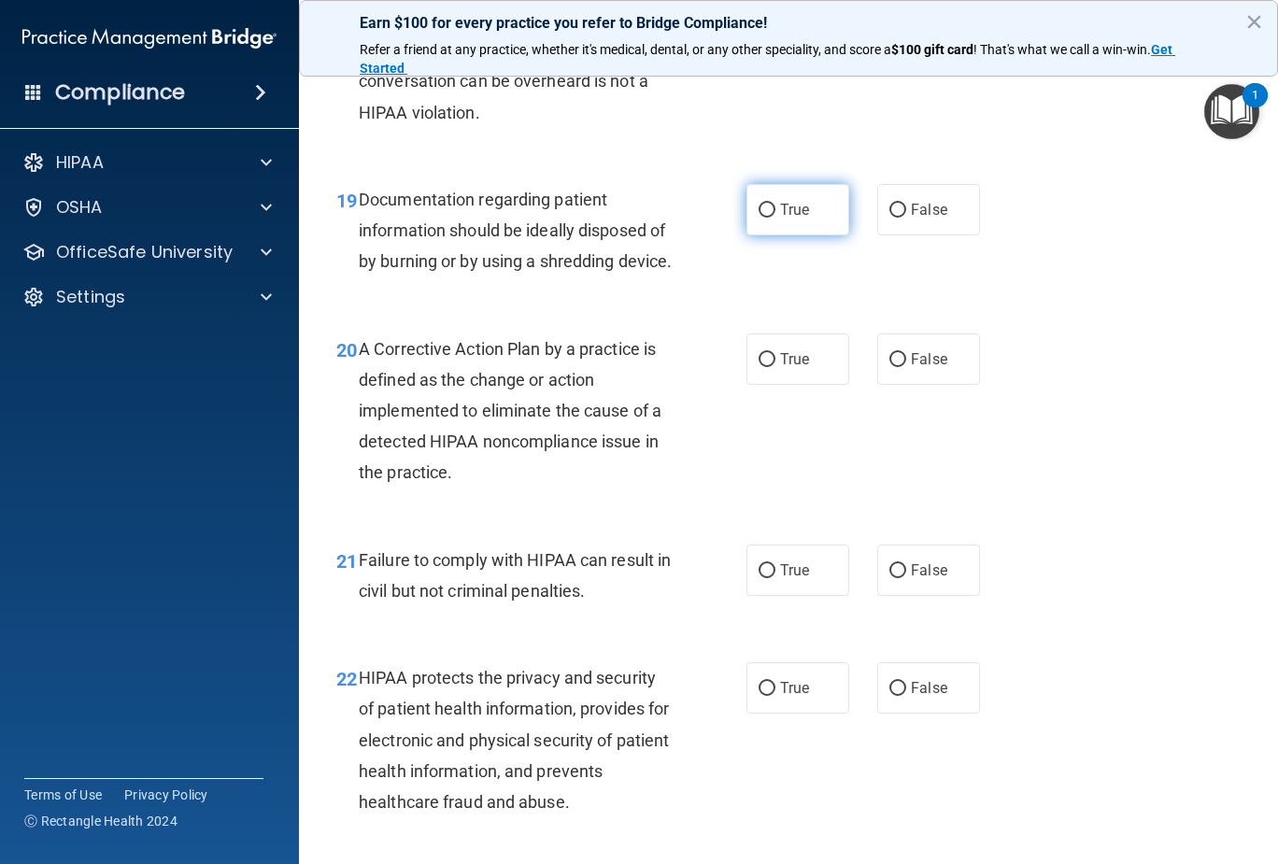
click at [763, 209] on input "True" at bounding box center [766, 211] width 17 height 14
radio input "true"
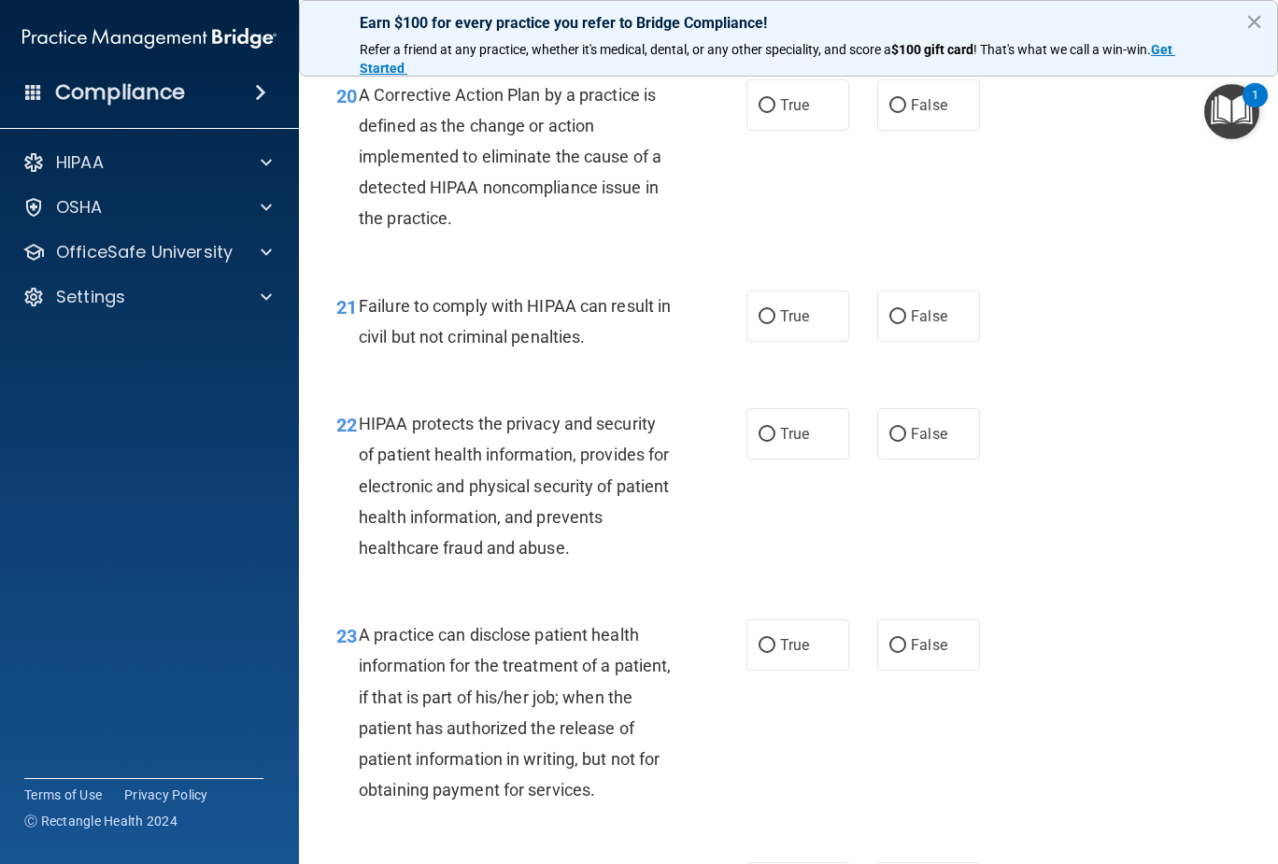
scroll to position [3455, 0]
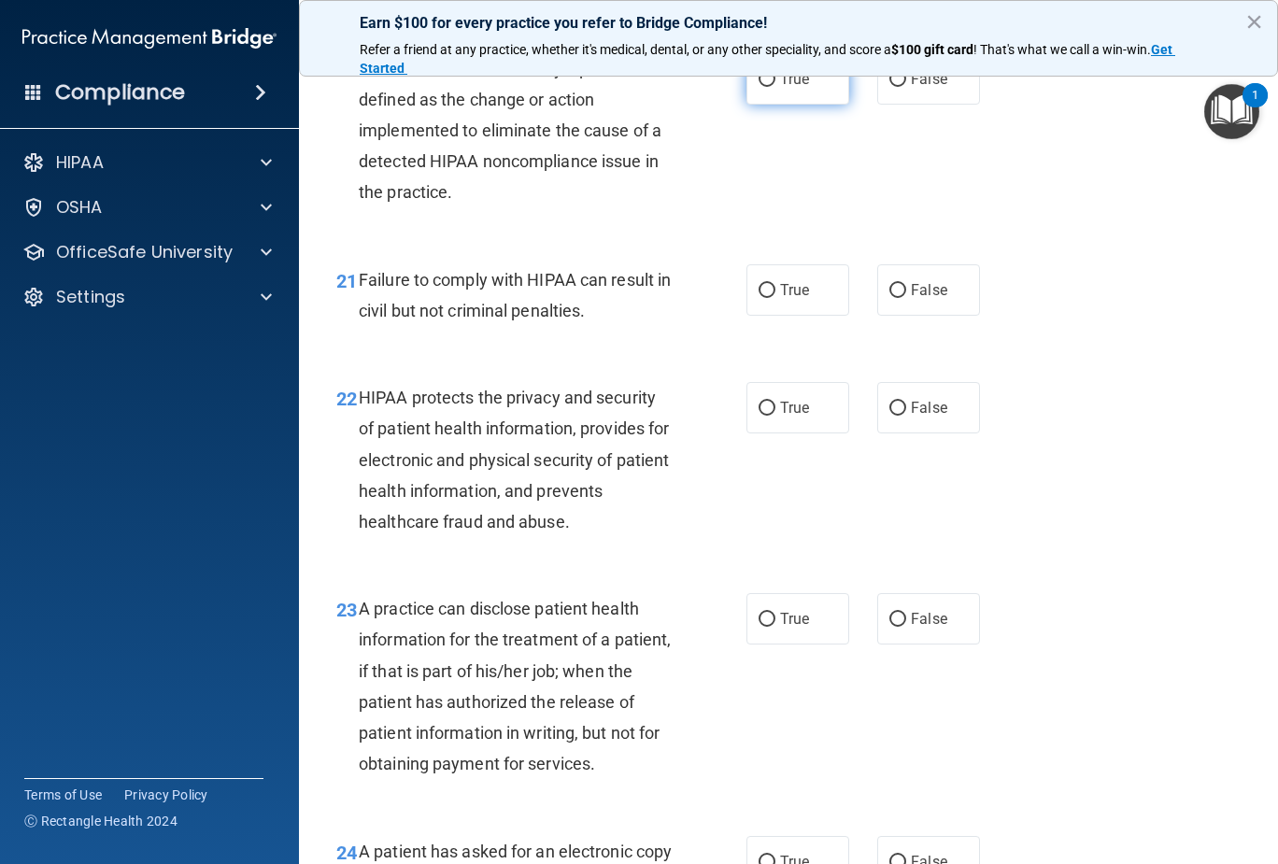
click at [758, 87] on input "True" at bounding box center [766, 80] width 17 height 14
radio input "true"
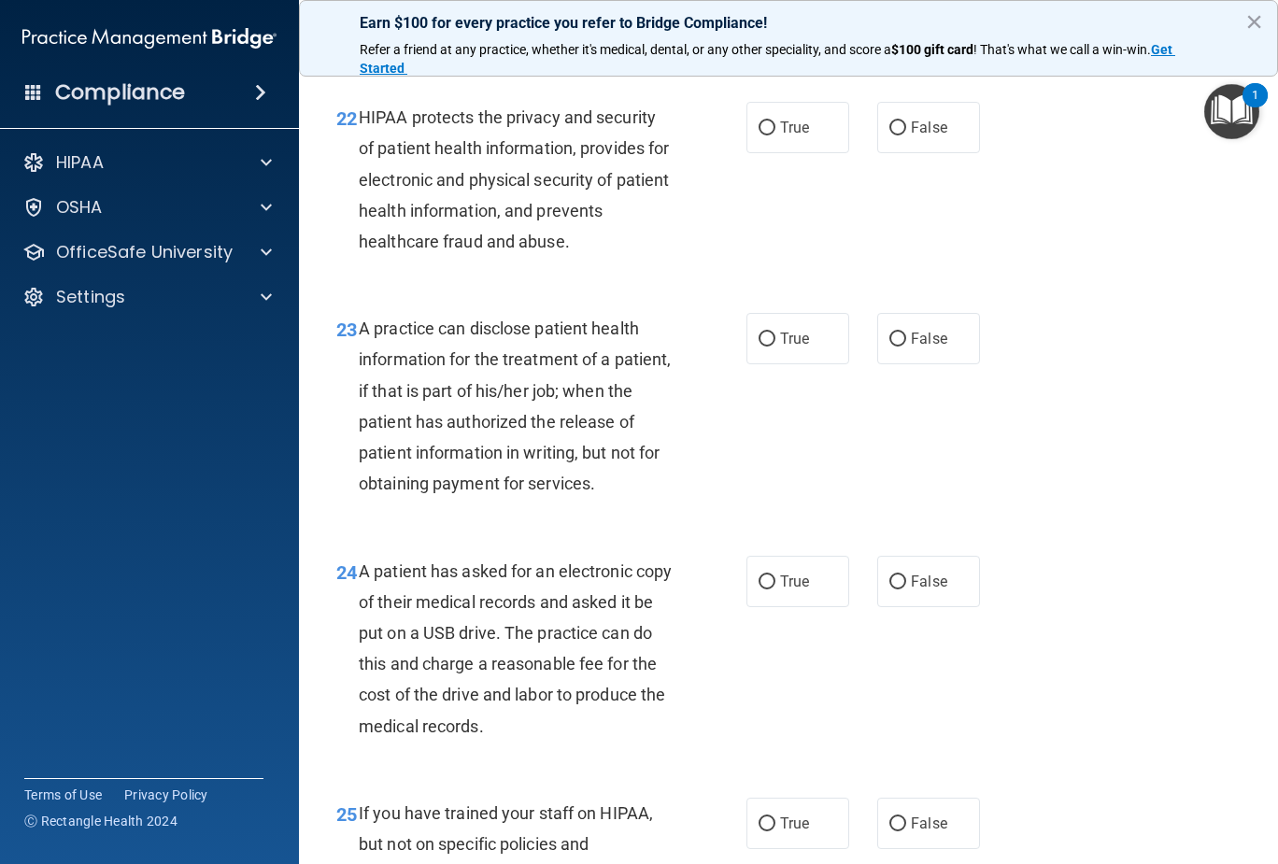
scroll to position [3549, 0]
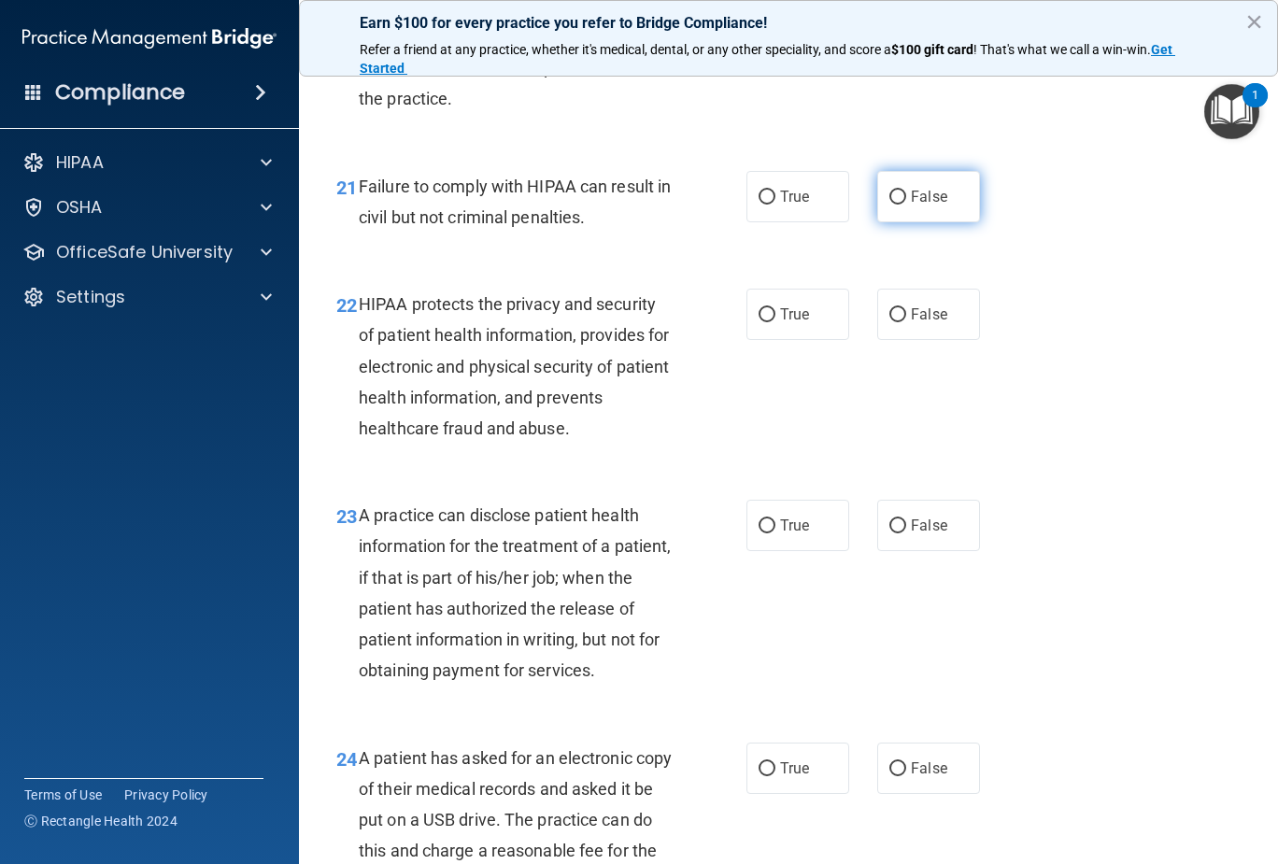
click at [890, 205] on input "False" at bounding box center [897, 198] width 17 height 14
radio input "true"
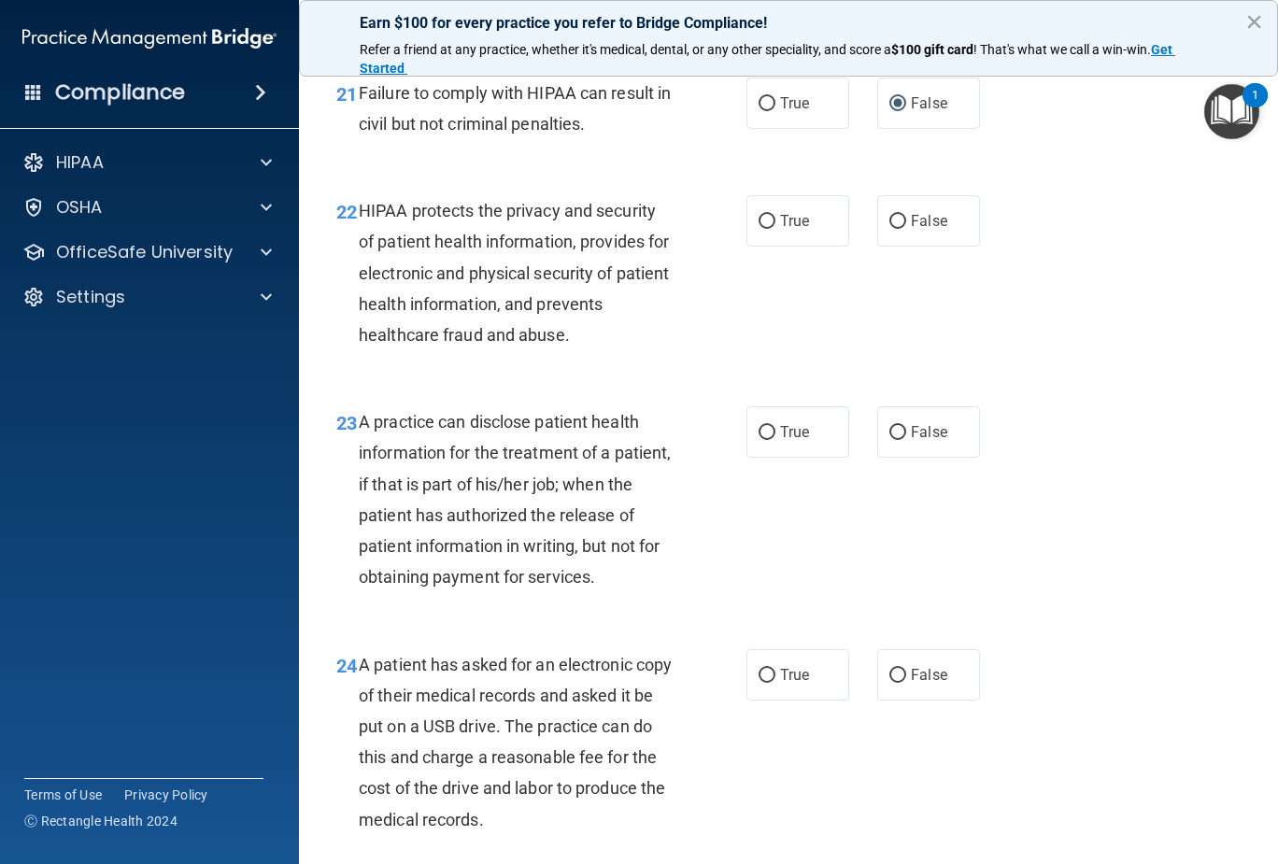
scroll to position [3736, 0]
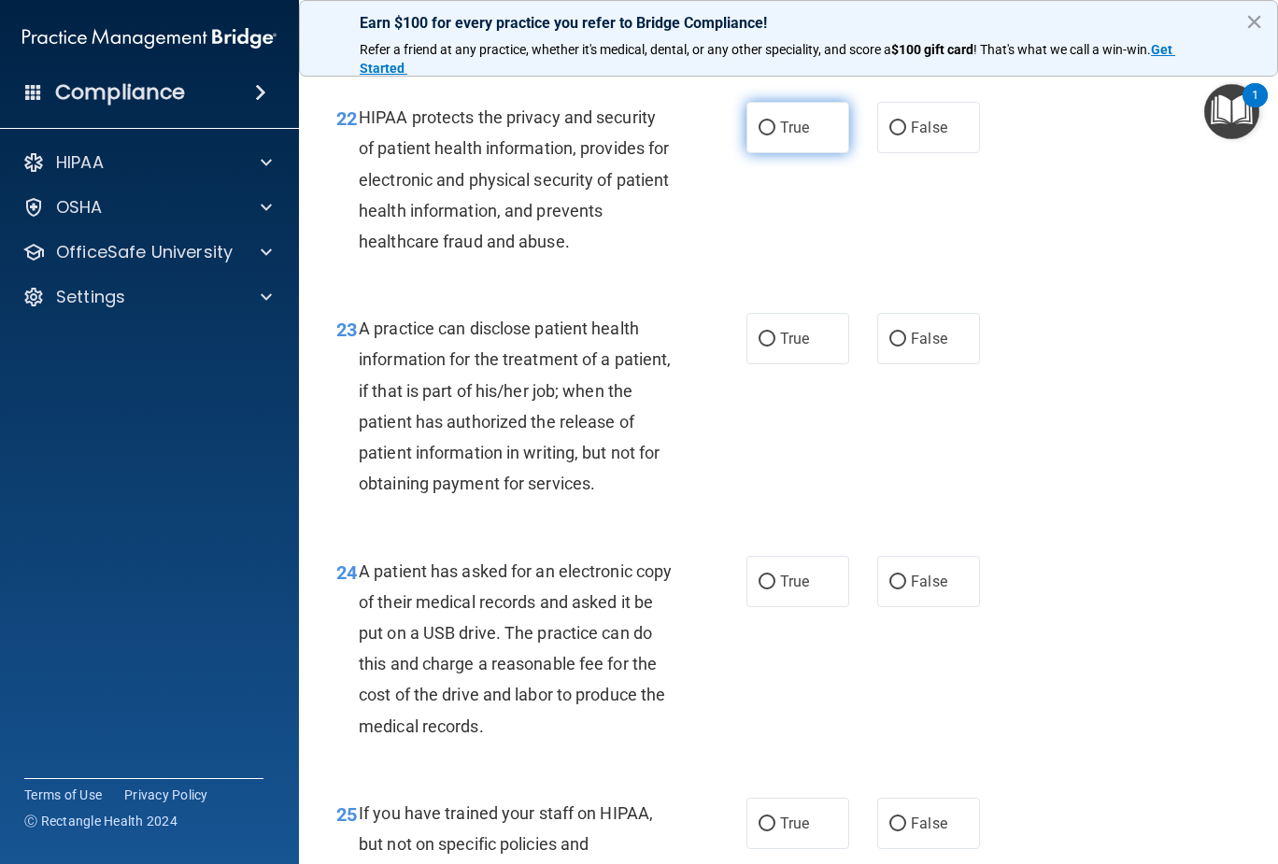
click at [758, 135] on input "True" at bounding box center [766, 128] width 17 height 14
radio input "true"
click at [762, 346] on input "True" at bounding box center [766, 339] width 17 height 14
radio input "true"
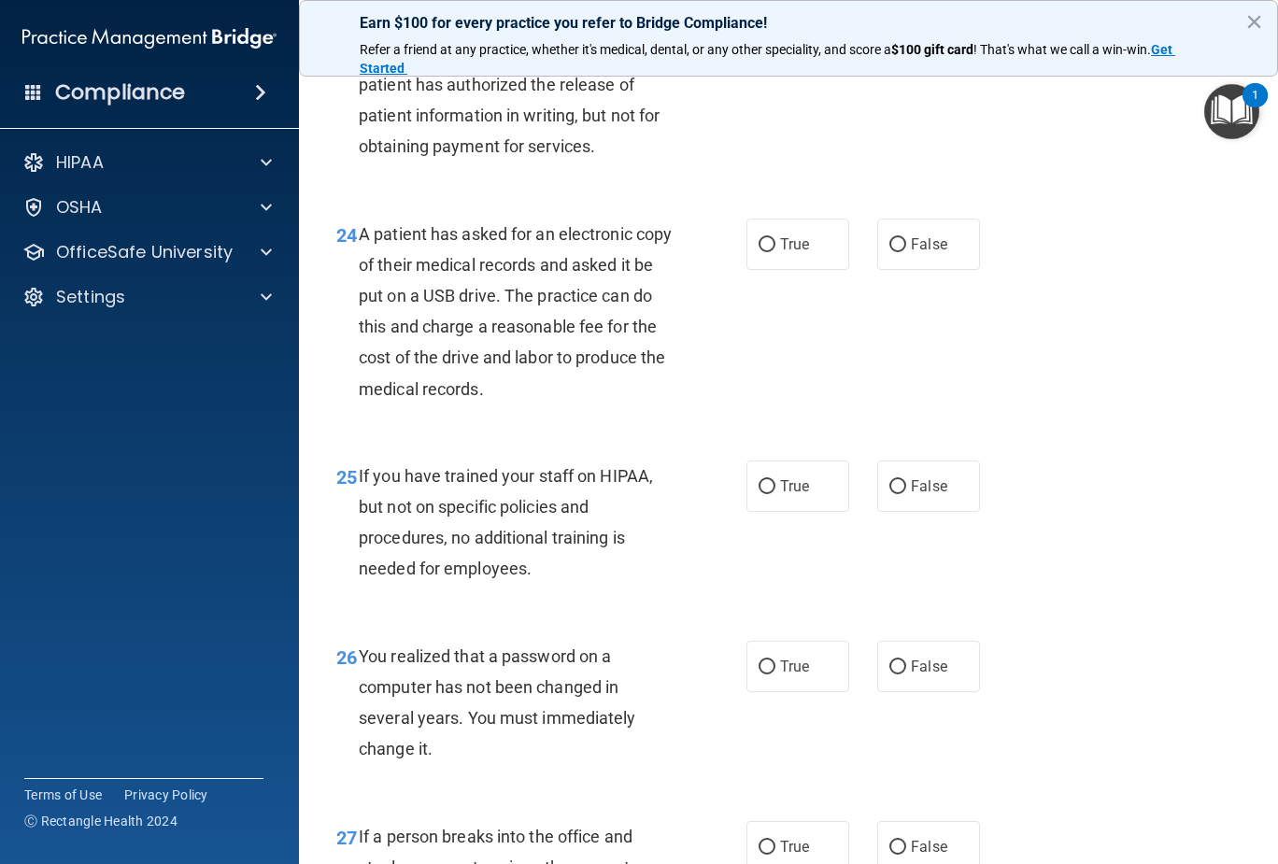
scroll to position [4109, 0]
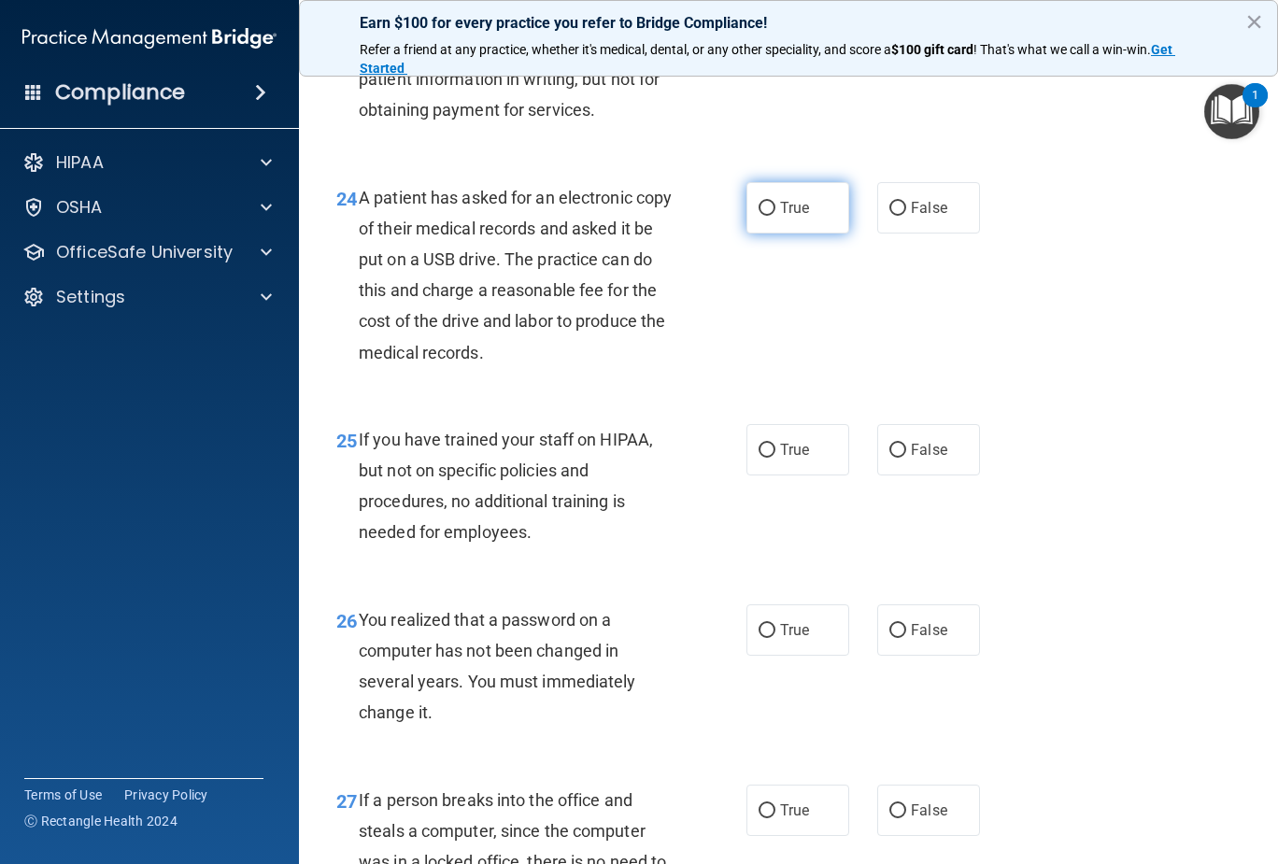
click at [748, 233] on label "True" at bounding box center [797, 207] width 103 height 51
click at [758, 216] on input "True" at bounding box center [766, 209] width 17 height 14
radio input "true"
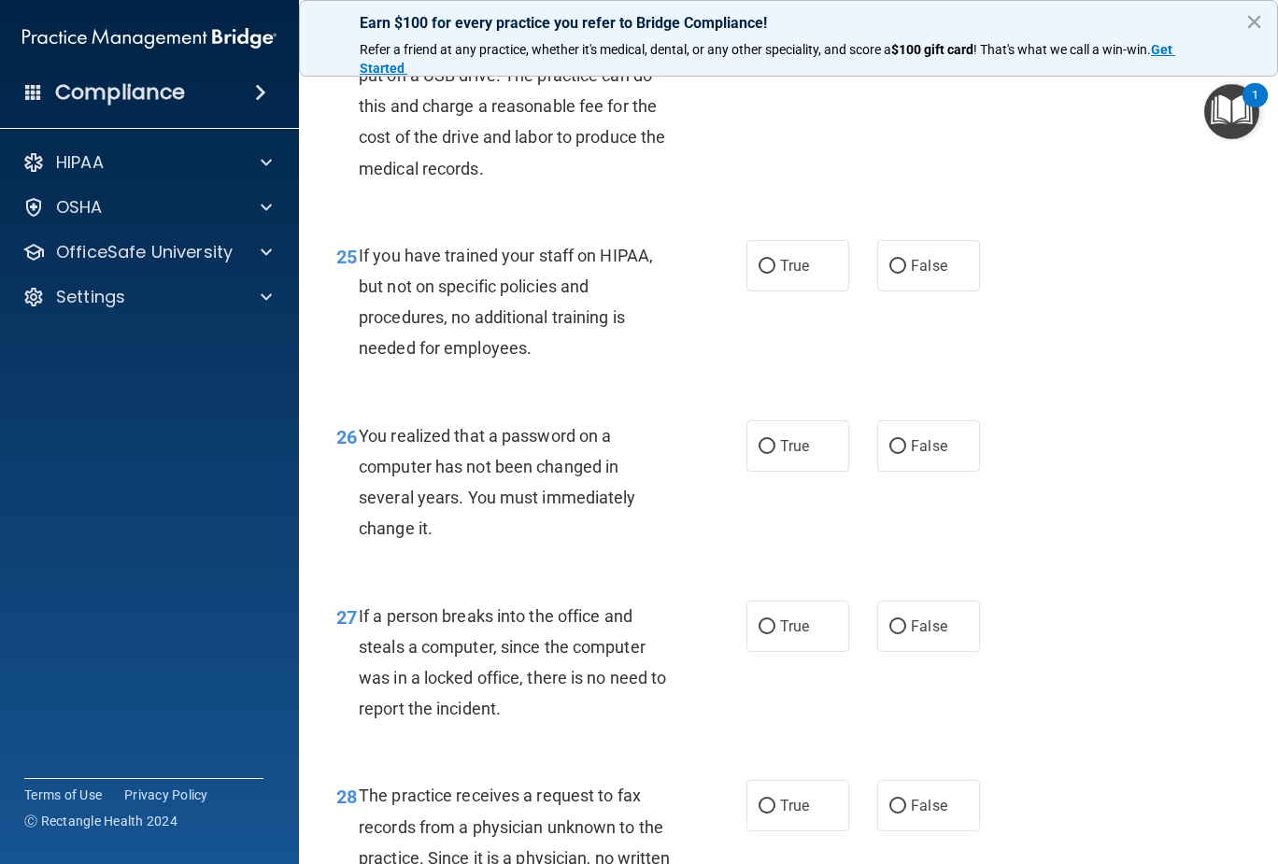
scroll to position [4389, 0]
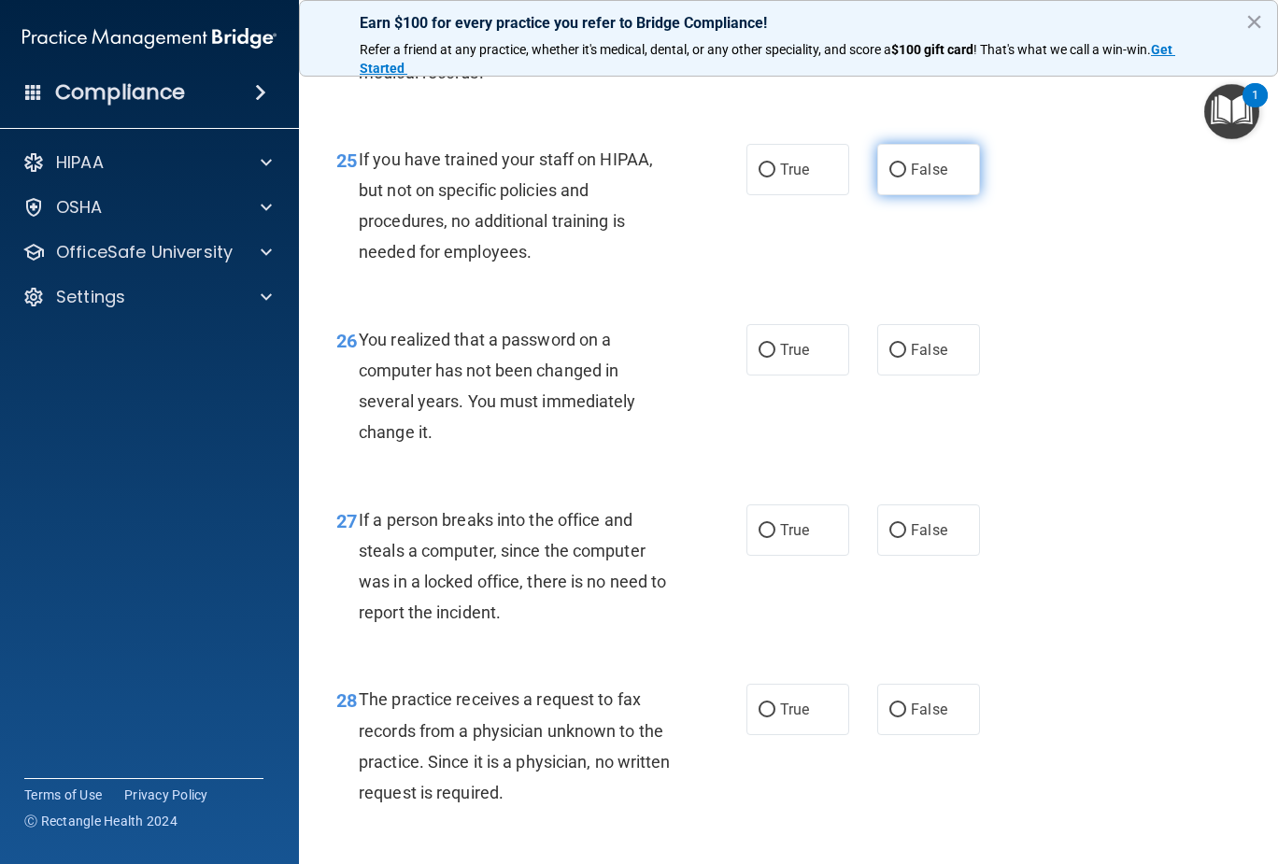
click at [889, 177] on input "False" at bounding box center [897, 170] width 17 height 14
radio input "true"
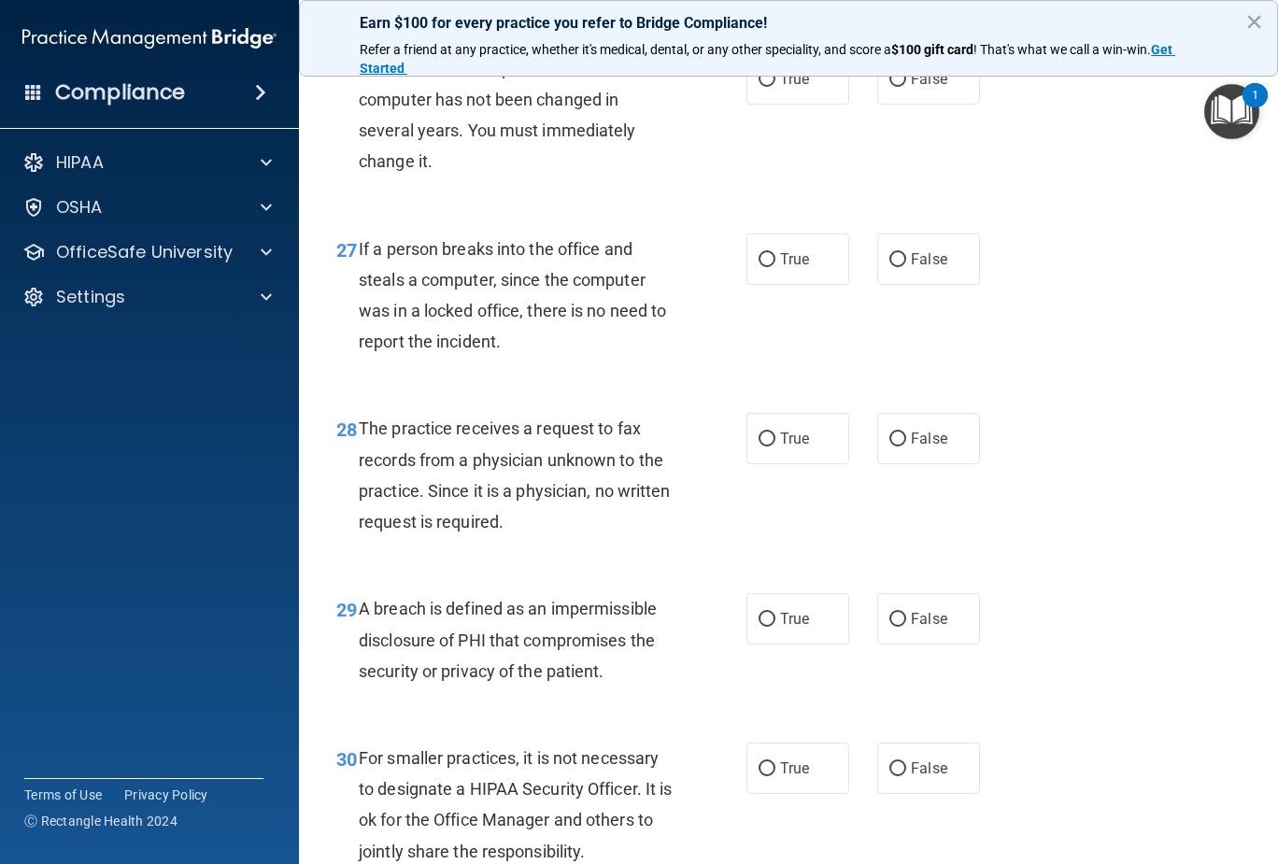
scroll to position [4670, 0]
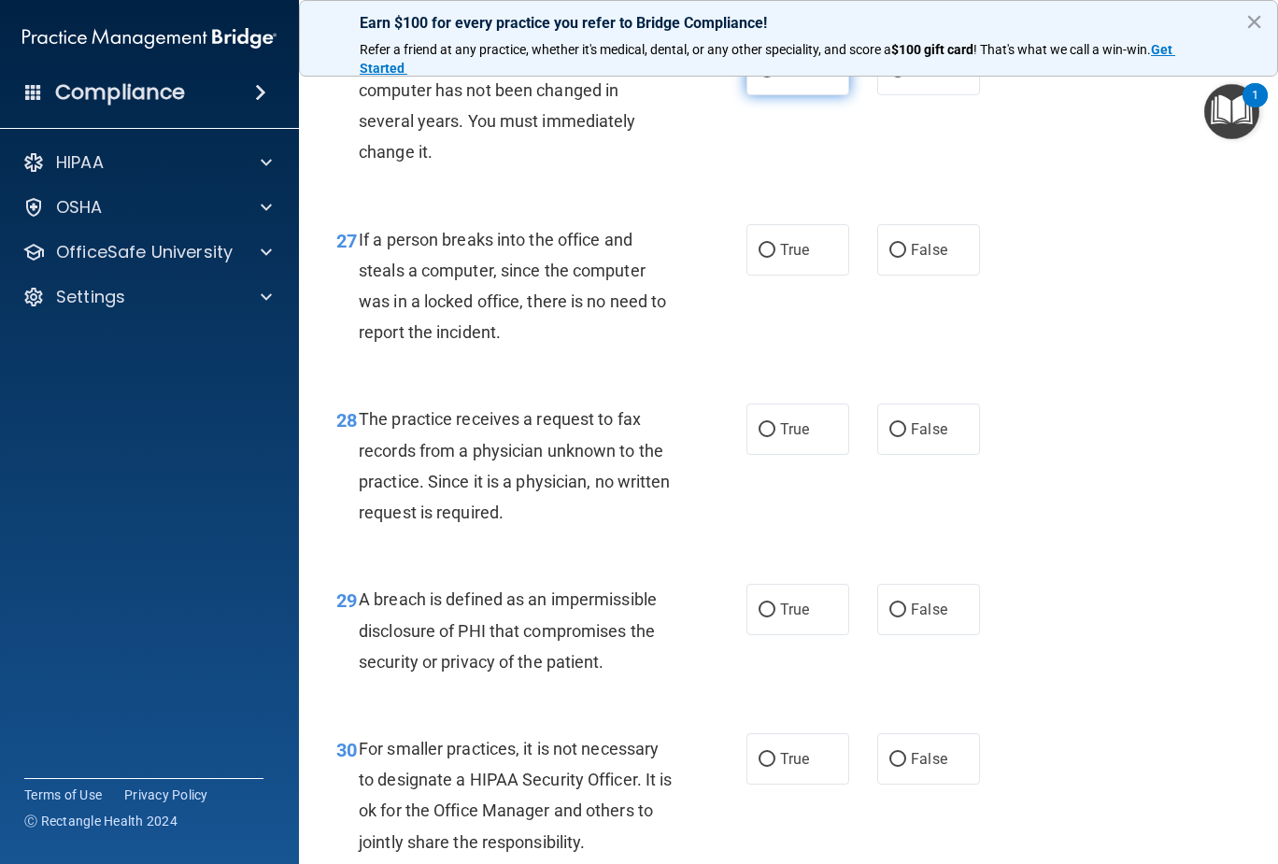
click at [750, 95] on label "True" at bounding box center [797, 69] width 103 height 51
click at [758, 78] on input "True" at bounding box center [766, 71] width 17 height 14
radio input "true"
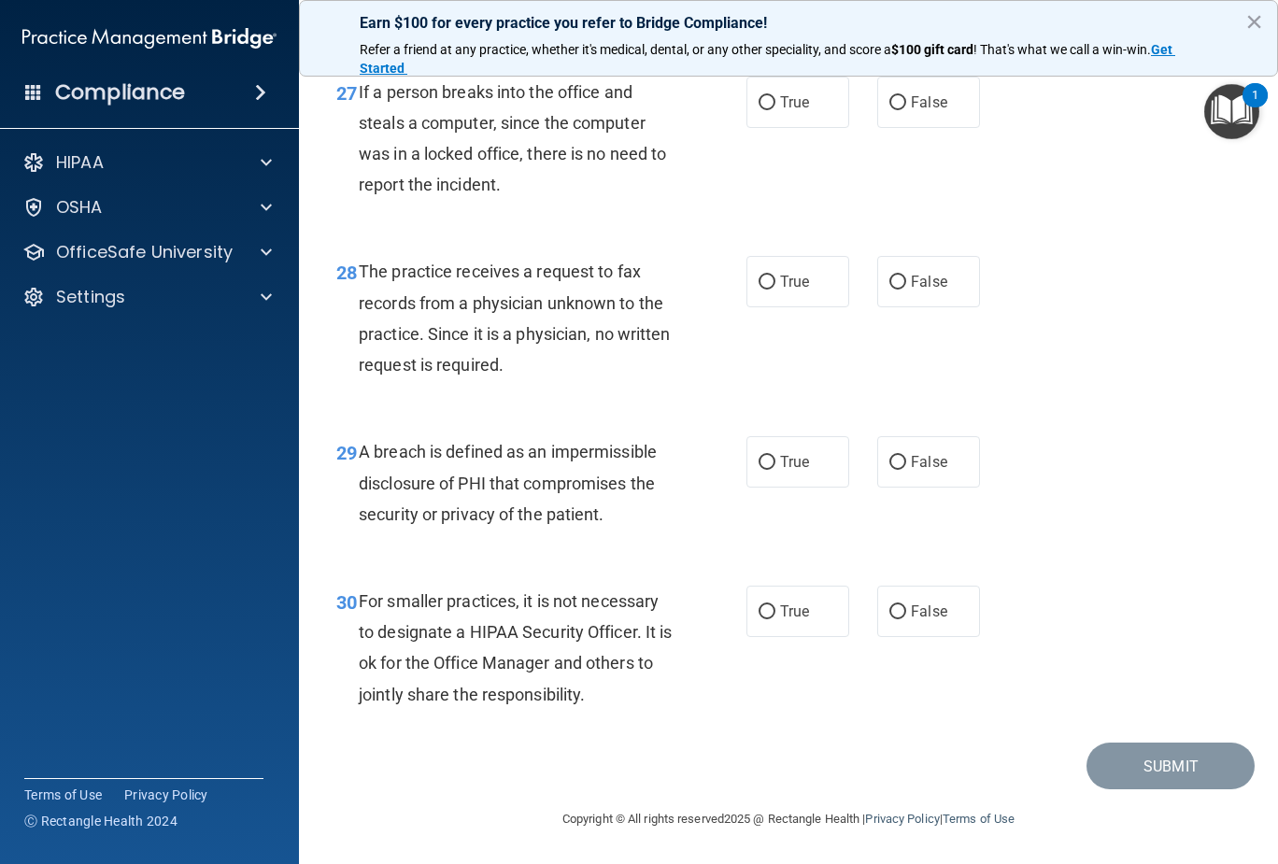
scroll to position [4856, 0]
click at [879, 122] on label "False" at bounding box center [928, 102] width 103 height 51
click at [889, 110] on input "False" at bounding box center [897, 103] width 17 height 14
radio input "true"
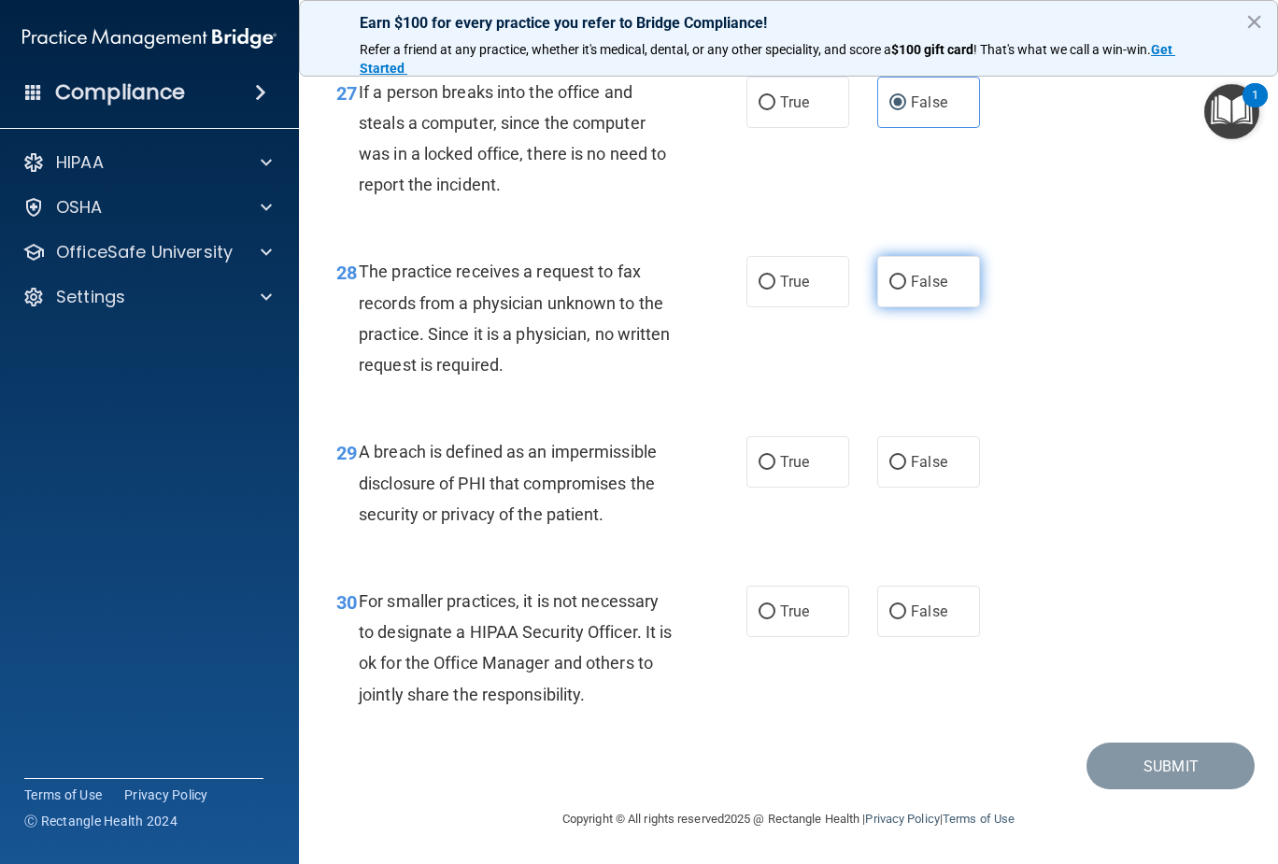
click at [889, 279] on input "False" at bounding box center [897, 283] width 17 height 14
radio input "true"
click at [894, 609] on input "False" at bounding box center [897, 612] width 17 height 14
radio input "true"
click at [758, 463] on input "True" at bounding box center [766, 463] width 17 height 14
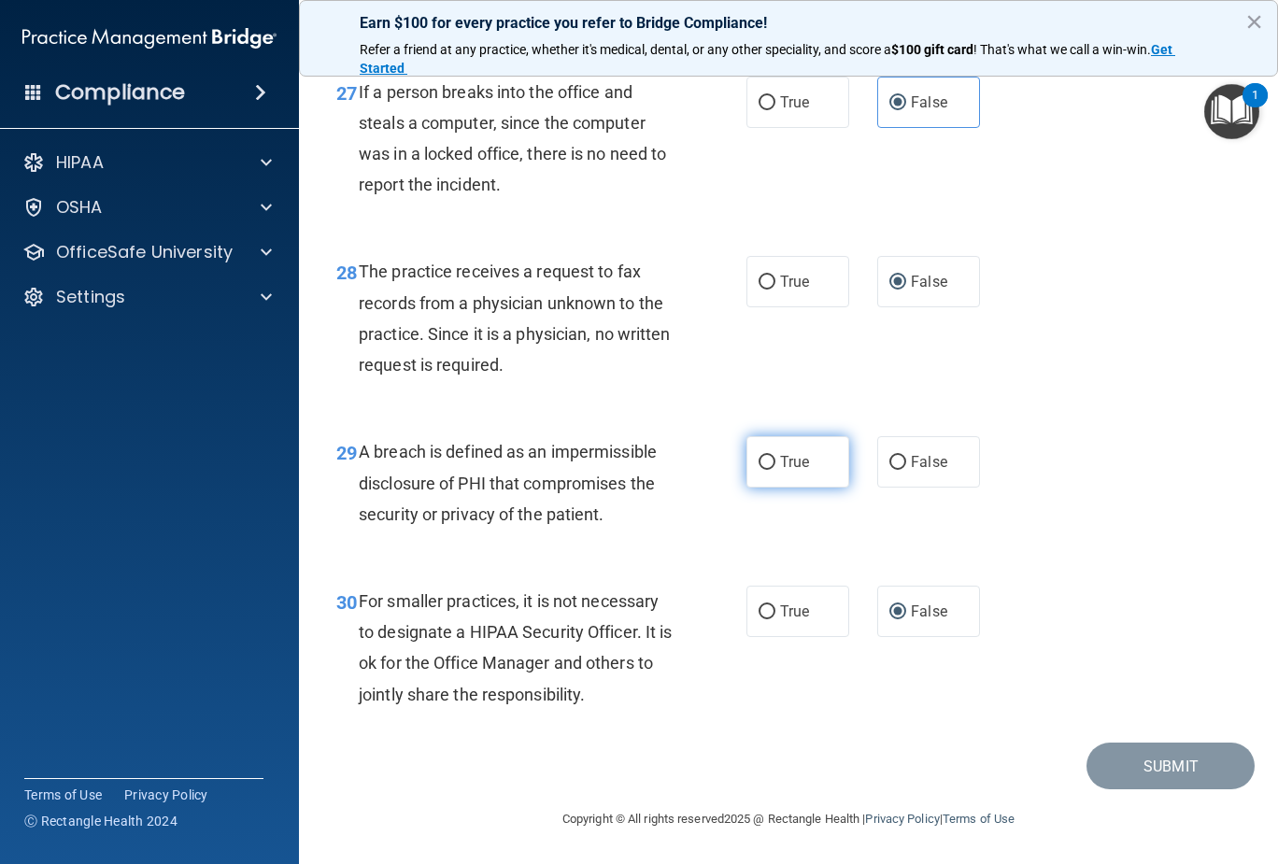
radio input "true"
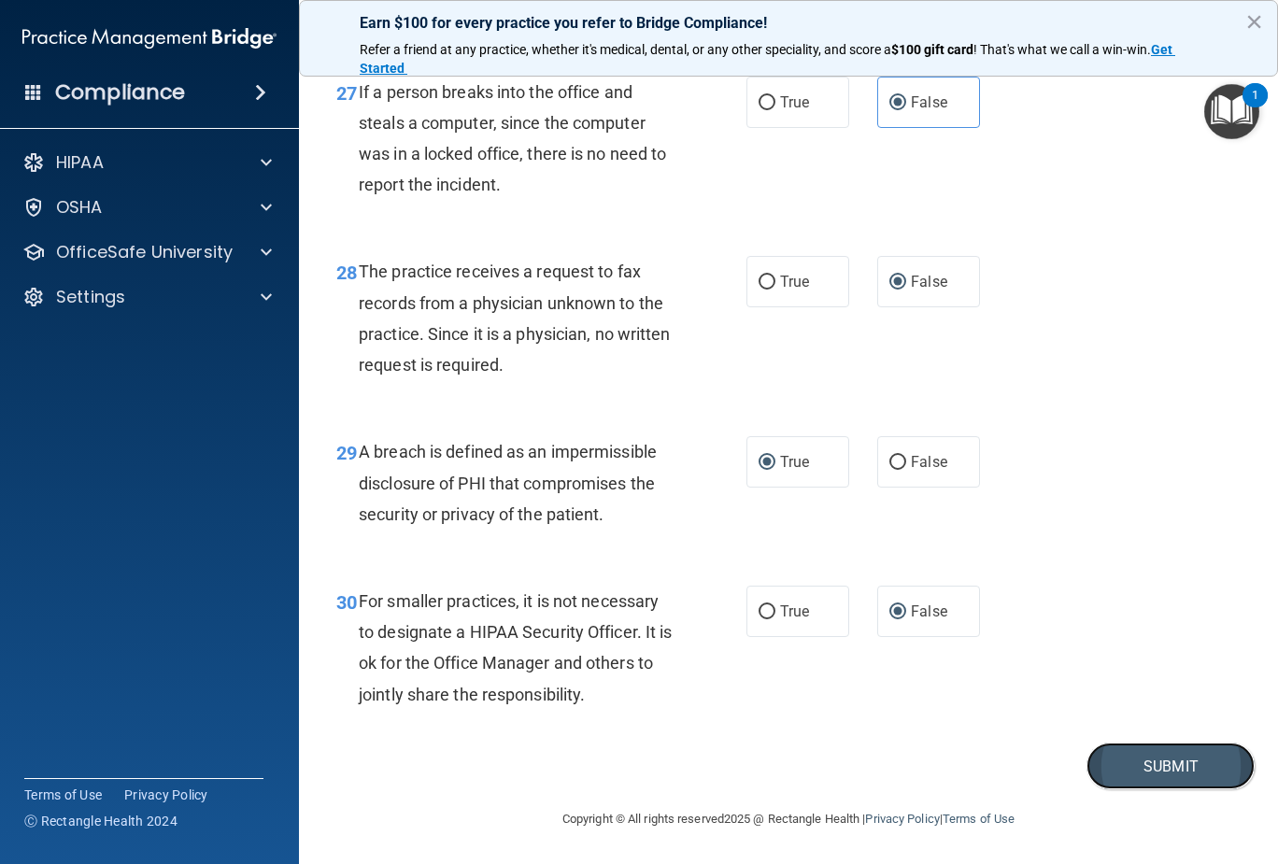
click at [1127, 757] on button "Submit" at bounding box center [1170, 766] width 168 height 48
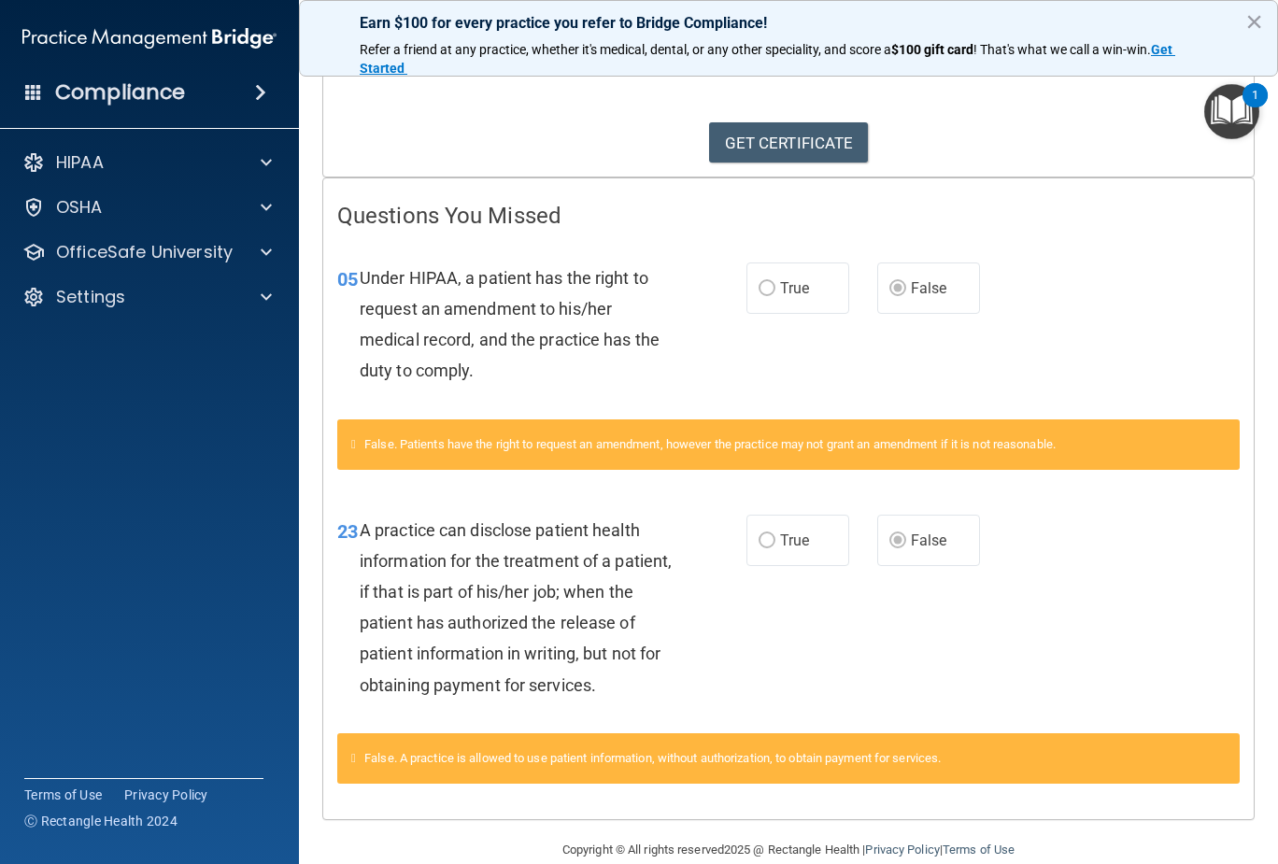
scroll to position [272, 0]
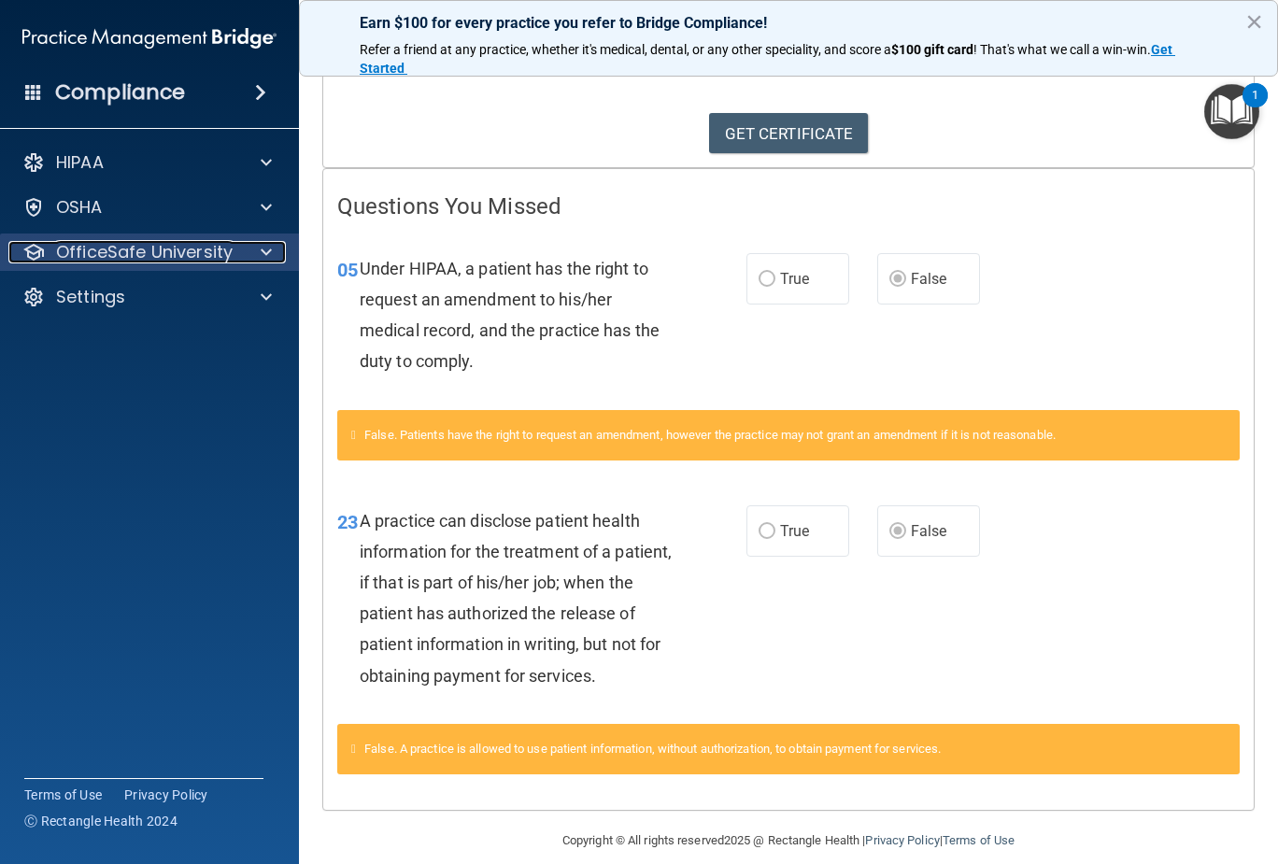
click at [85, 253] on p "OfficeSafe University" at bounding box center [144, 252] width 177 height 22
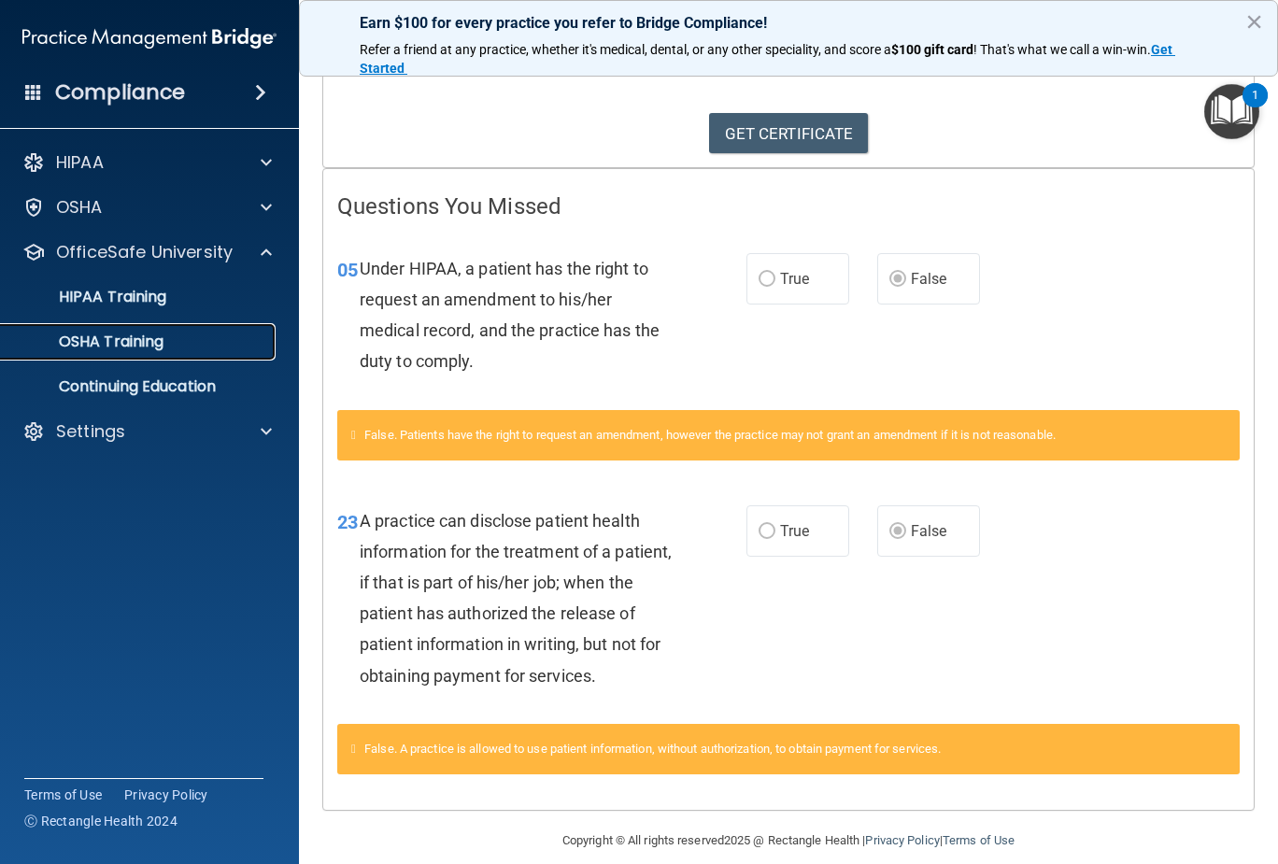
click at [142, 341] on p "OSHA Training" at bounding box center [87, 341] width 151 height 19
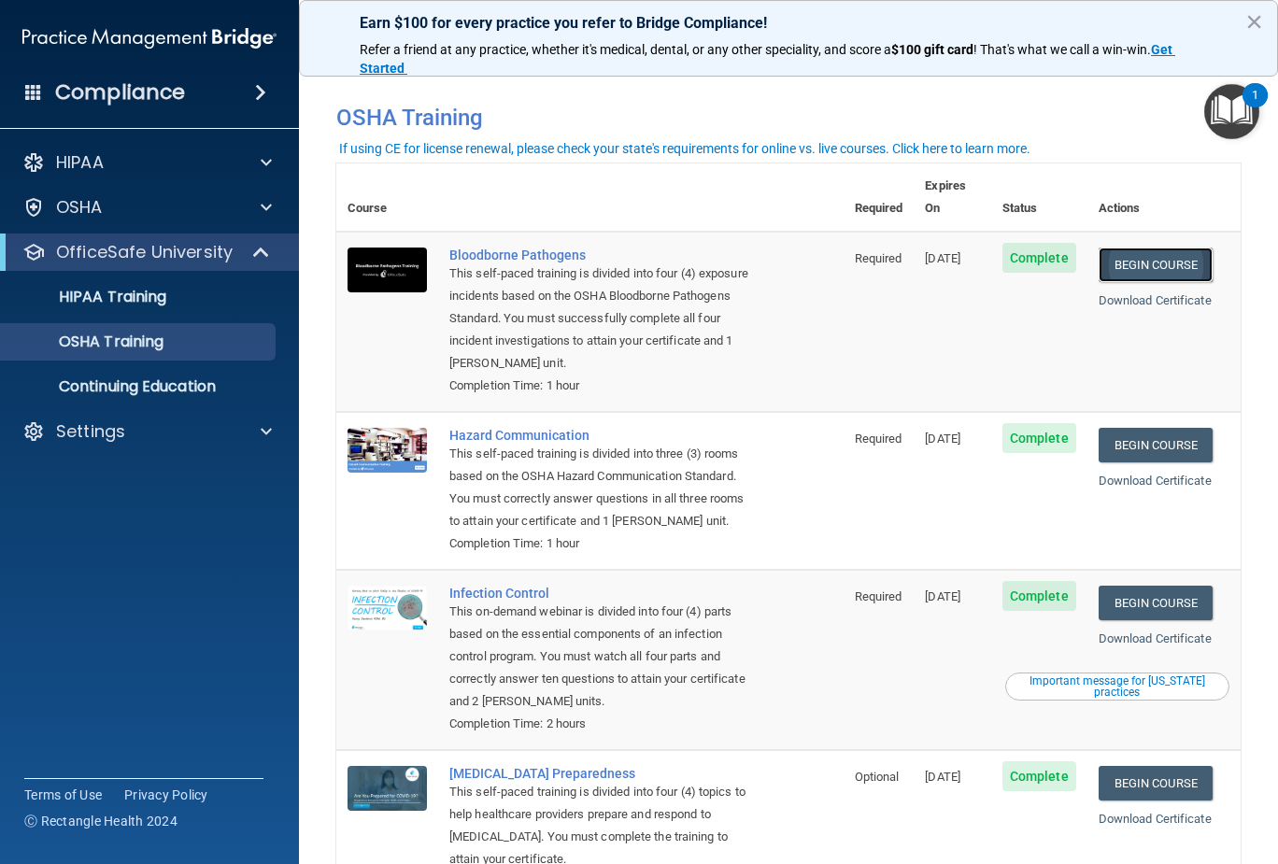
click at [1166, 247] on link "Begin Course" at bounding box center [1155, 264] width 114 height 35
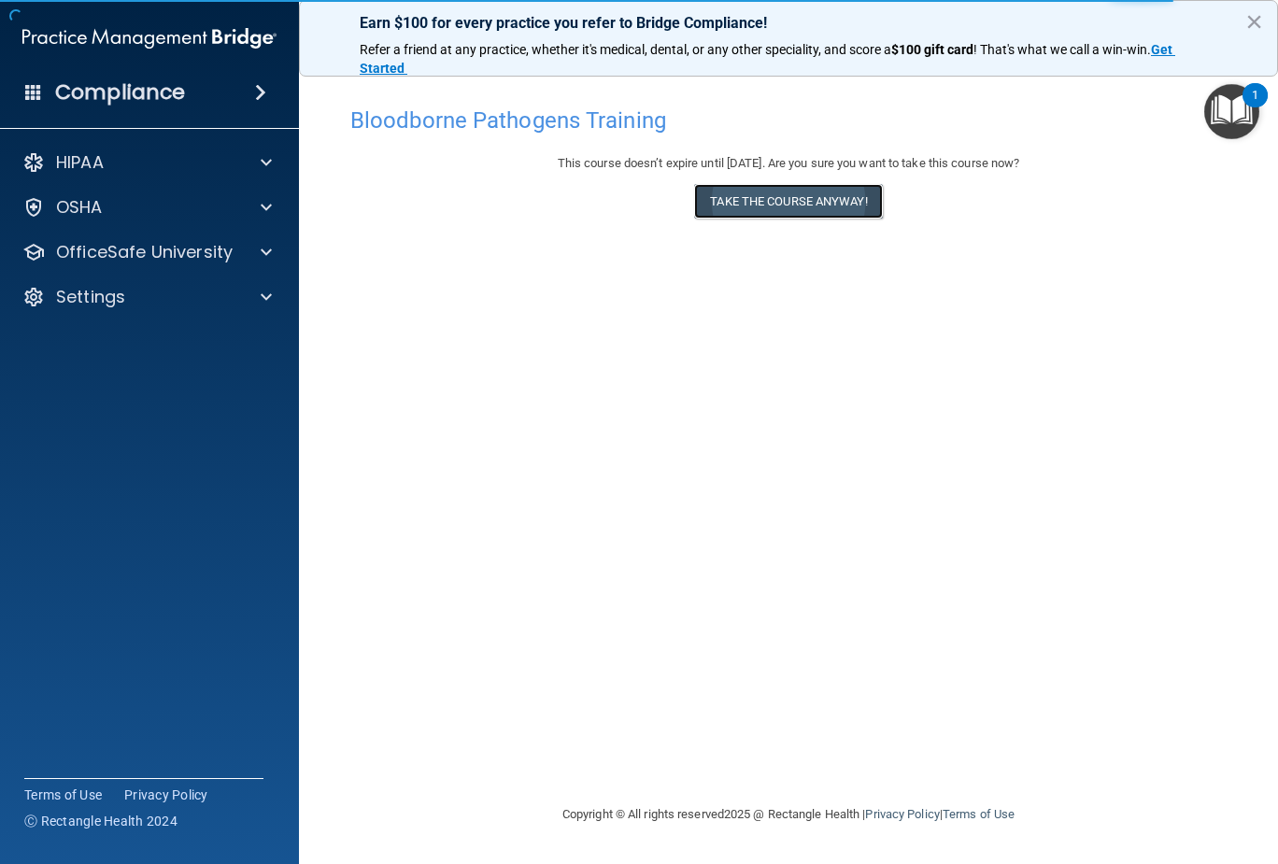
click at [779, 201] on button "Take the course anyway!" at bounding box center [788, 201] width 188 height 35
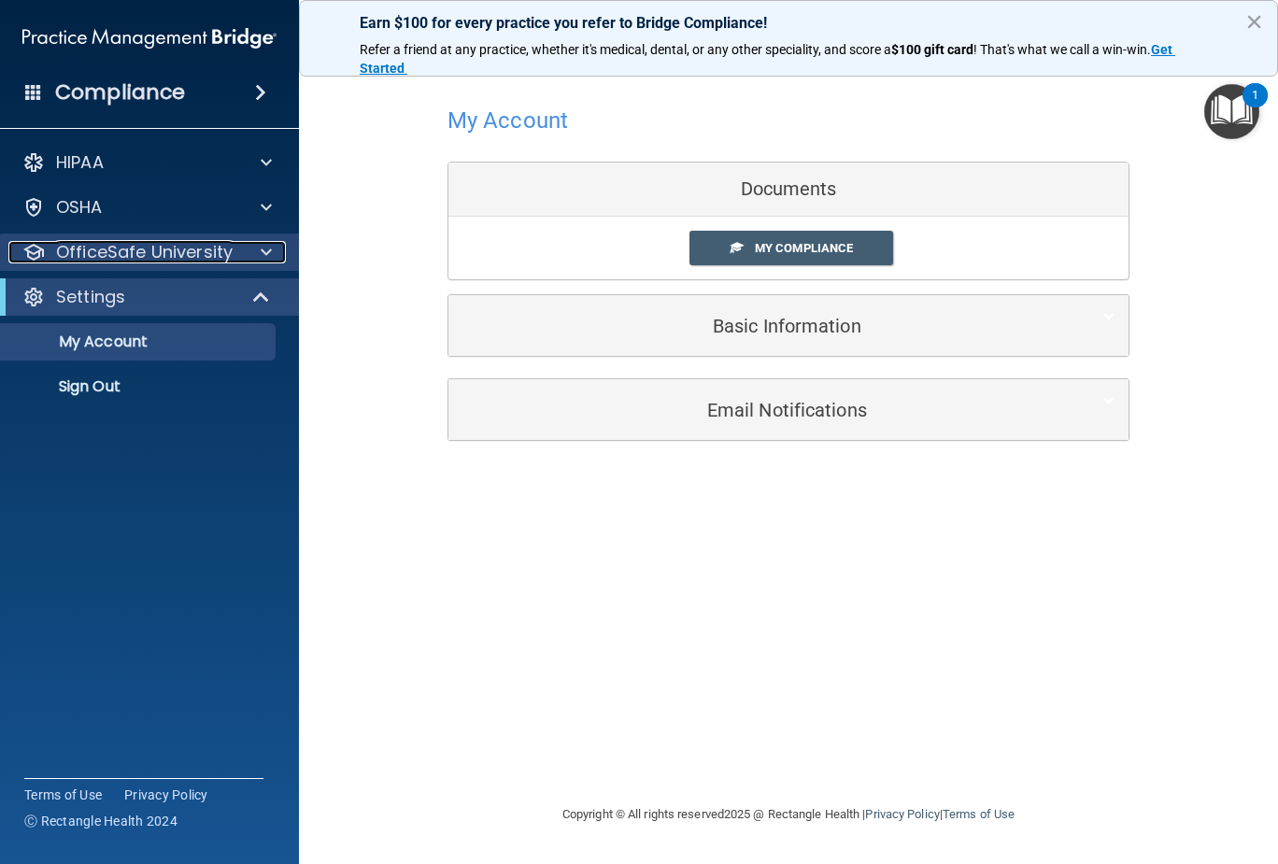
click at [184, 254] on p "OfficeSafe University" at bounding box center [144, 252] width 177 height 22
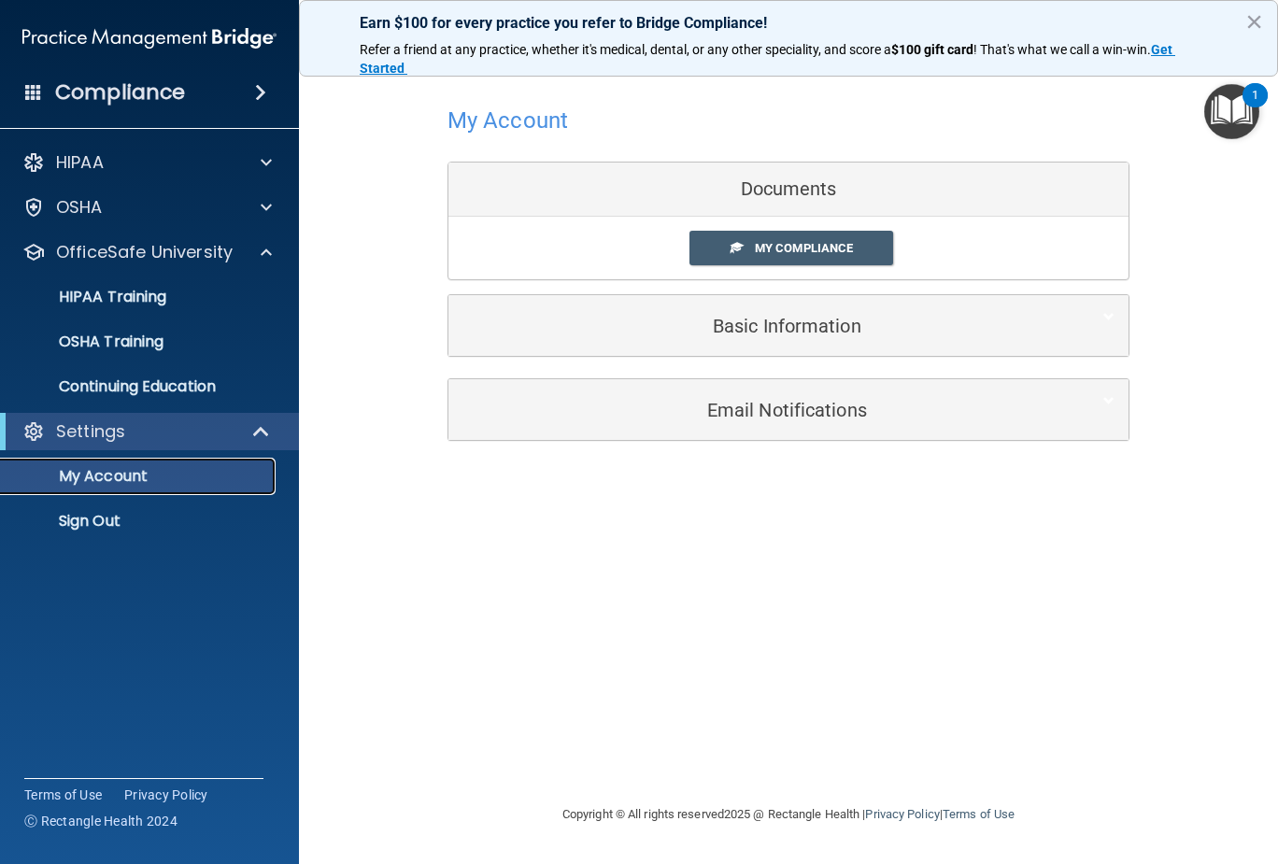
click at [134, 474] on p "My Account" at bounding box center [139, 476] width 255 height 19
click at [798, 244] on span "My Compliance" at bounding box center [804, 248] width 98 height 14
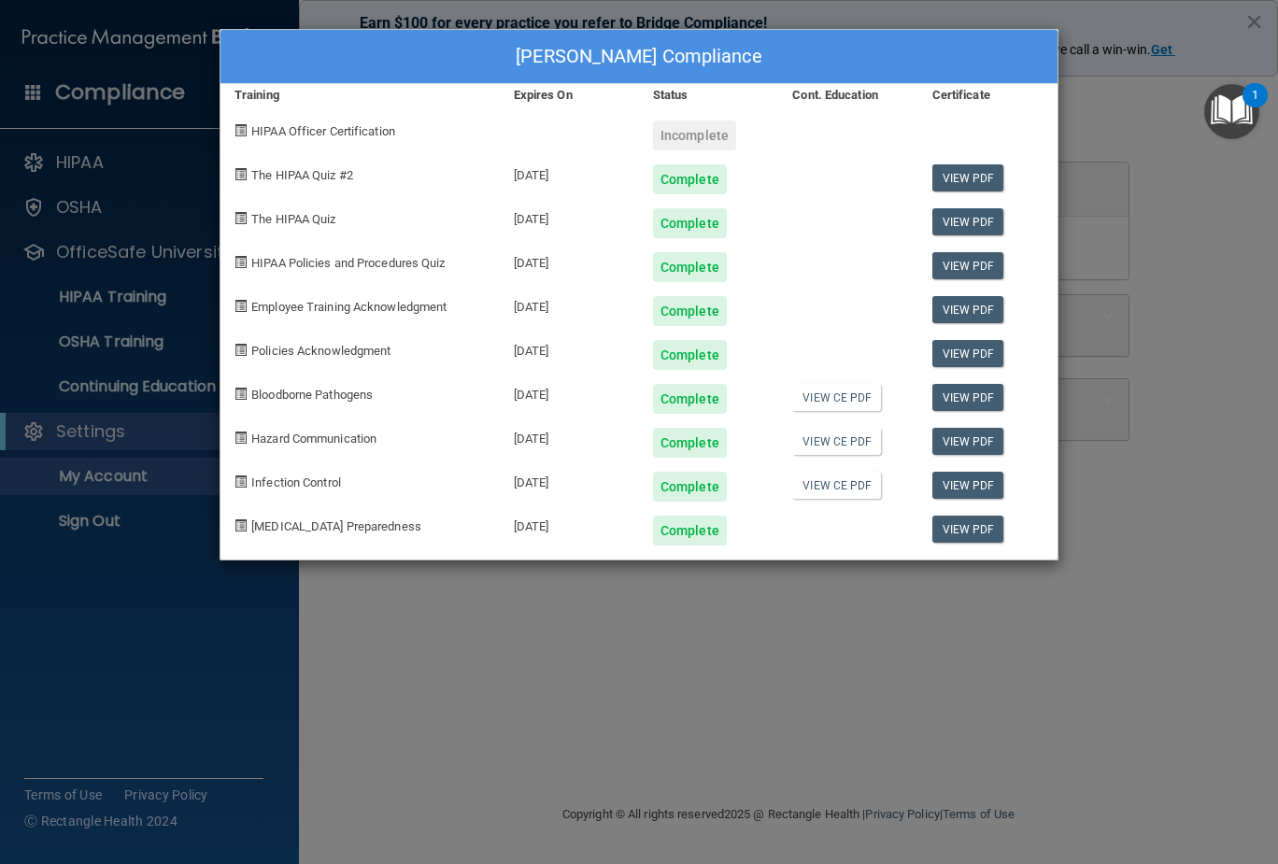
click at [1106, 82] on div "Kim Huston's Compliance Training Expires On Status Cont. Education Certificate …" at bounding box center [639, 432] width 1278 height 864
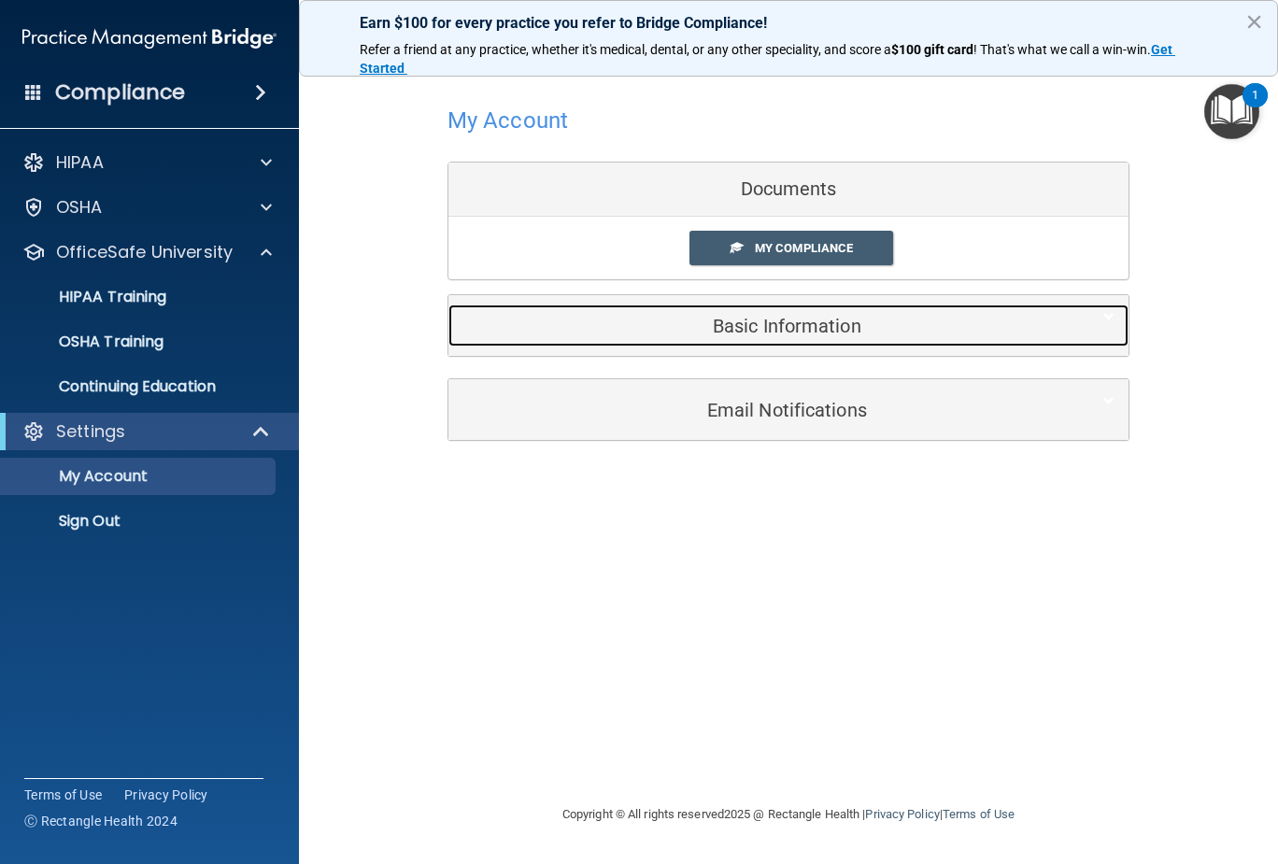
click at [752, 322] on h5 "Basic Information" at bounding box center [759, 326] width 595 height 21
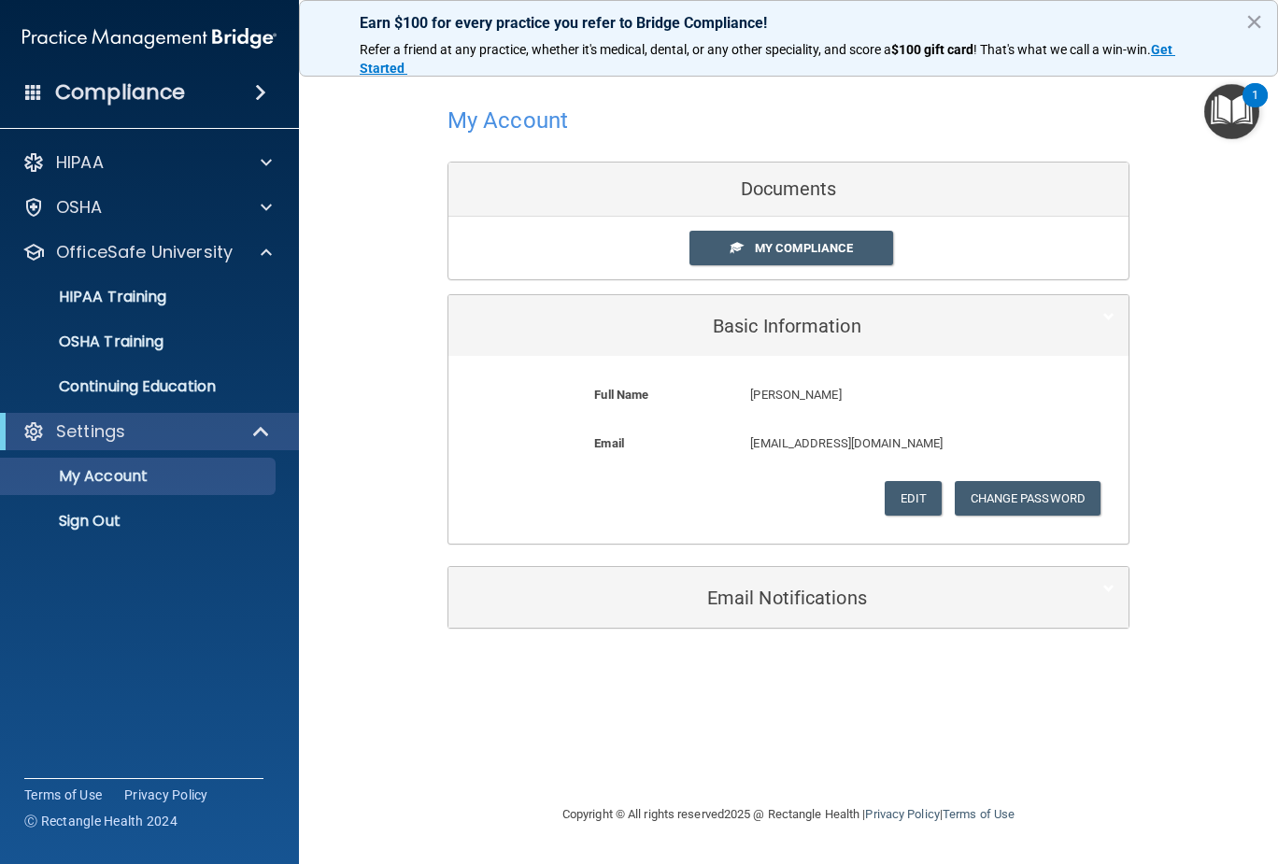
click at [1043, 234] on div "My Compliance" at bounding box center [788, 248] width 680 height 35
click at [165, 259] on p "OfficeSafe University" at bounding box center [144, 252] width 177 height 22
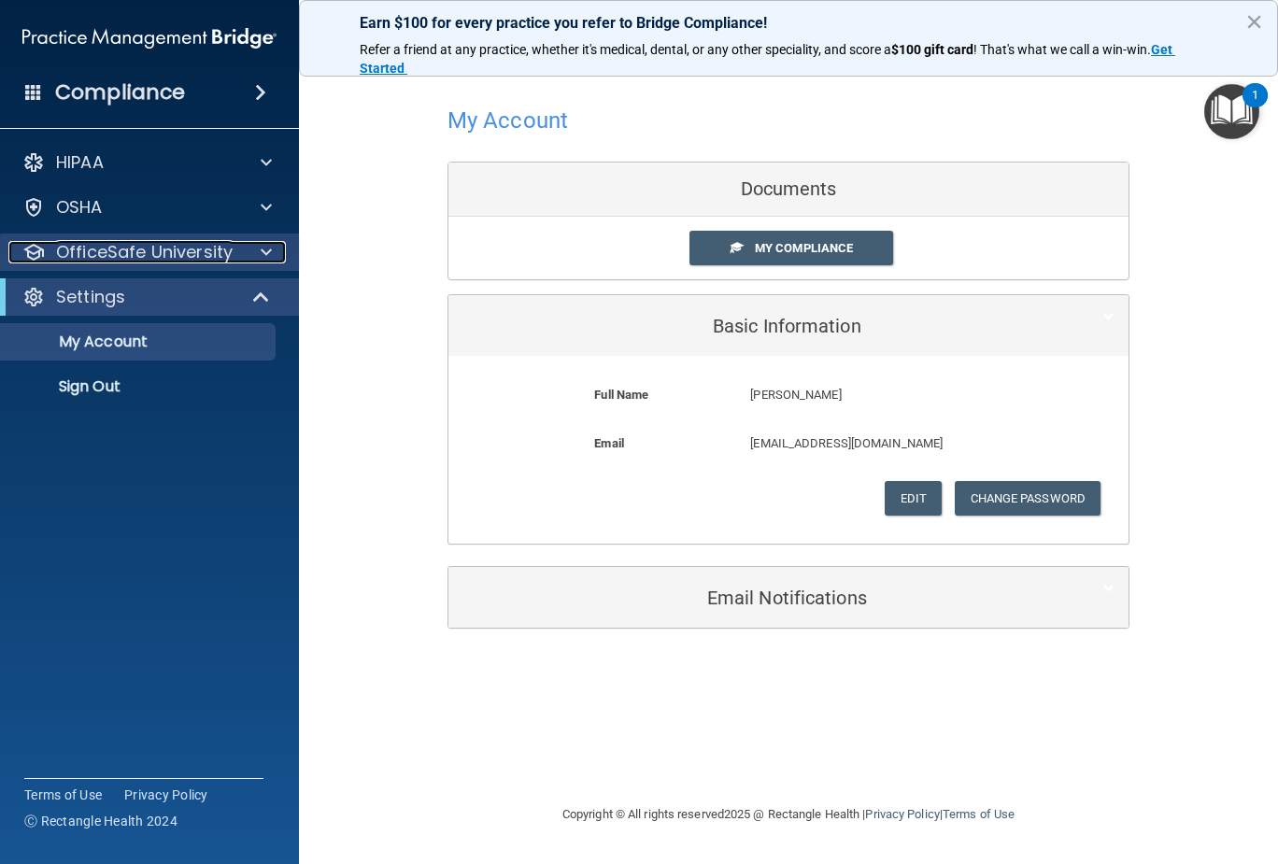
click at [173, 258] on p "OfficeSafe University" at bounding box center [144, 252] width 177 height 22
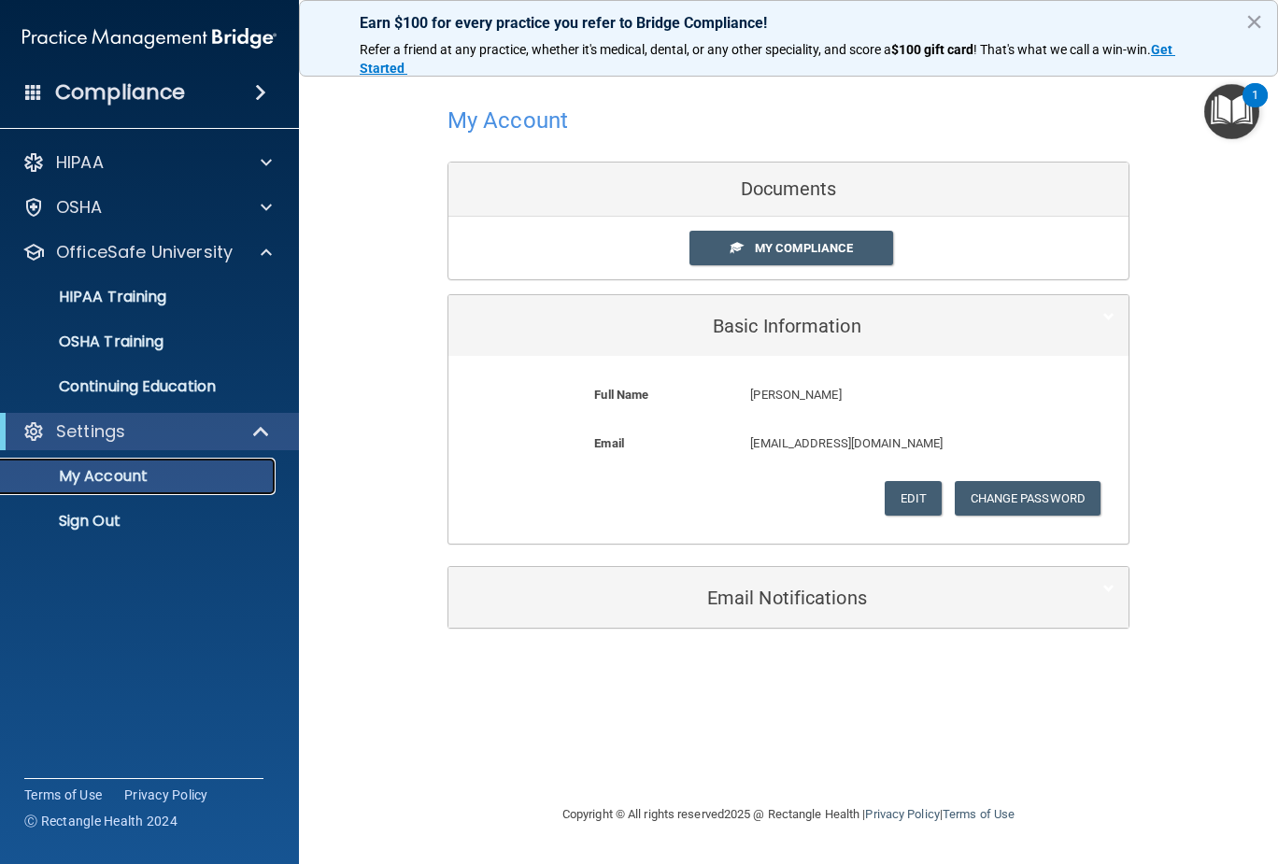
click at [136, 477] on p "My Account" at bounding box center [139, 476] width 255 height 19
click at [786, 249] on span "My Compliance" at bounding box center [804, 248] width 98 height 14
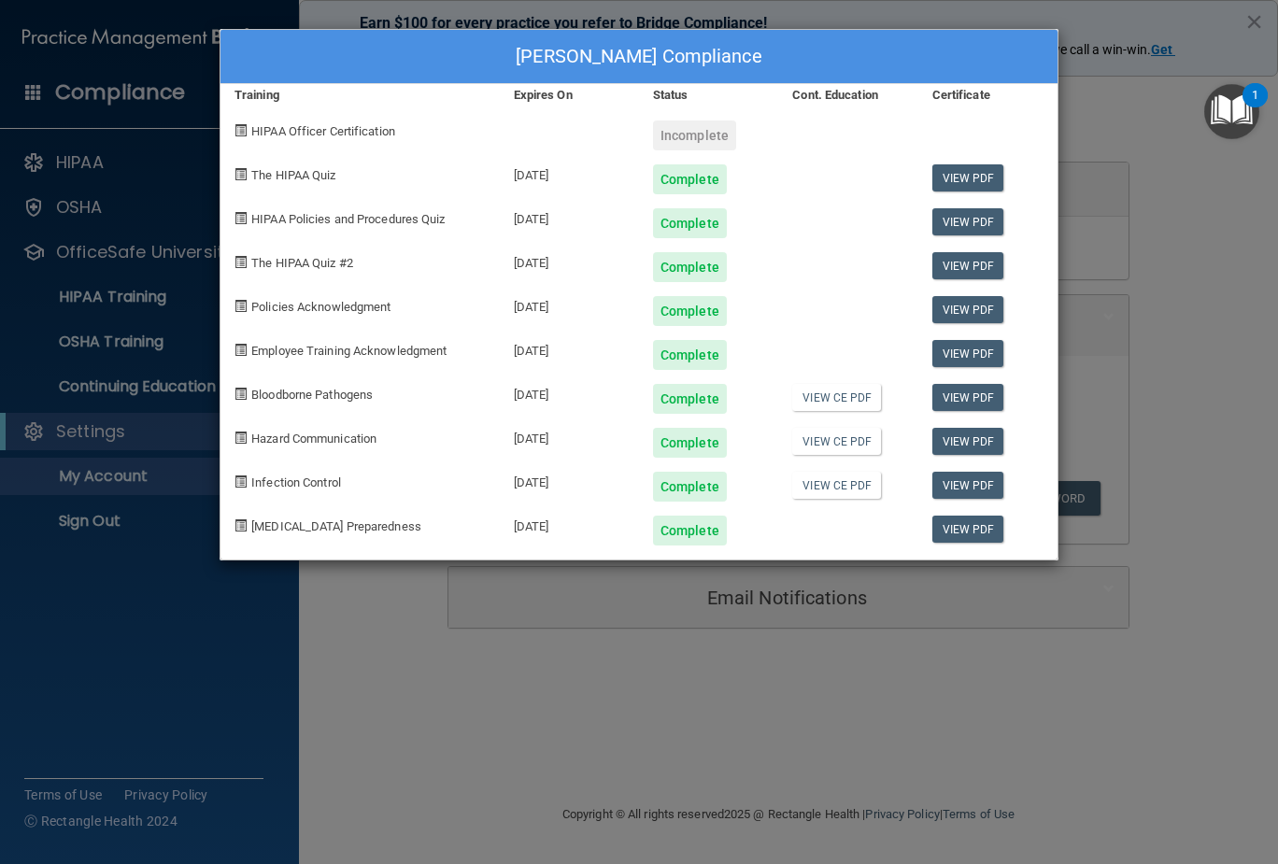
click at [1135, 103] on div "Kim Huston's Compliance Training Expires On Status Cont. Education Certificate …" at bounding box center [639, 432] width 1278 height 864
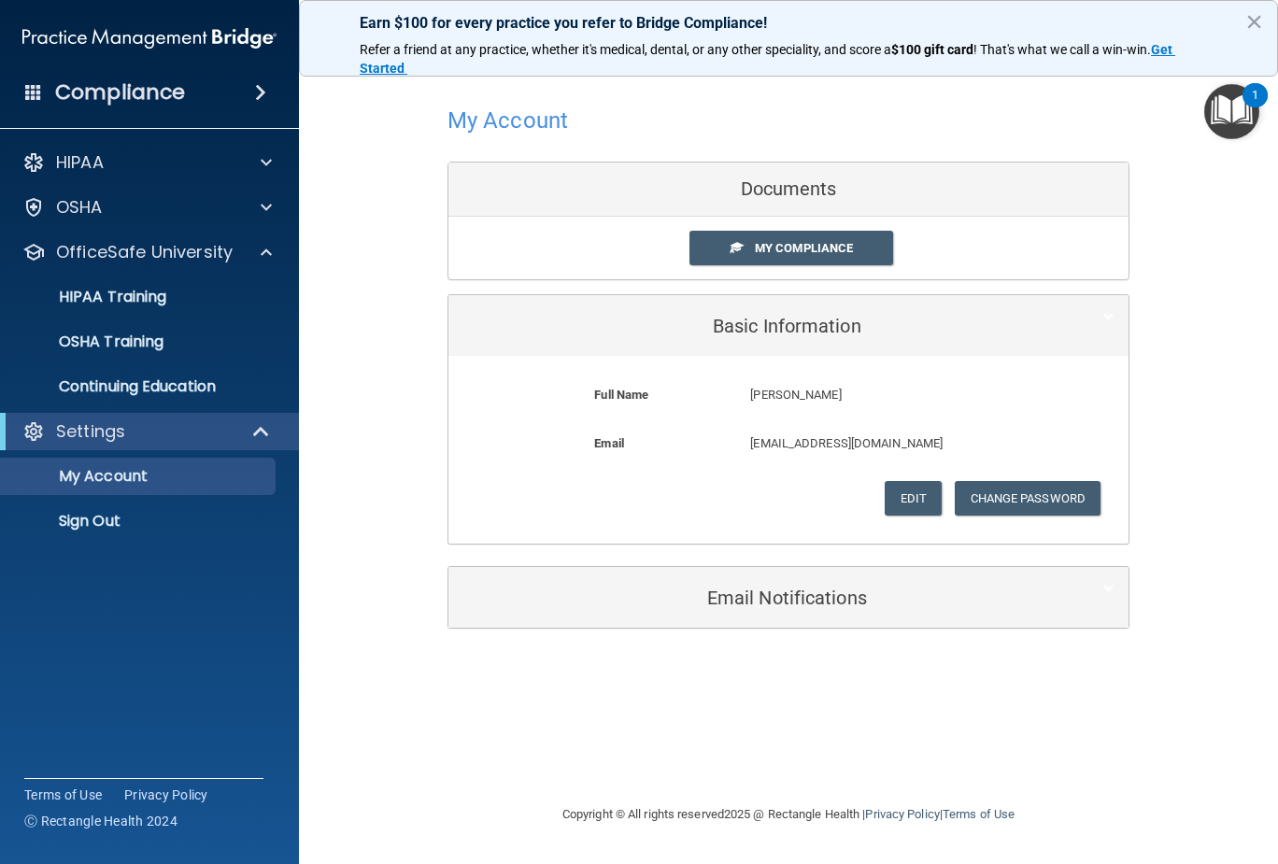
click at [1222, 113] on img "Open Resource Center, 1 new notification" at bounding box center [1231, 111] width 55 height 55
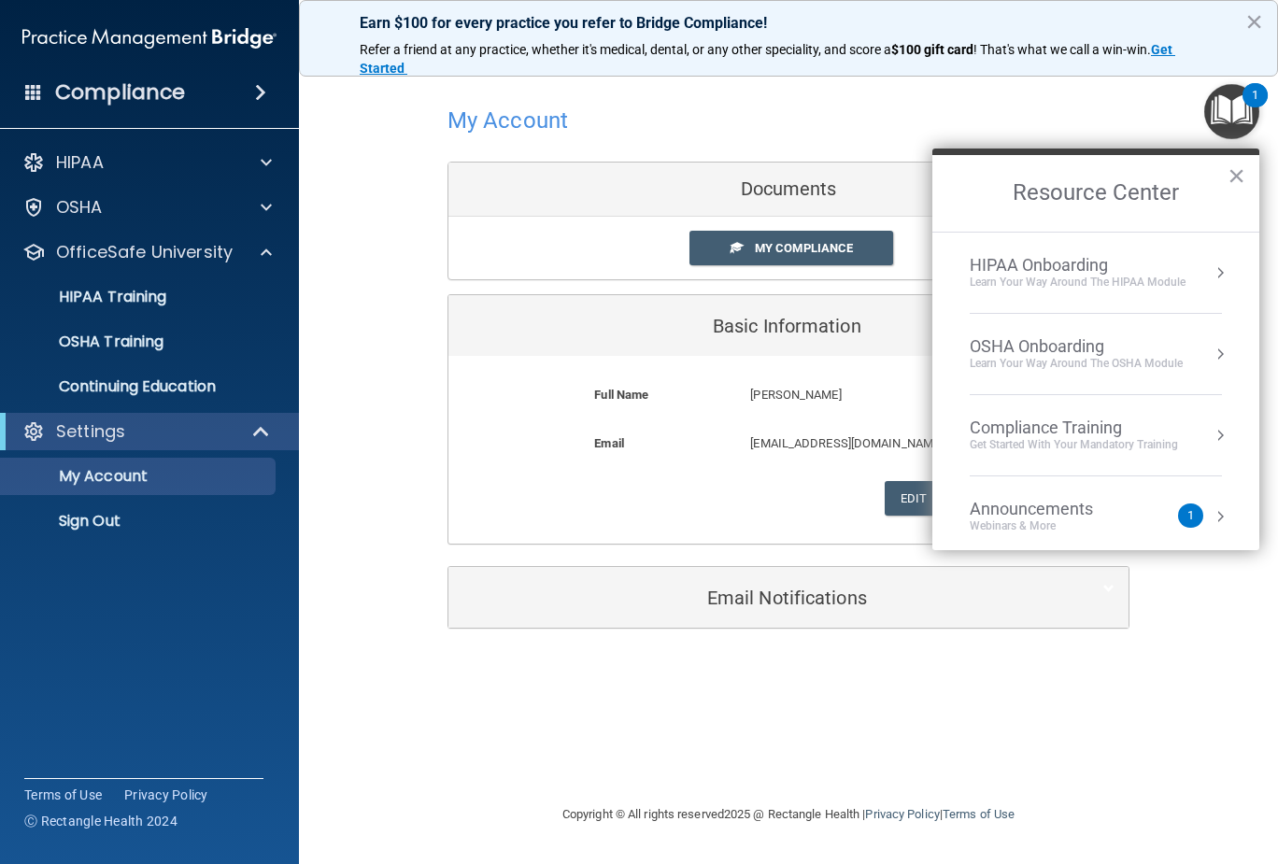
click at [775, 685] on div "My Account Documents My Compliance My Compliance My BAA Basic Information Full …" at bounding box center [788, 431] width 904 height 706
click at [154, 291] on p "HIPAA Training" at bounding box center [89, 297] width 154 height 19
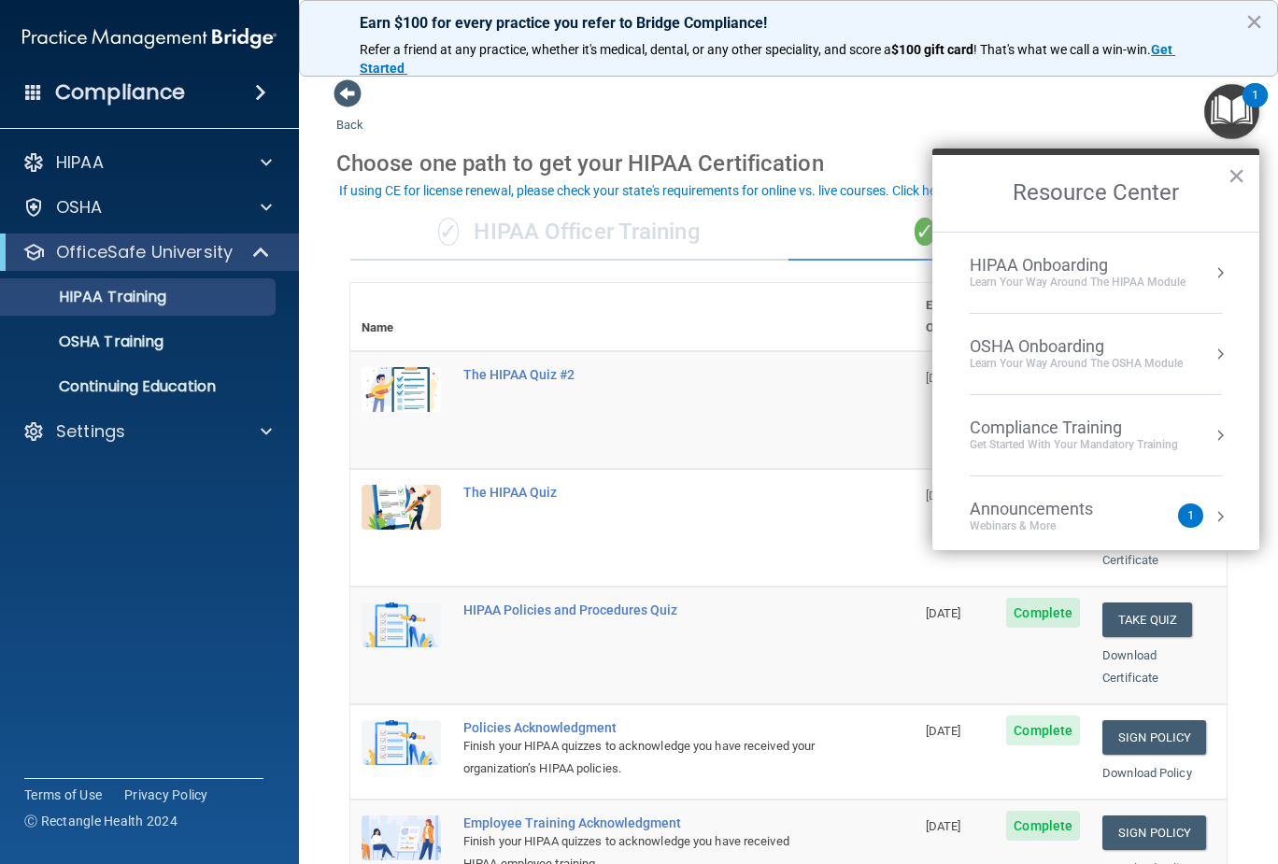
click at [1225, 172] on h2 "Resource Center" at bounding box center [1095, 193] width 327 height 77
click at [1233, 175] on button "×" at bounding box center [1236, 176] width 18 height 30
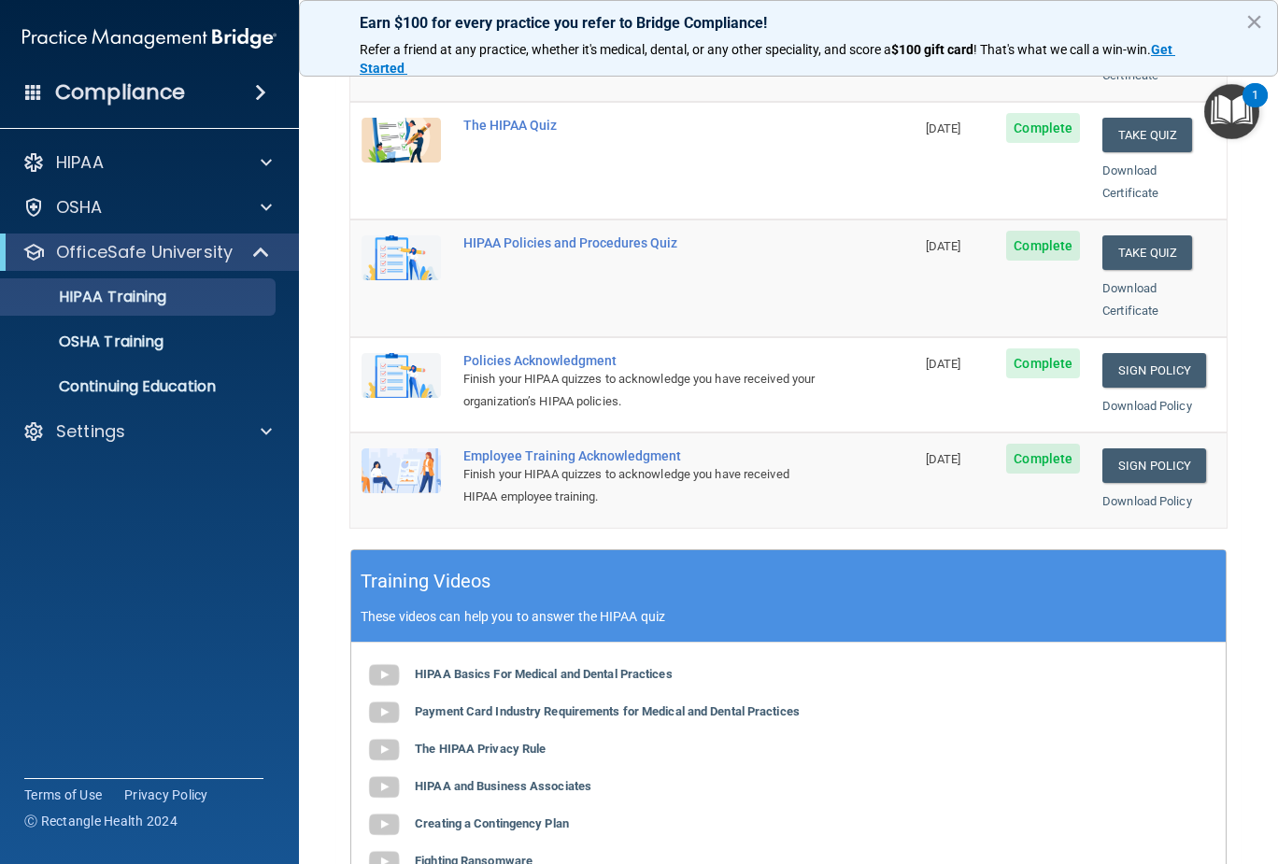
scroll to position [330, 0]
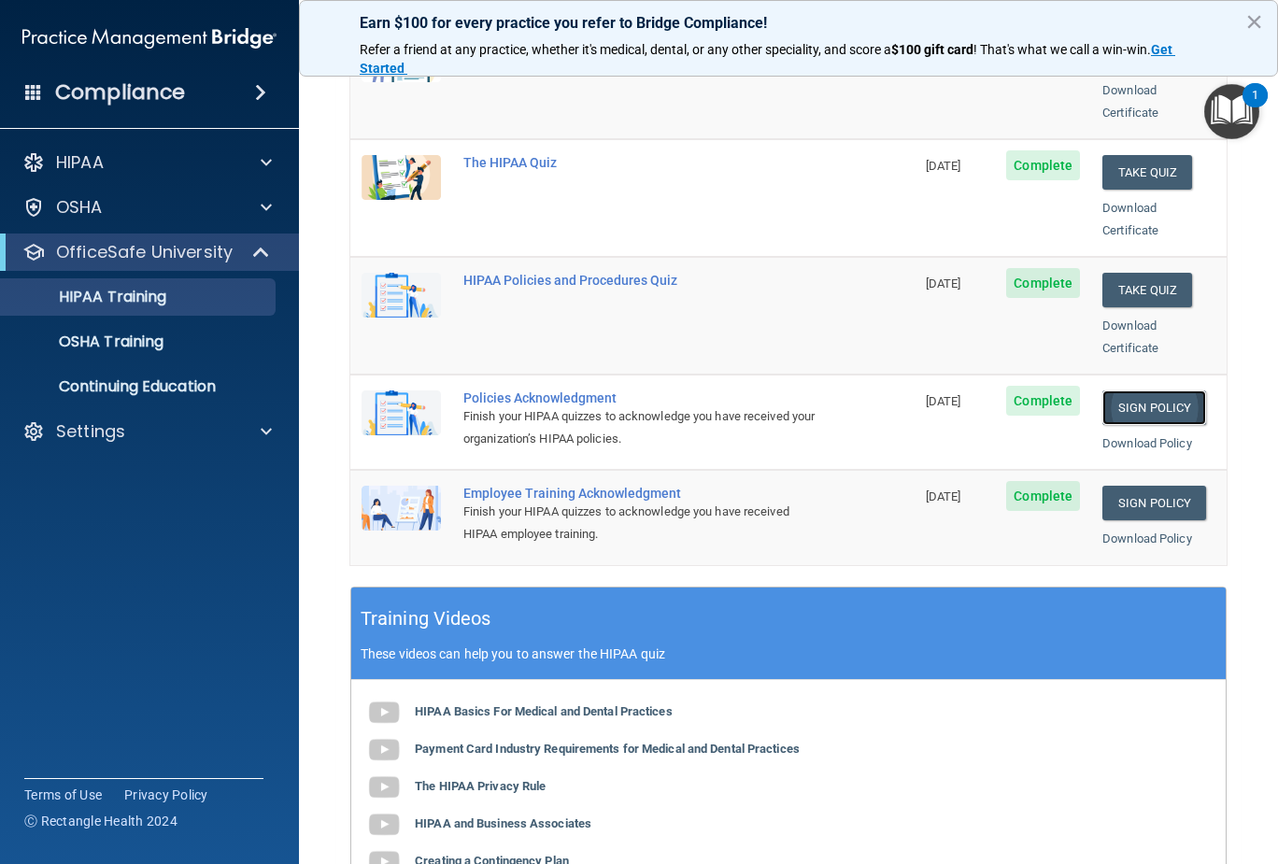
click at [1135, 390] on link "Sign Policy" at bounding box center [1154, 407] width 104 height 35
click at [1136, 486] on link "Sign Policy" at bounding box center [1154, 503] width 104 height 35
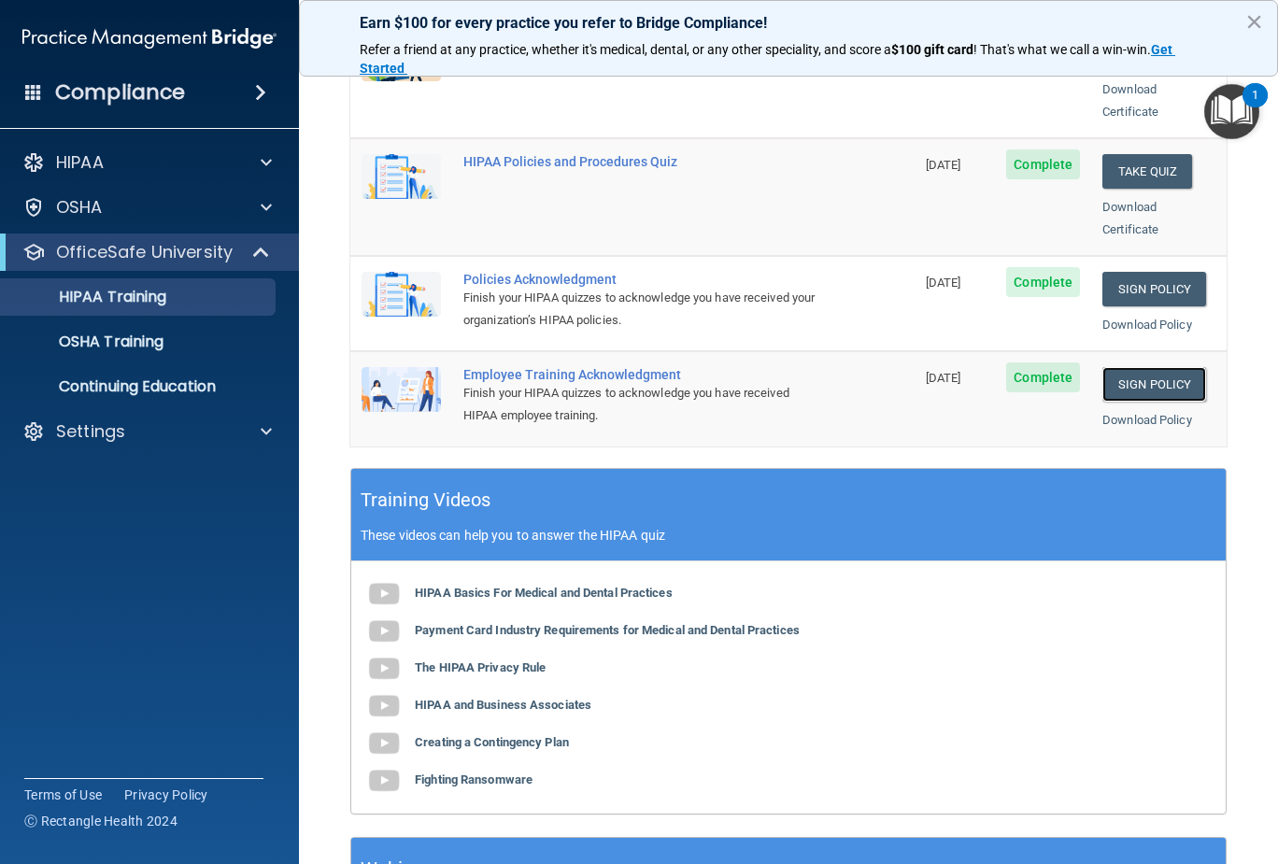
scroll to position [467, 0]
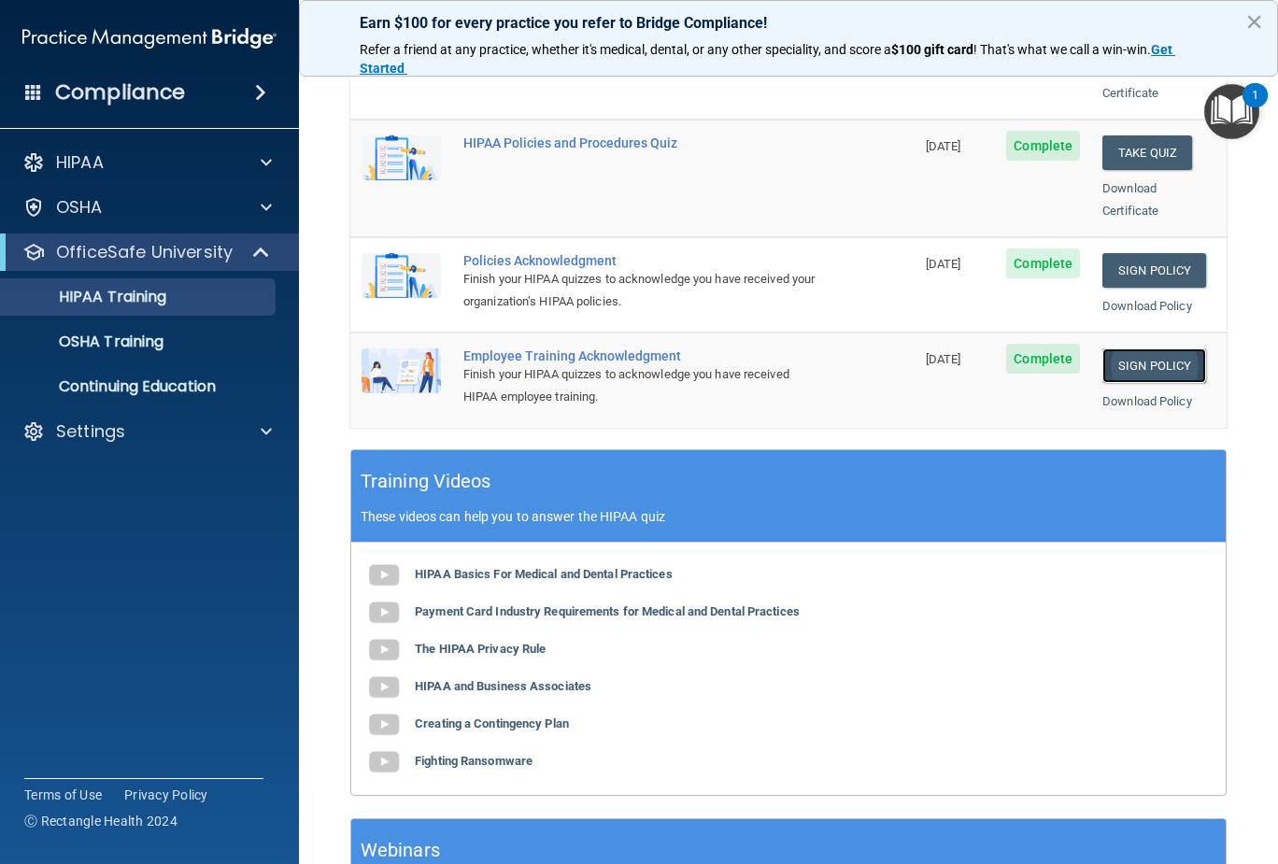
click at [1137, 348] on link "Sign Policy" at bounding box center [1154, 365] width 104 height 35
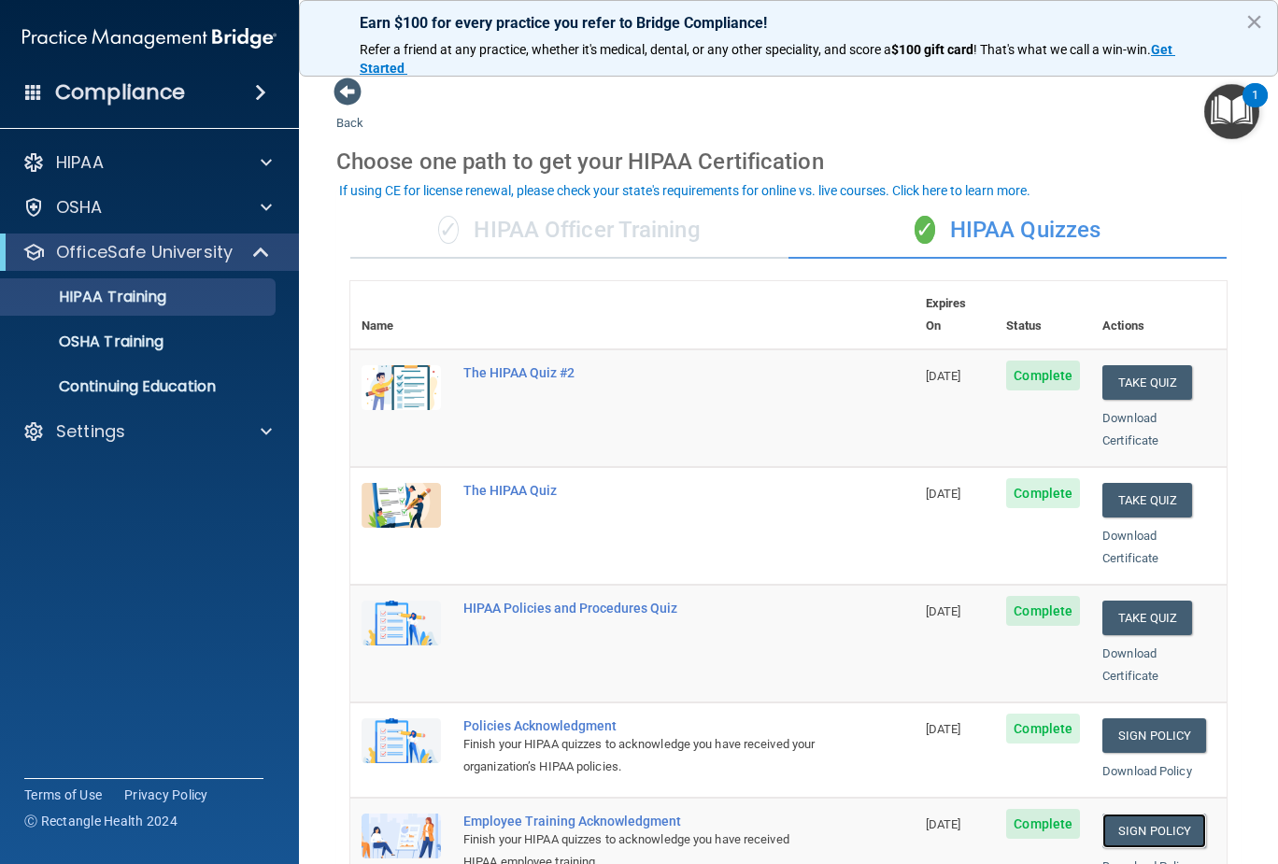
scroll to position [0, 0]
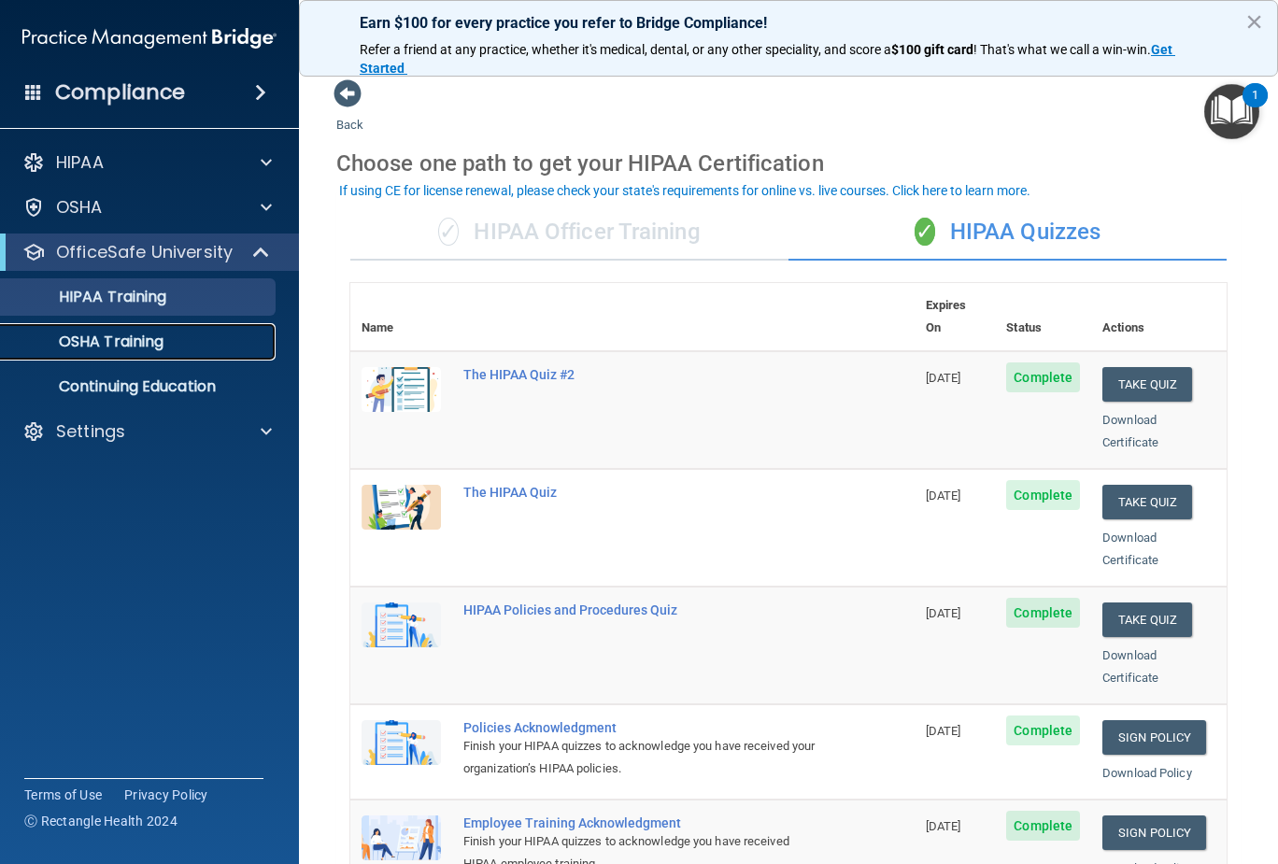
click at [152, 345] on p "OSHA Training" at bounding box center [87, 341] width 151 height 19
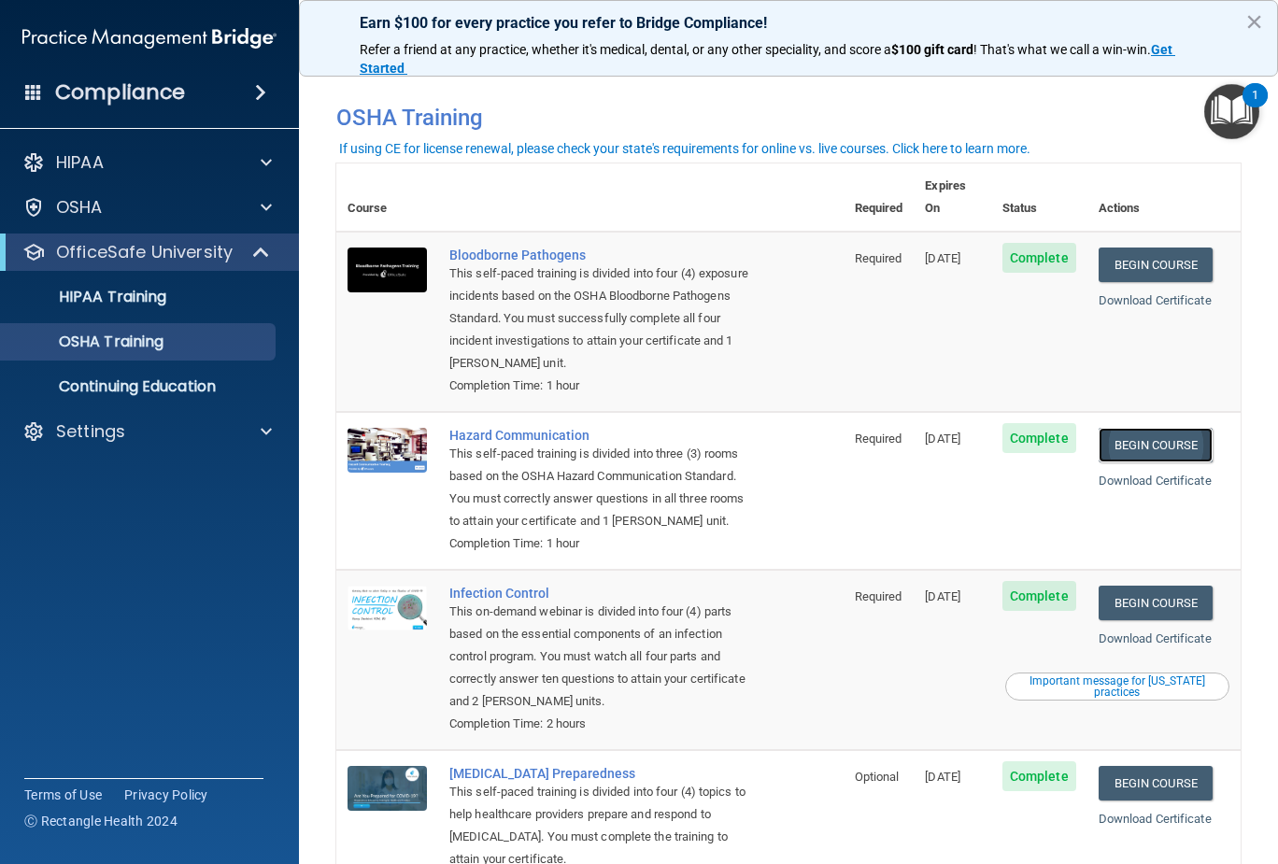
click at [1148, 428] on link "Begin Course" at bounding box center [1155, 445] width 114 height 35
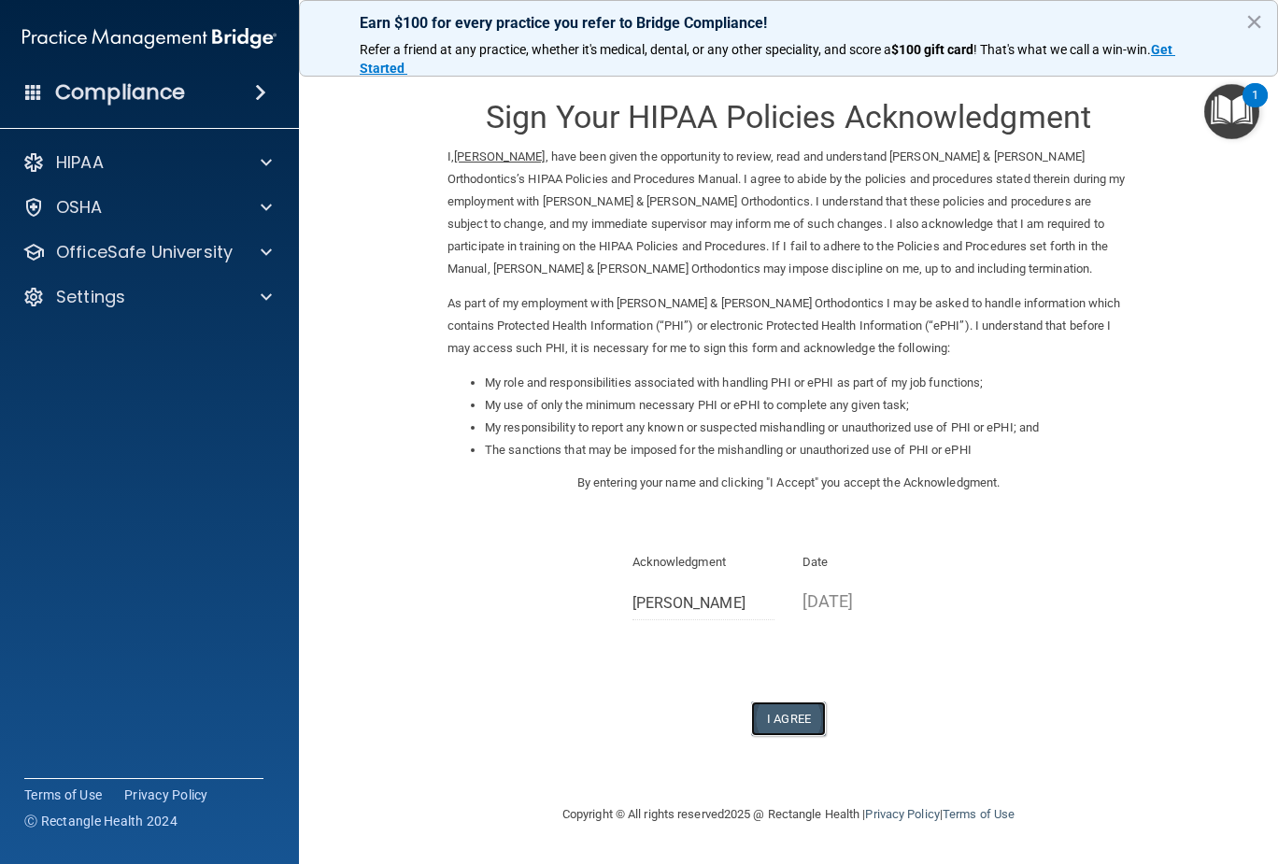
click at [758, 723] on button "I Agree" at bounding box center [788, 718] width 75 height 35
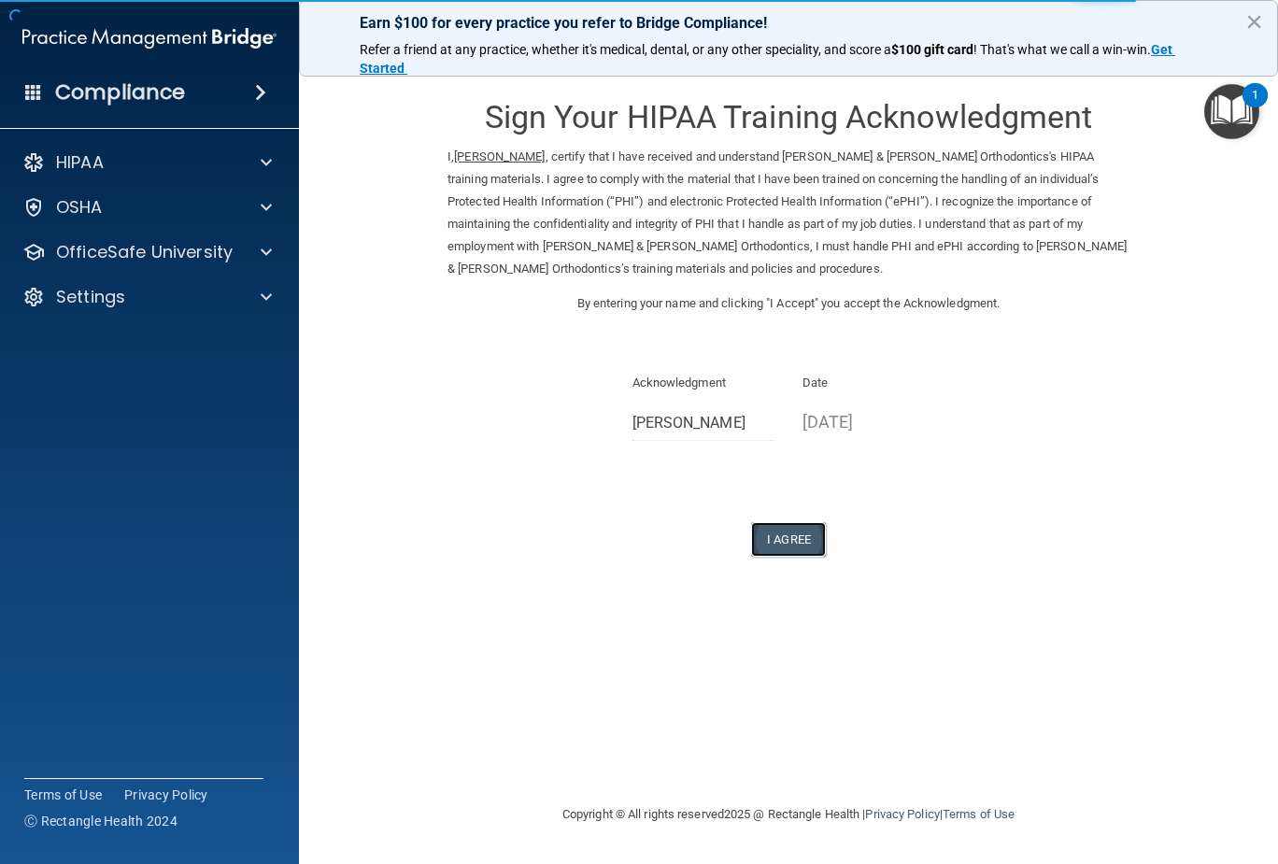
click at [793, 537] on button "I Agree" at bounding box center [788, 539] width 75 height 35
click at [785, 542] on button "I Agree" at bounding box center [788, 539] width 75 height 35
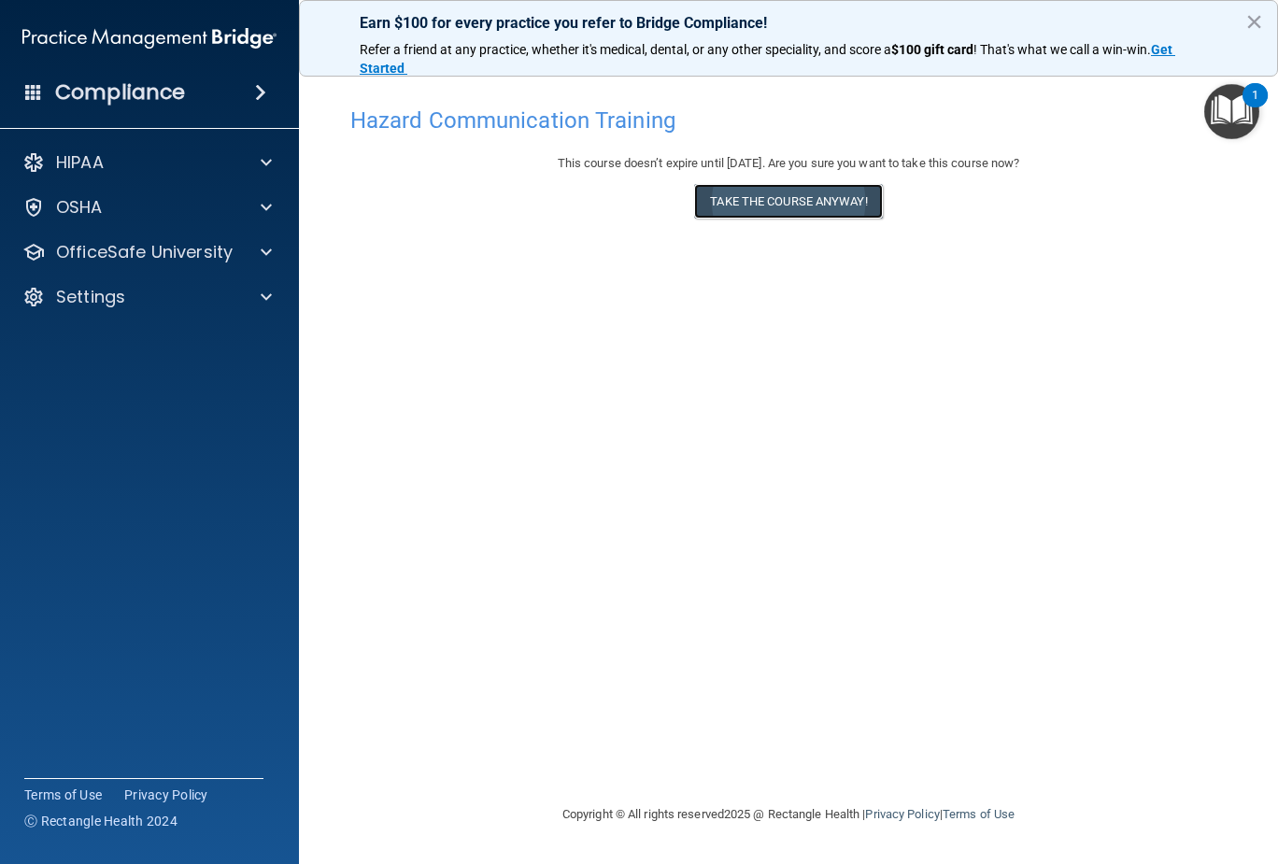
click at [827, 199] on button "Take the course anyway!" at bounding box center [788, 201] width 188 height 35
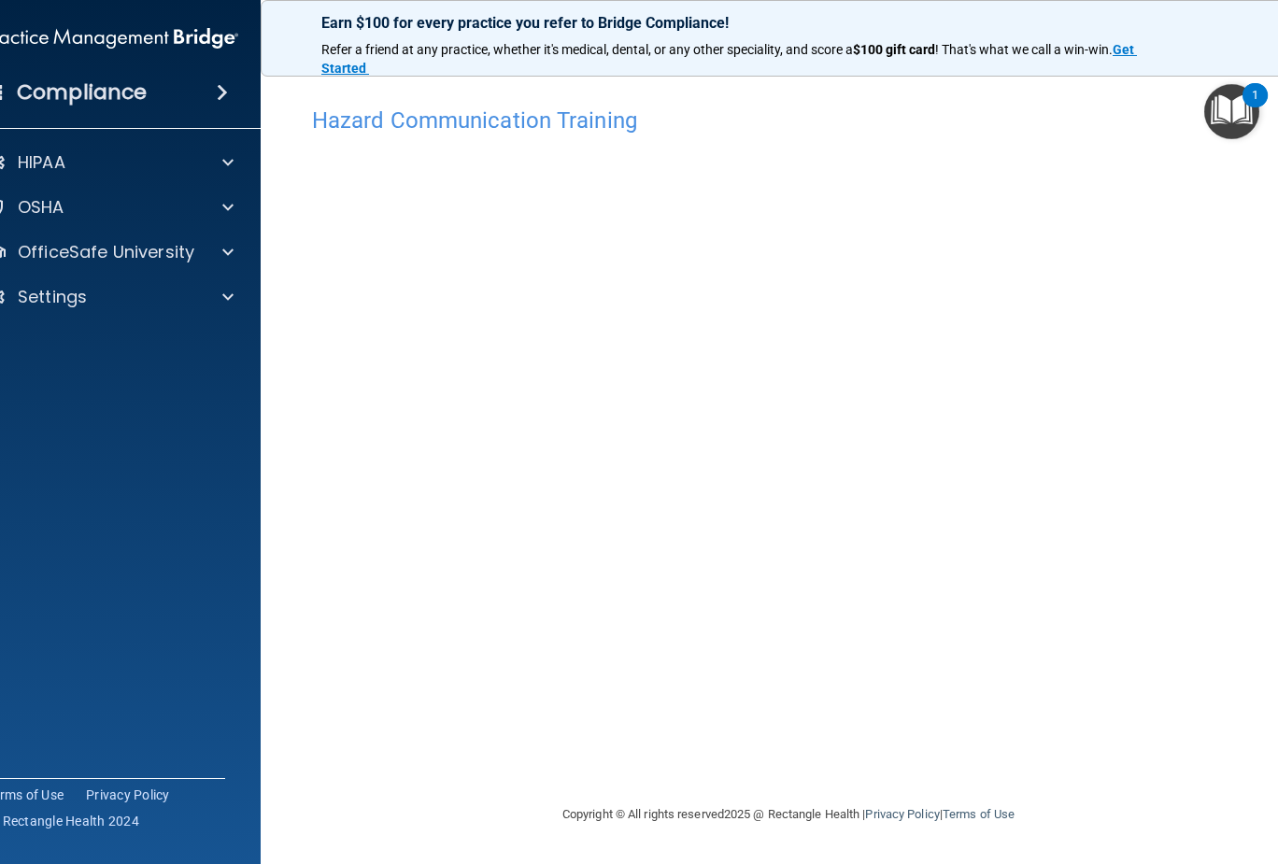
click at [1221, 103] on img "Open Resource Center, 1 new notification" at bounding box center [1231, 111] width 55 height 55
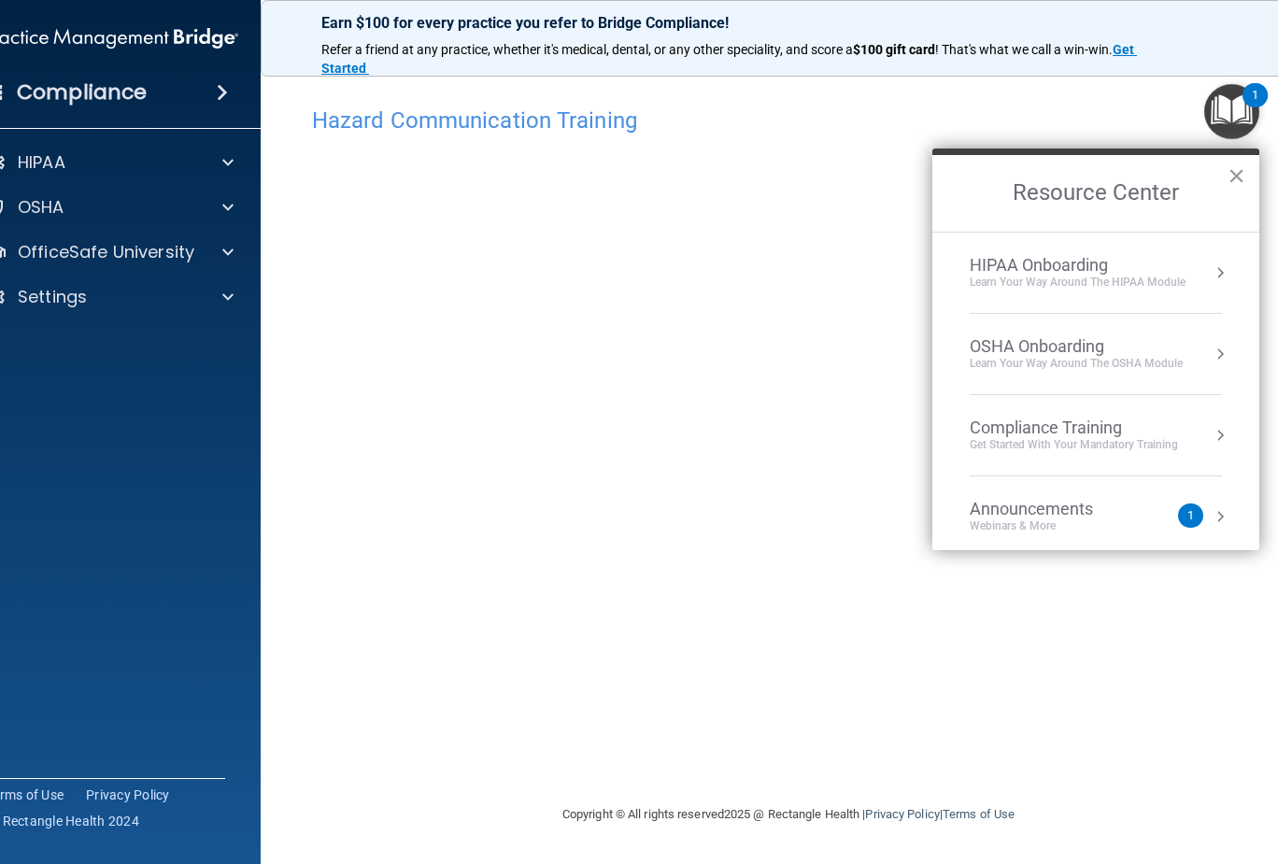
click at [1234, 168] on button "×" at bounding box center [1236, 176] width 18 height 30
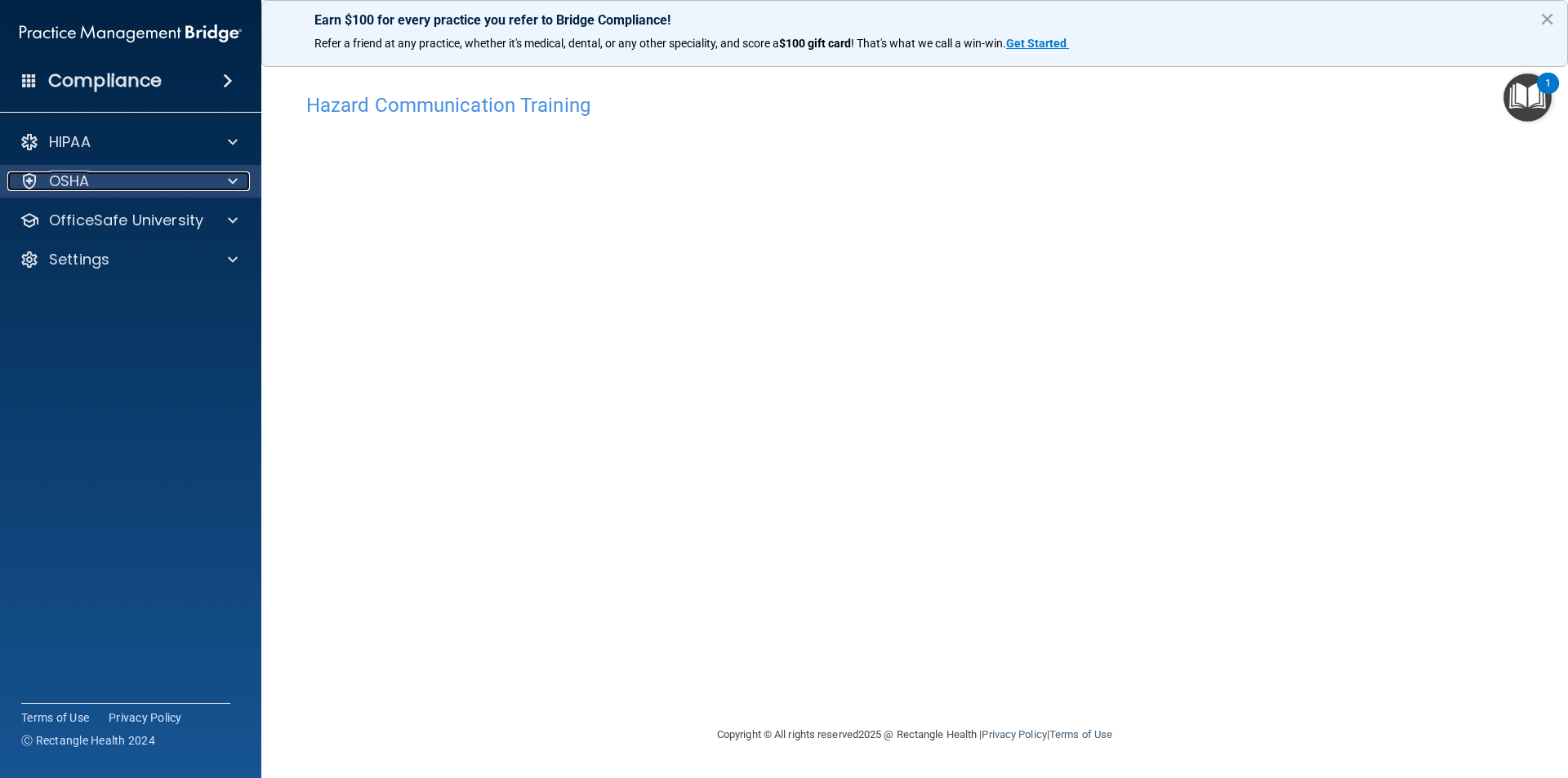
click at [198, 182] on div "OSHA" at bounding box center [108, 181] width 203 height 19
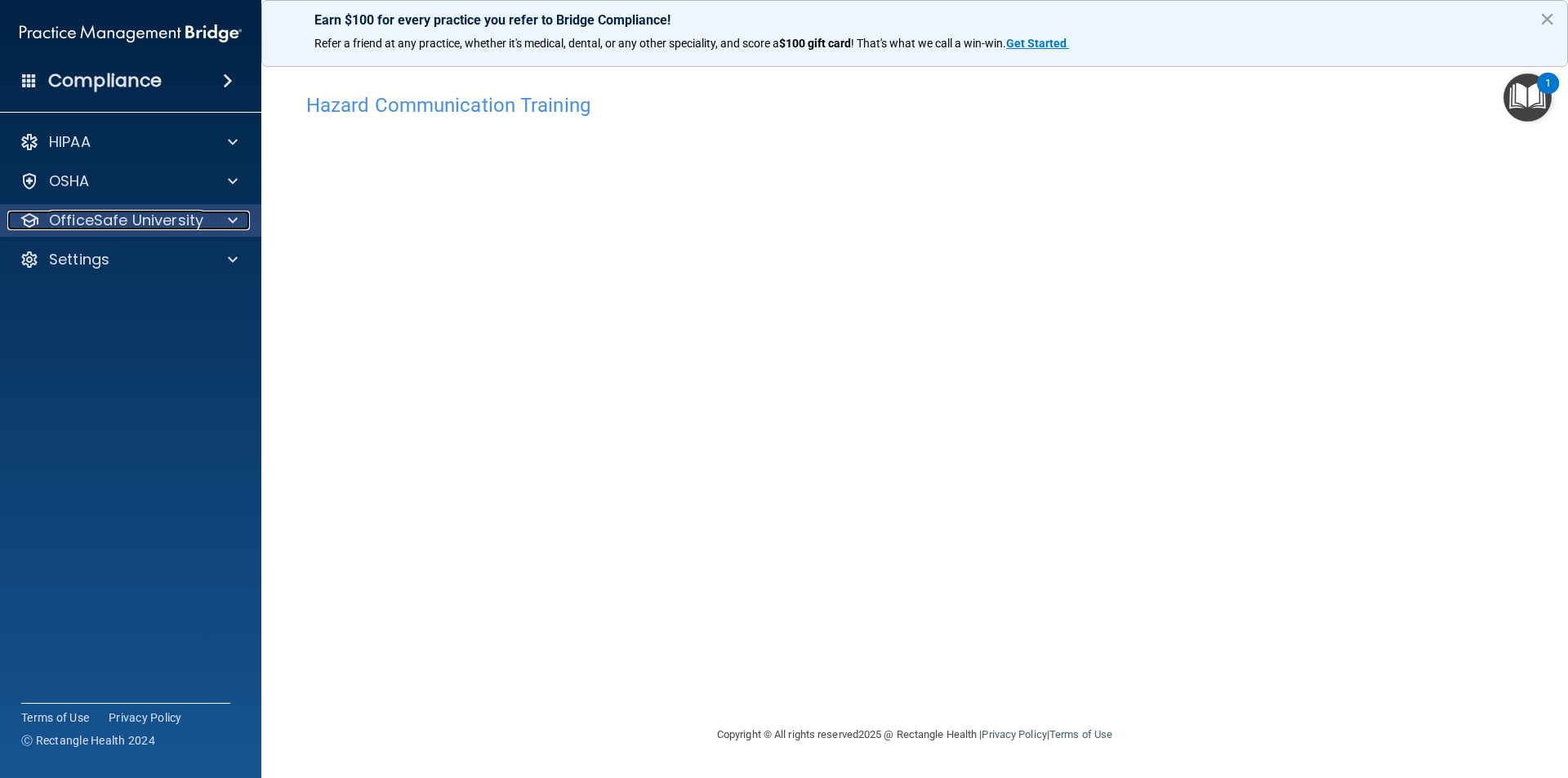
click at [180, 224] on p "OfficeSafe University" at bounding box center [126, 220] width 155 height 19
